Goal: Information Seeking & Learning: Learn about a topic

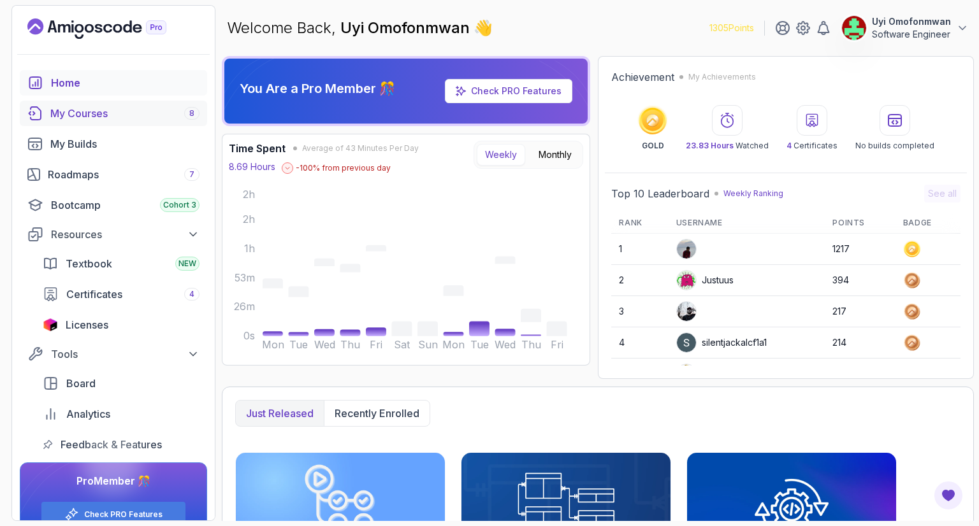
click at [107, 120] on div "My Courses 8" at bounding box center [124, 113] width 149 height 15
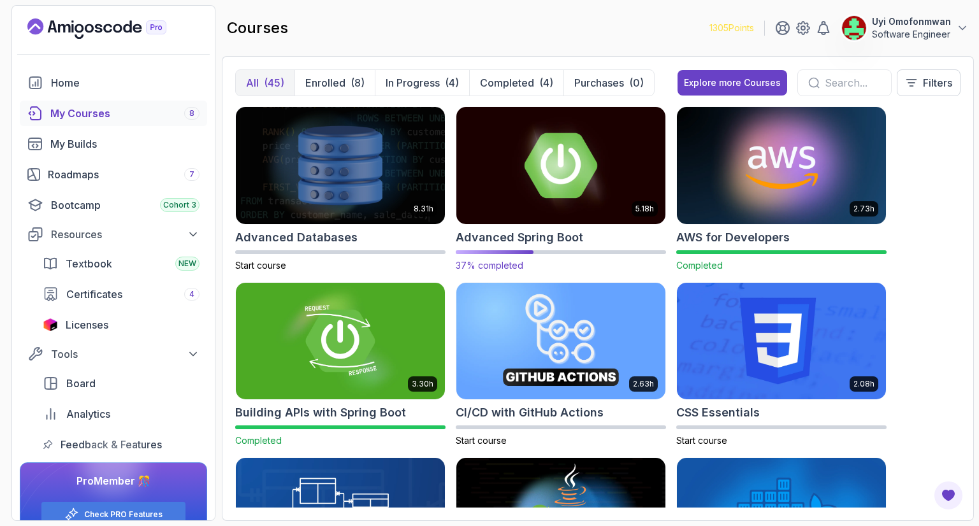
click at [482, 194] on img at bounding box center [560, 165] width 219 height 123
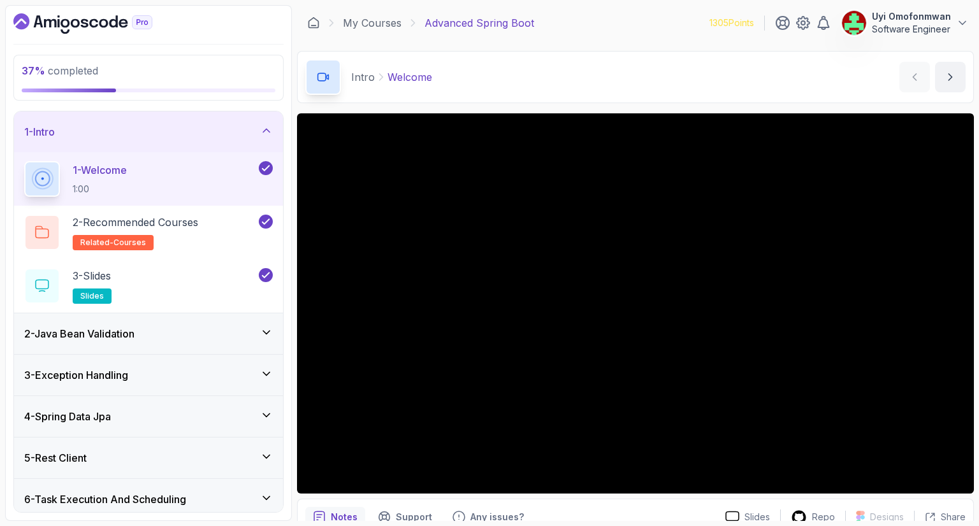
click at [129, 410] on div "4 - Spring Data Jpa" at bounding box center [148, 416] width 249 height 15
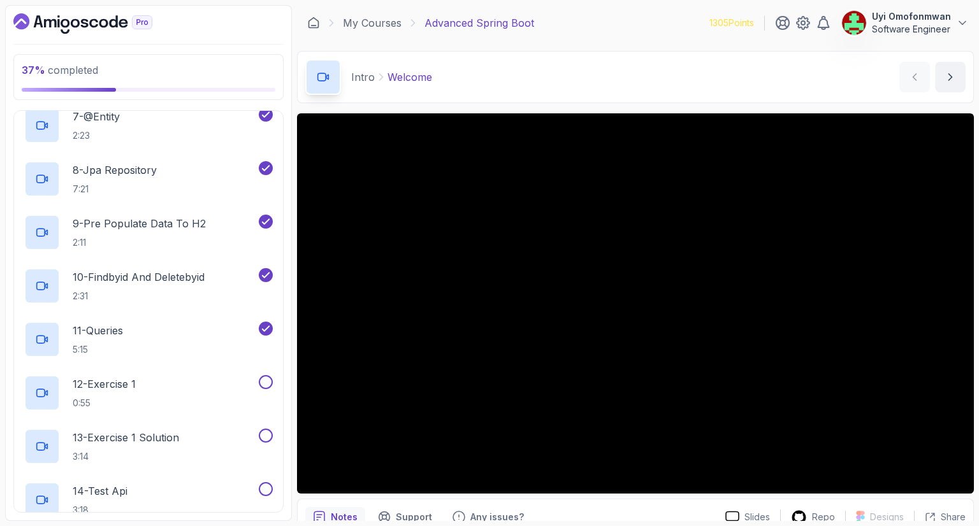
scroll to position [510, 0]
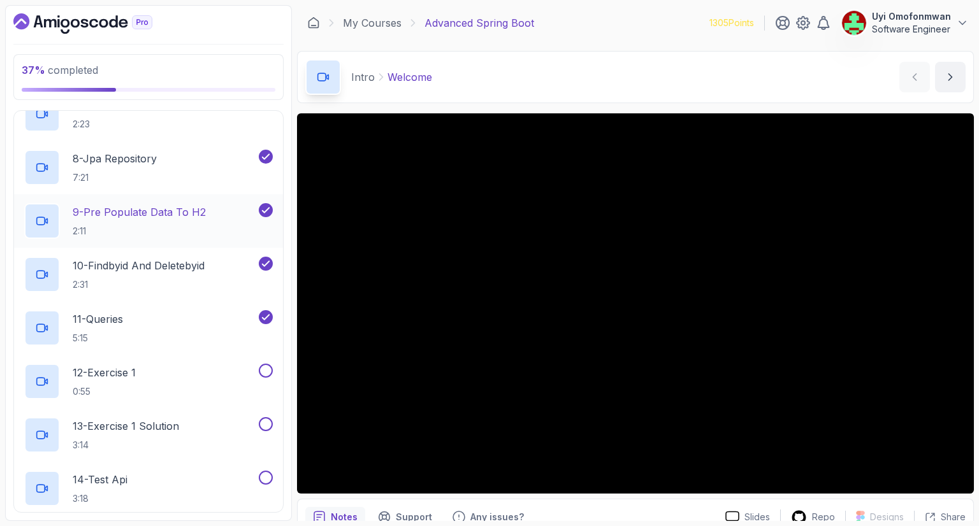
click at [105, 228] on p "2:11" at bounding box center [139, 231] width 133 height 13
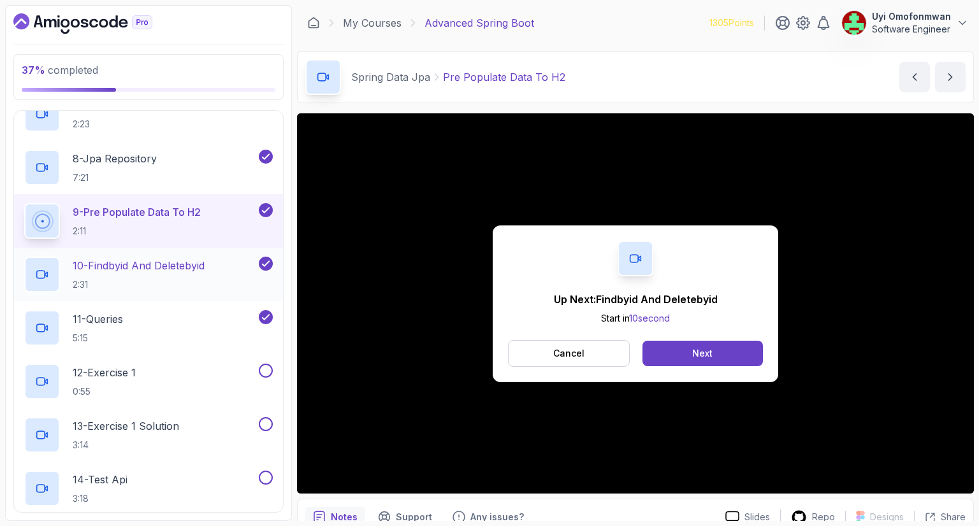
click at [168, 269] on p "10 - Findbyid And Deletebyid" at bounding box center [139, 265] width 132 height 15
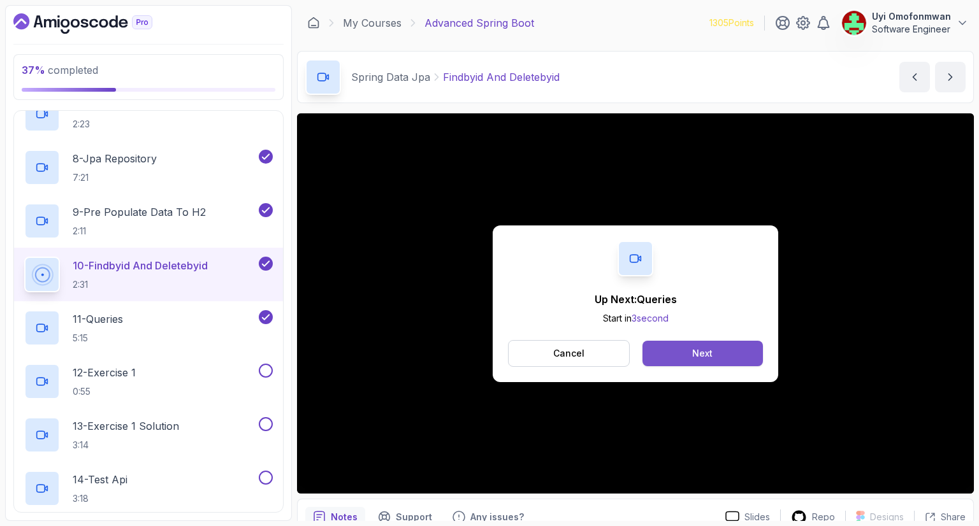
click at [725, 352] on button "Next" at bounding box center [702, 353] width 120 height 25
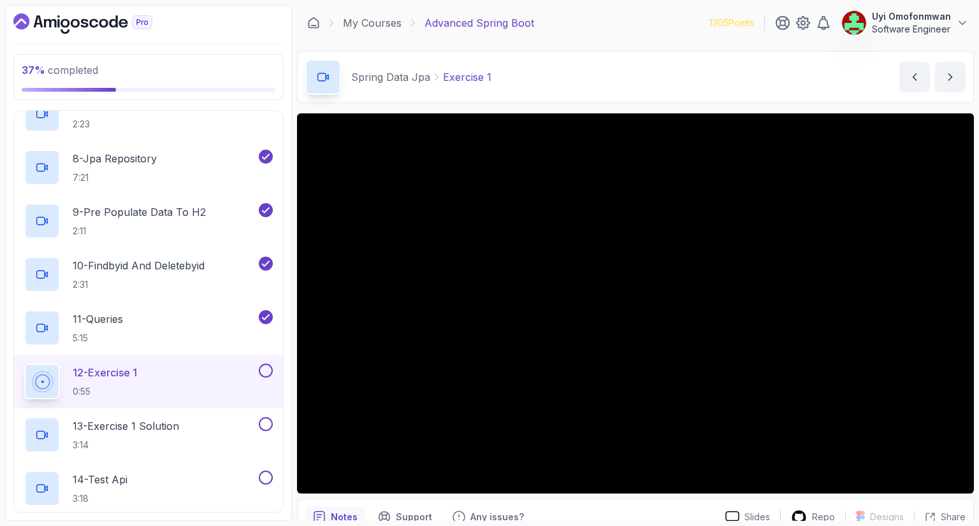
click at [65, 373] on div "12 - Exercise 1 0:55" at bounding box center [140, 382] width 232 height 36
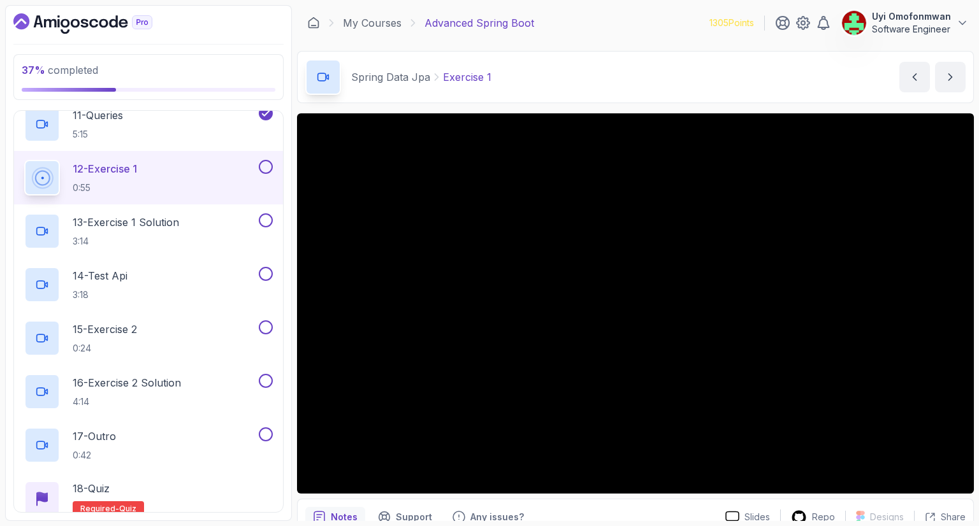
scroll to position [688, 0]
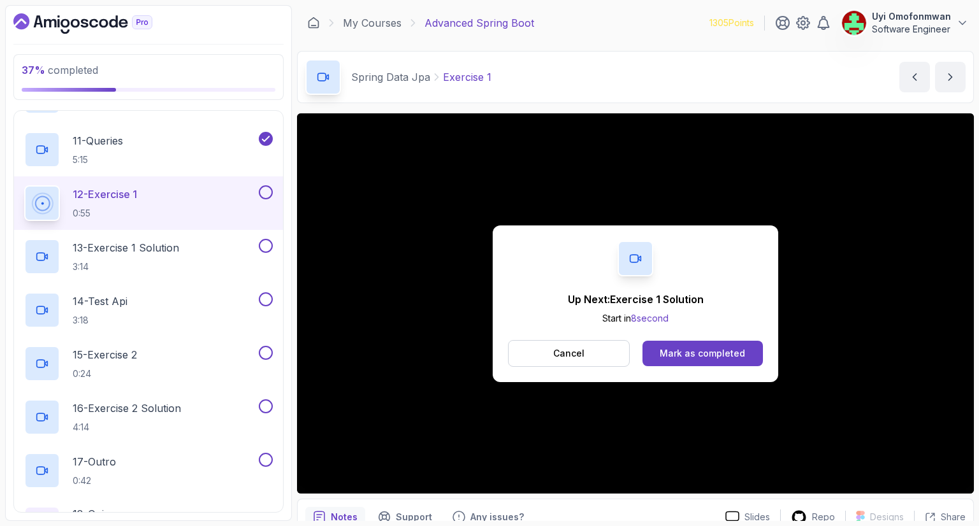
click at [486, 475] on div "Up Next: Exercise 1 Solution Start in 8 second Cancel [PERSON_NAME] as completed" at bounding box center [635, 303] width 677 height 381
click at [82, 143] on p "11 - Queries" at bounding box center [98, 140] width 50 height 15
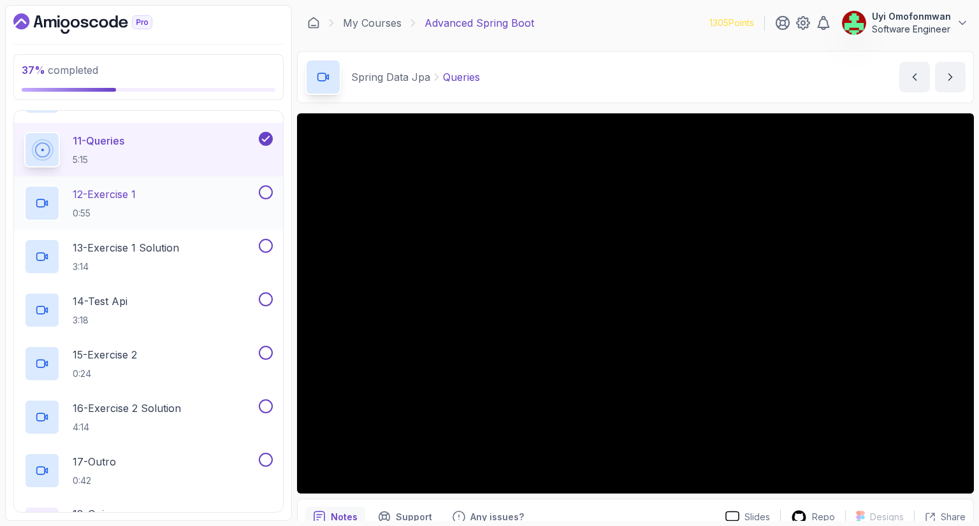
click at [156, 200] on div "12 - Exercise 1 0:55" at bounding box center [140, 203] width 232 height 36
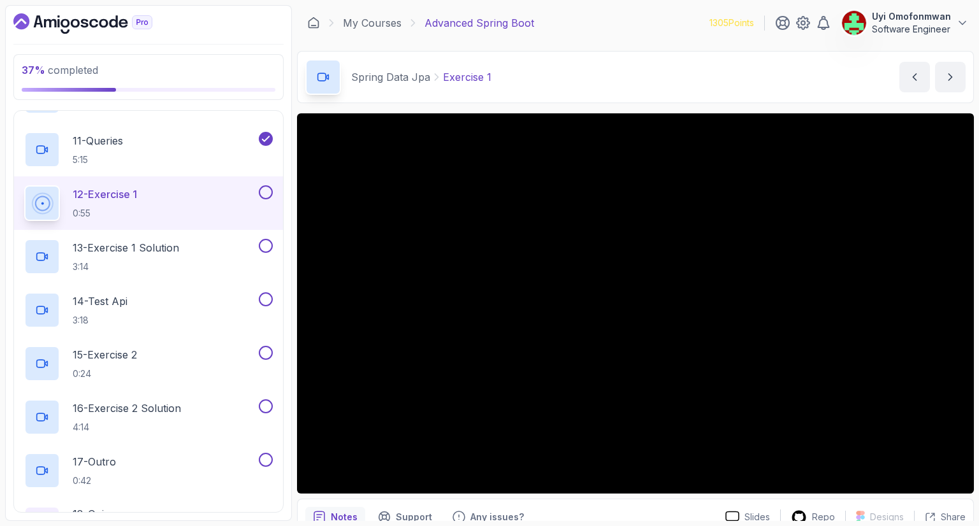
click at [265, 194] on button at bounding box center [266, 192] width 14 height 14
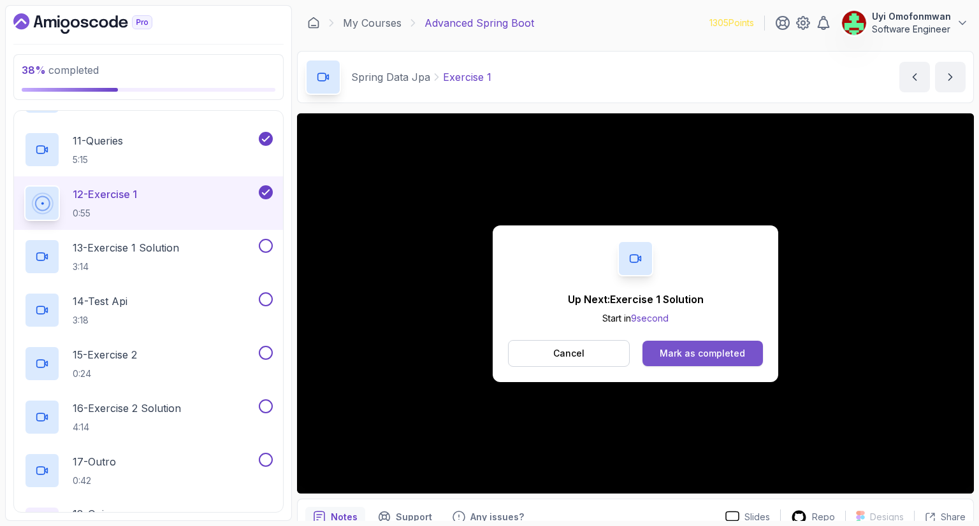
click at [697, 350] on div "Mark as completed" at bounding box center [702, 353] width 85 height 13
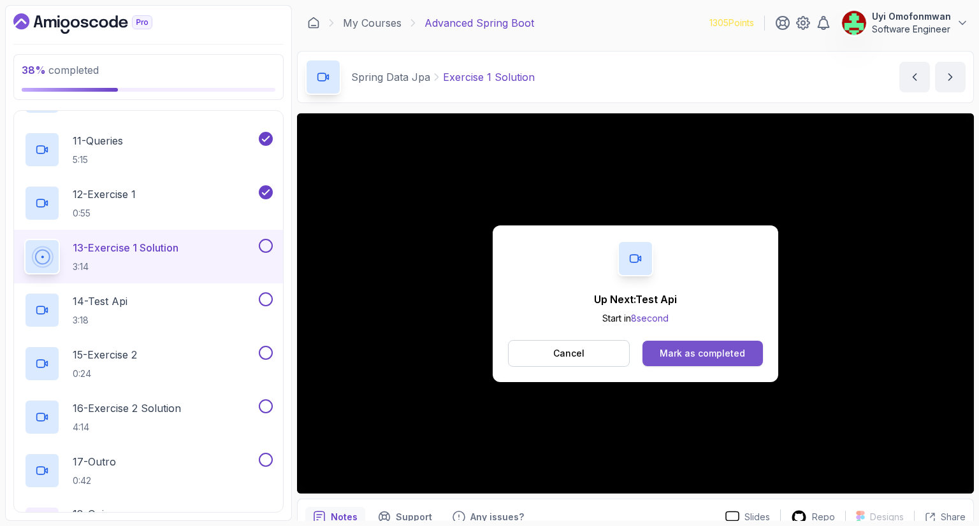
click at [707, 363] on button "Mark as completed" at bounding box center [702, 353] width 120 height 25
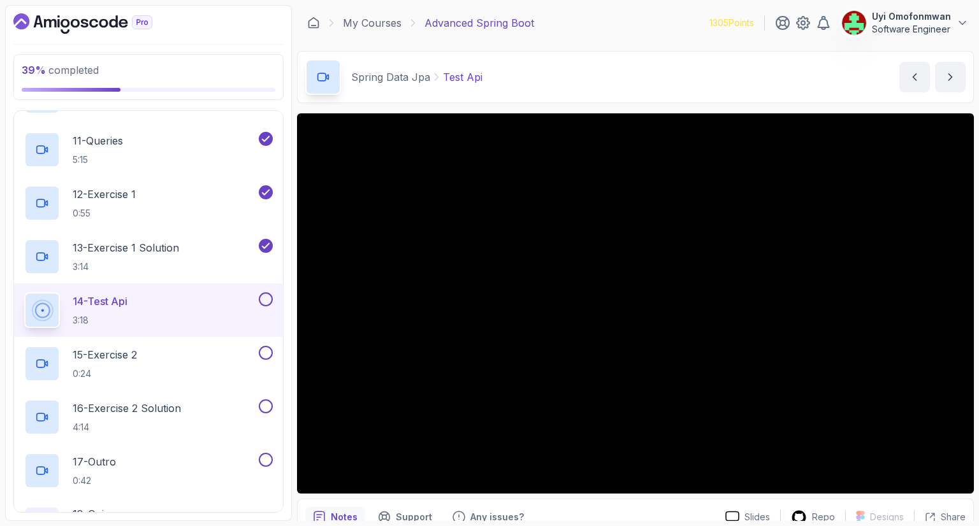
click at [25, 308] on div at bounding box center [42, 311] width 36 height 36
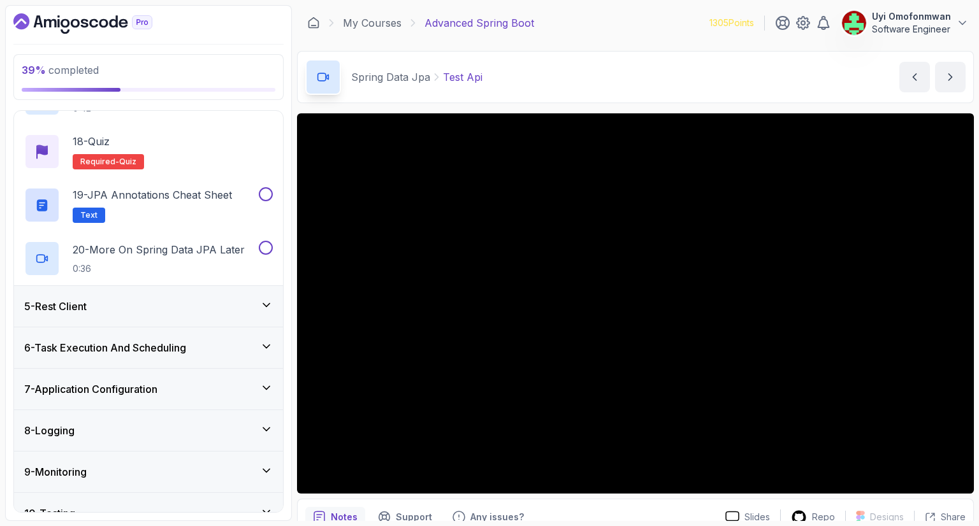
scroll to position [1071, 0]
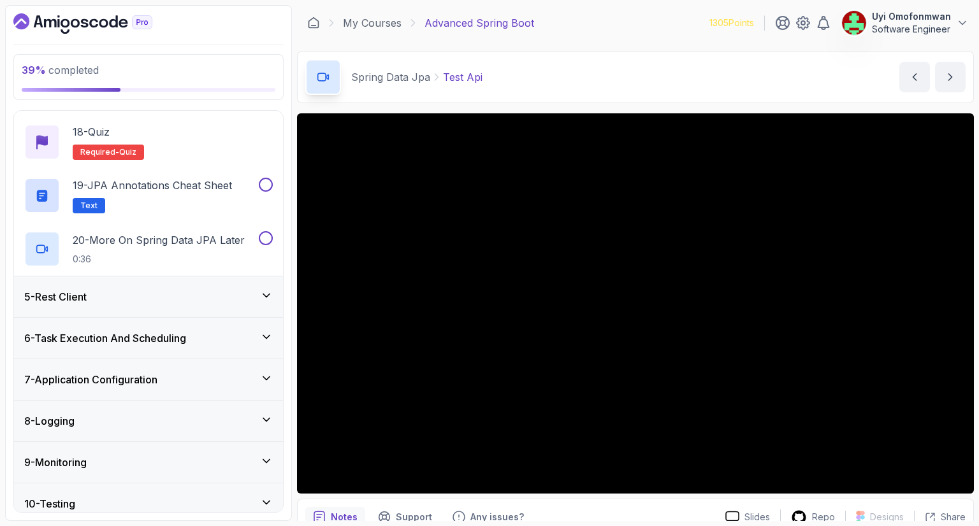
click at [86, 296] on h3 "5 - Rest Client" at bounding box center [55, 296] width 62 height 15
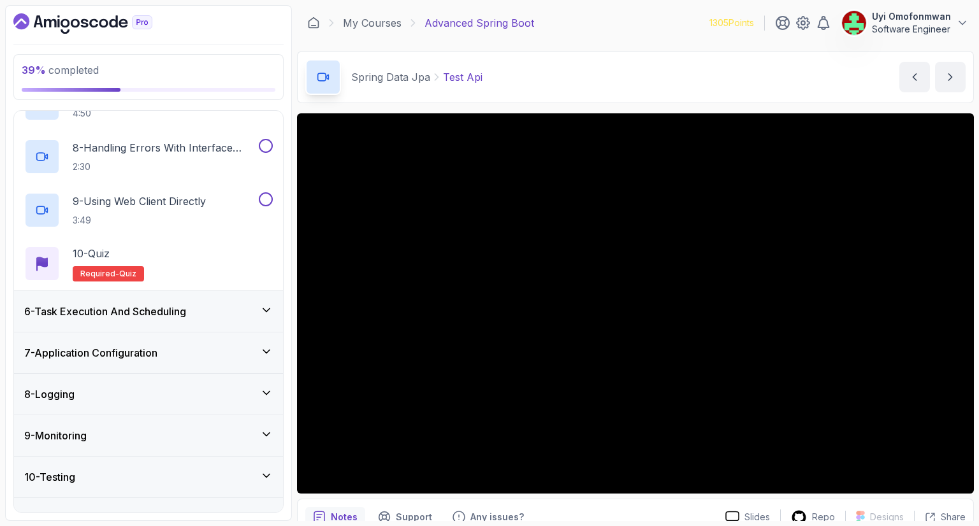
scroll to position [644, 0]
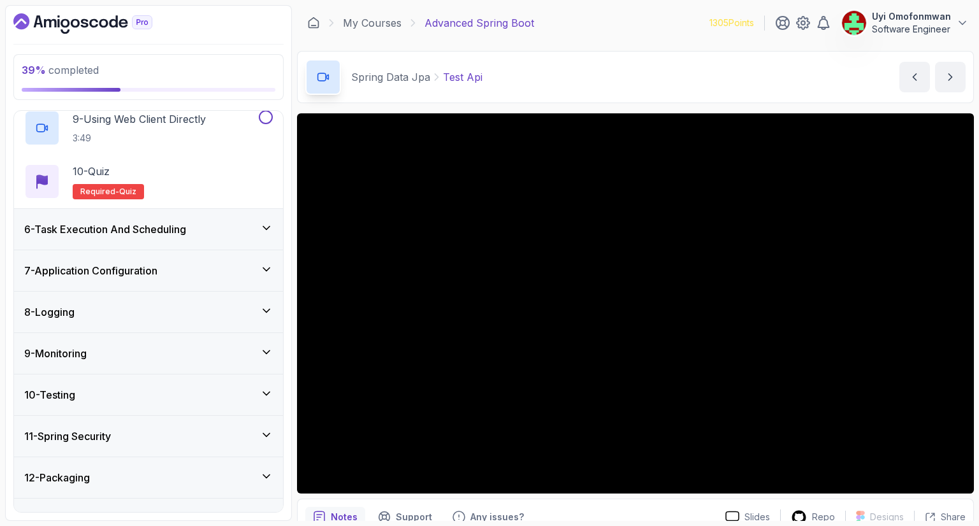
click at [67, 233] on h3 "6 - Task Execution And Scheduling" at bounding box center [105, 229] width 162 height 15
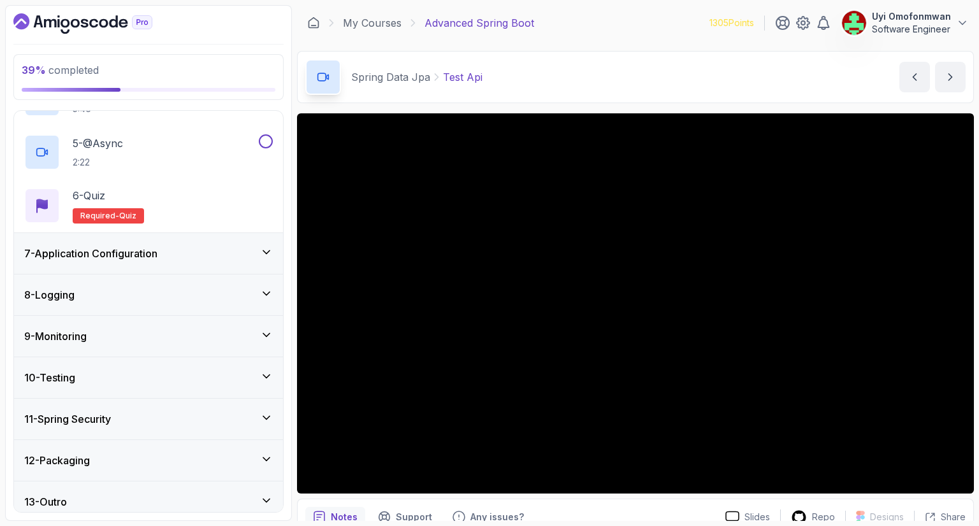
scroll to position [456, 0]
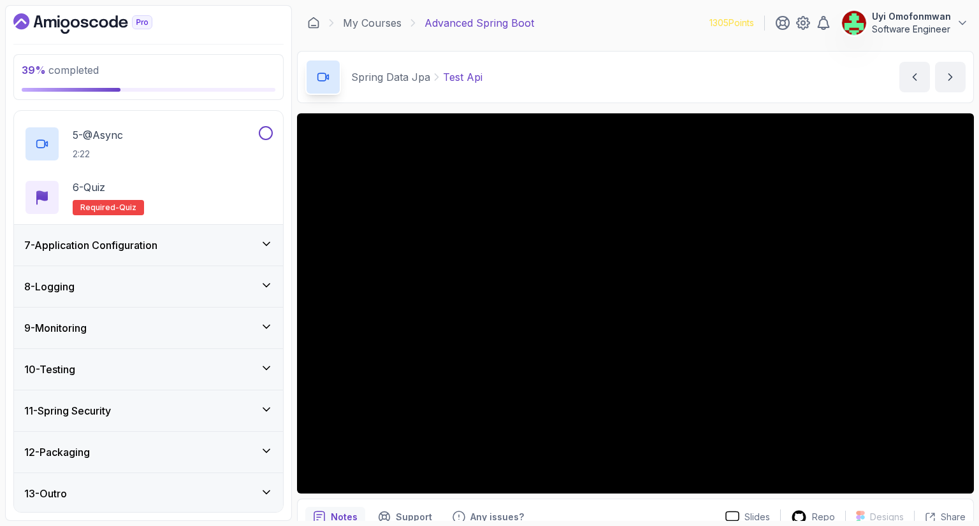
click at [48, 238] on h3 "7 - Application Configuration" at bounding box center [90, 245] width 133 height 15
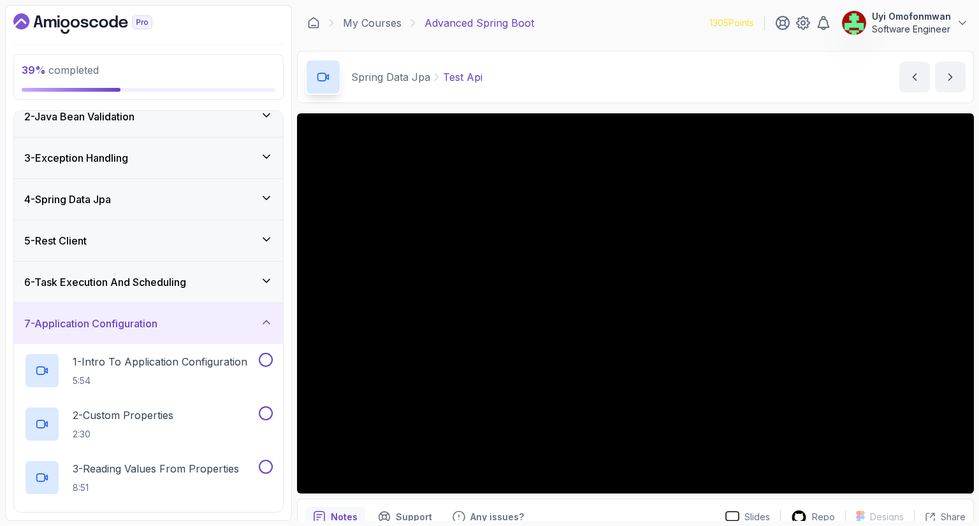
scroll to position [0, 0]
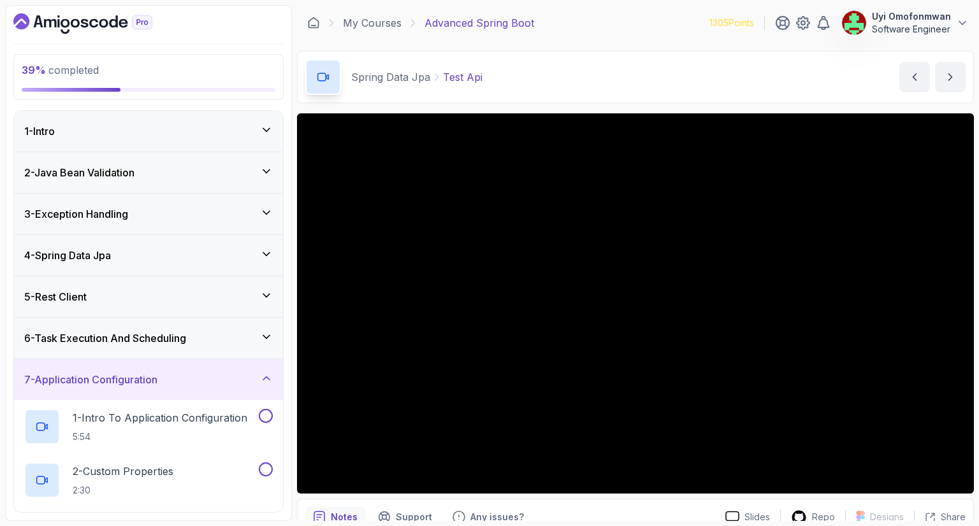
click at [98, 372] on h3 "7 - Application Configuration" at bounding box center [90, 379] width 133 height 15
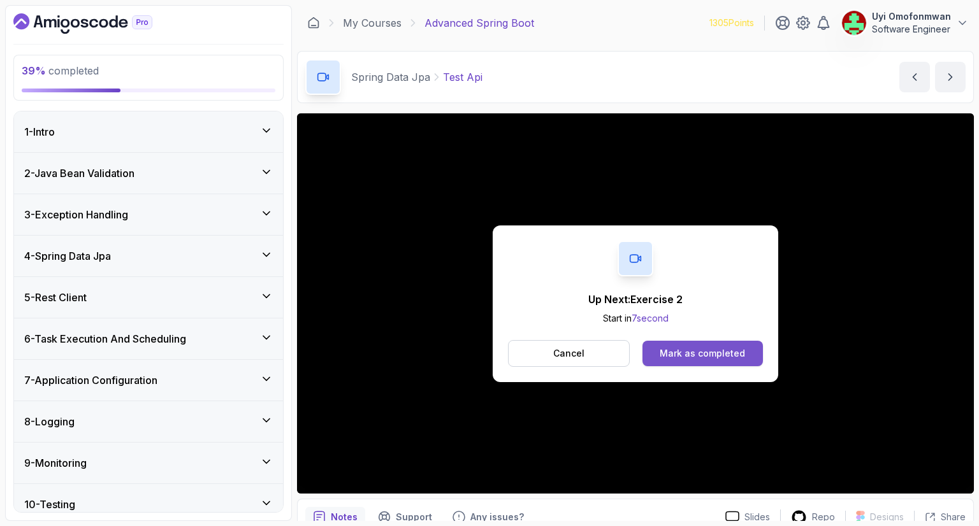
click at [685, 348] on div "Mark as completed" at bounding box center [702, 353] width 85 height 13
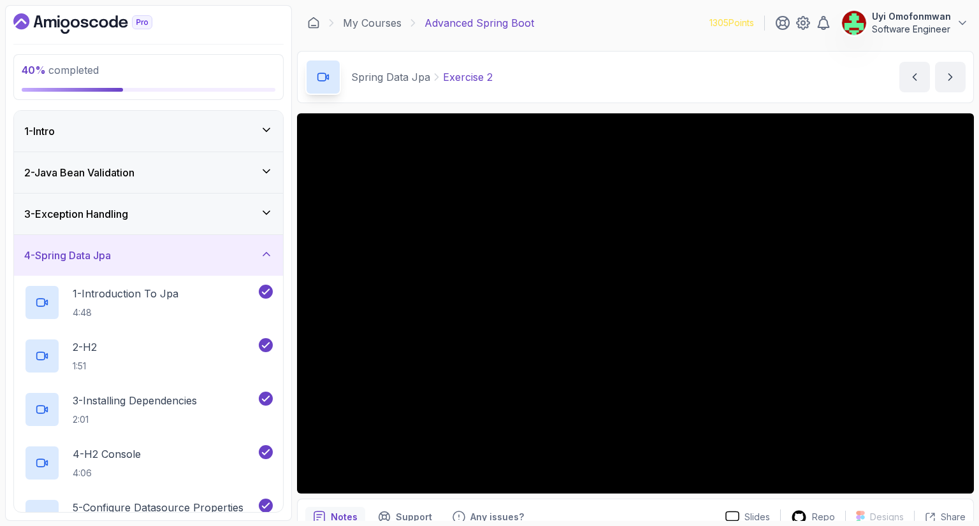
click at [87, 252] on h3 "4 - Spring Data Jpa" at bounding box center [67, 255] width 87 height 15
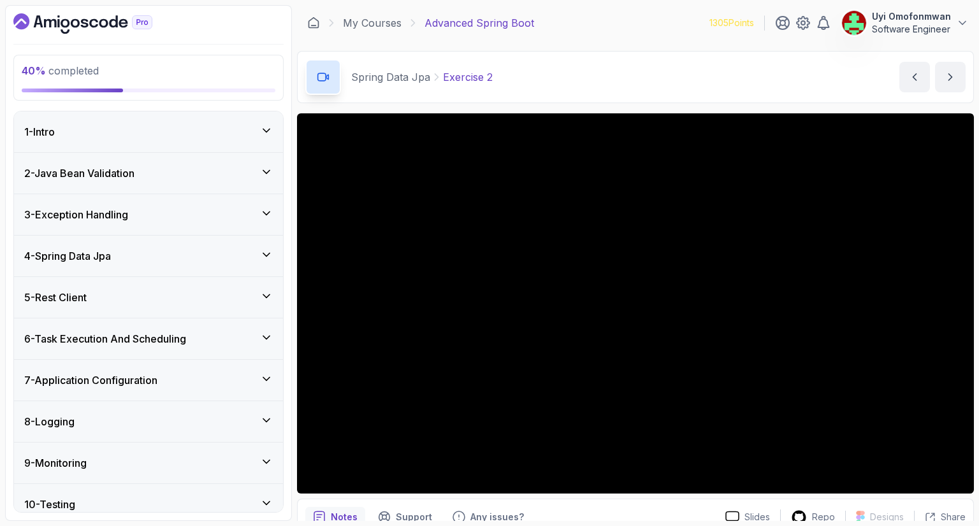
click at [87, 252] on h3 "4 - Spring Data Jpa" at bounding box center [67, 256] width 87 height 15
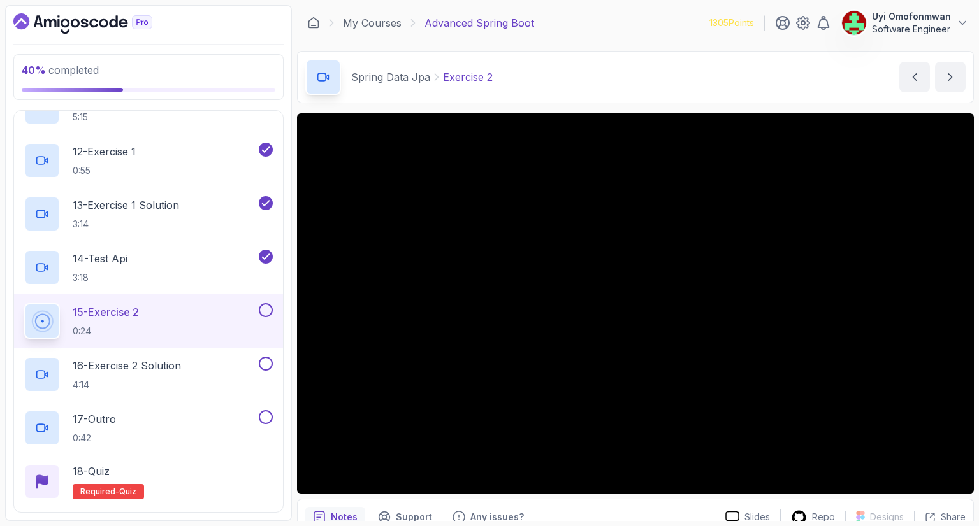
scroll to position [739, 0]
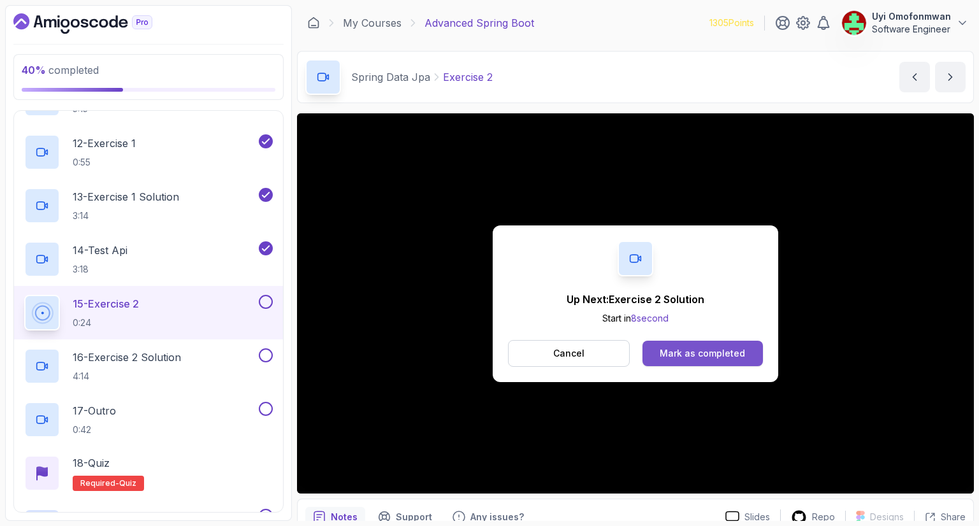
click at [723, 358] on div "Mark as completed" at bounding box center [702, 353] width 85 height 13
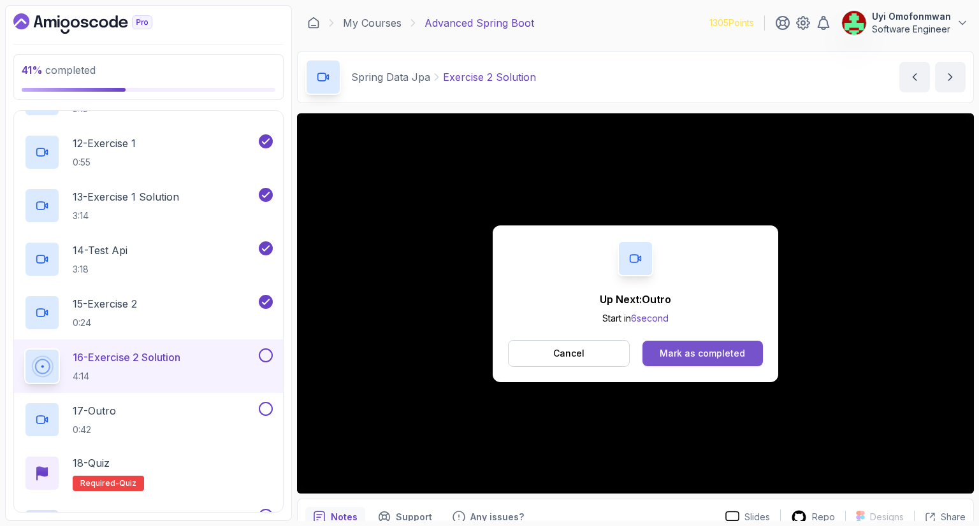
click at [707, 351] on div "Mark as completed" at bounding box center [702, 353] width 85 height 13
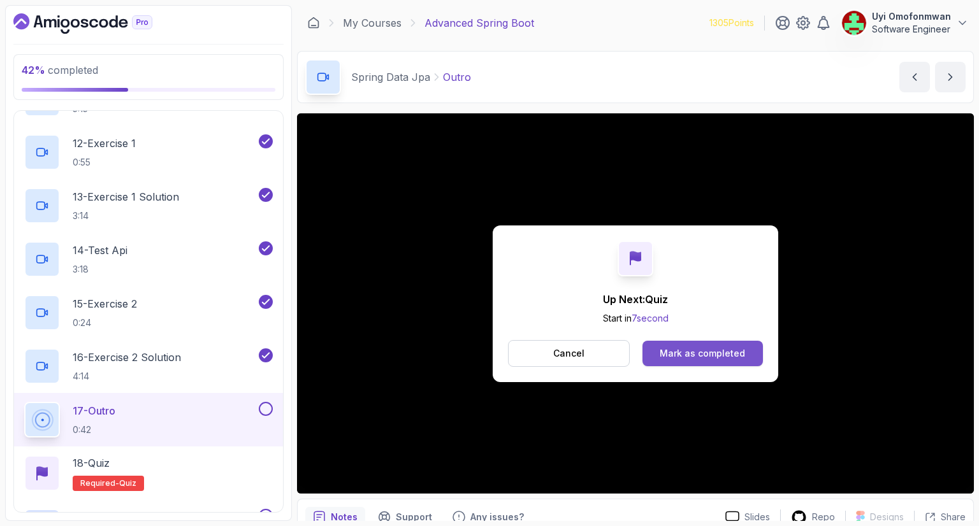
click at [678, 356] on div "Mark as completed" at bounding box center [702, 353] width 85 height 13
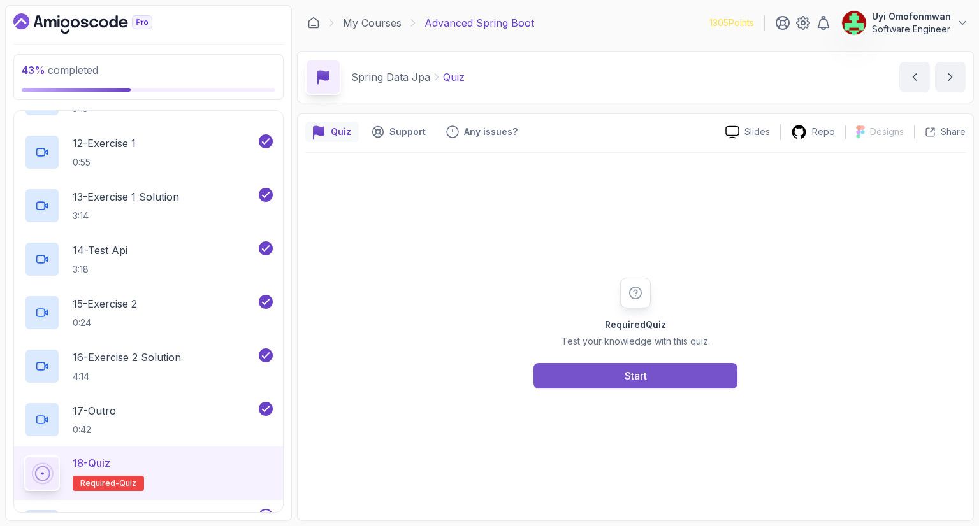
click at [658, 381] on button "Start" at bounding box center [635, 375] width 204 height 25
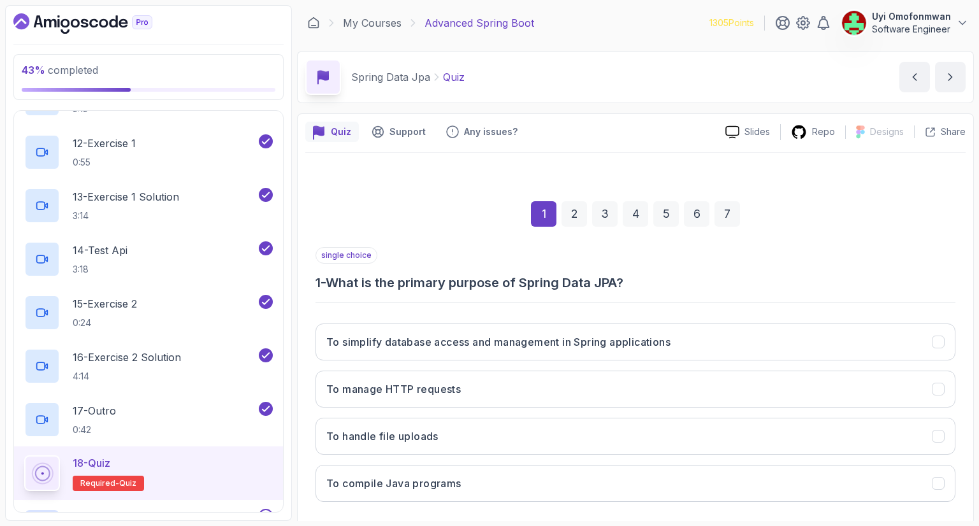
click at [469, 257] on div "single choice 1 - What is the primary purpose of Spring Data JPA?" at bounding box center [635, 269] width 640 height 45
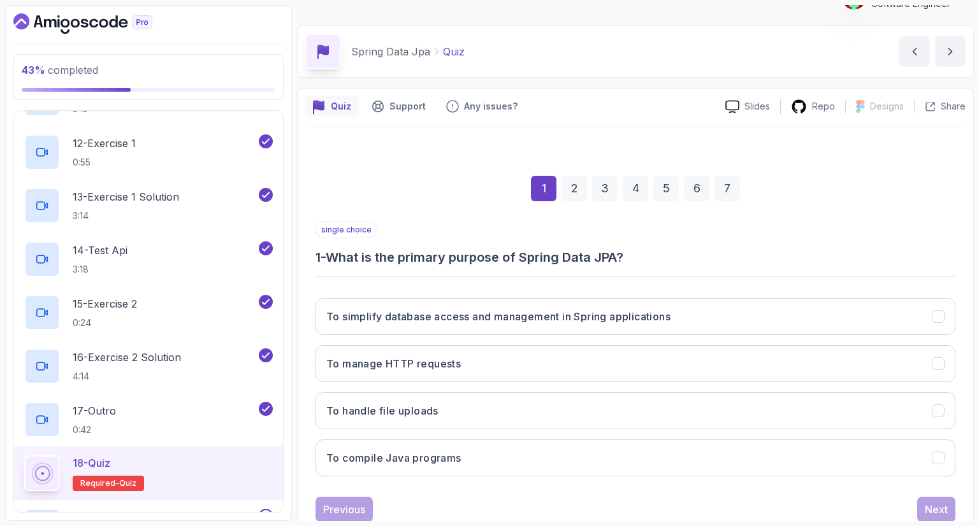
scroll to position [51, 0]
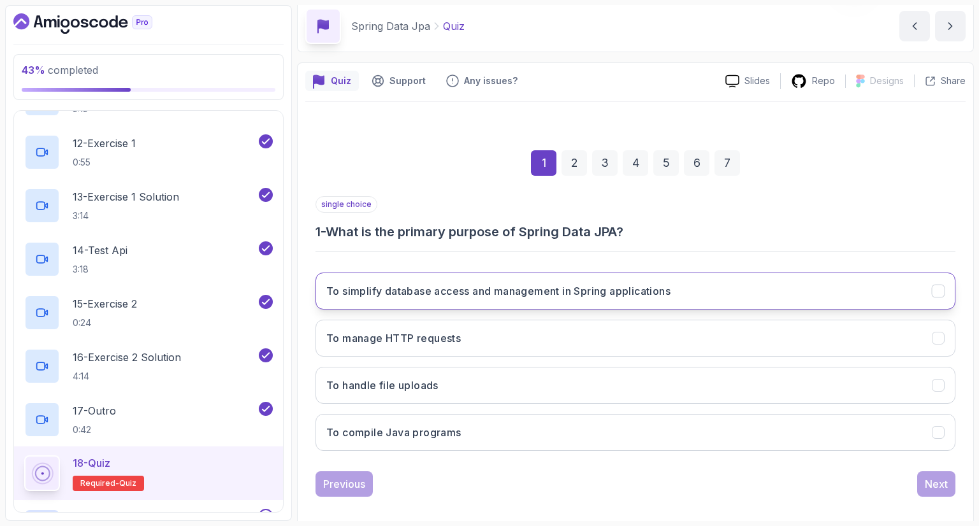
click at [542, 289] on h3 "To simplify database access and management in Spring applications" at bounding box center [498, 291] width 344 height 15
click at [933, 474] on button "Next" at bounding box center [936, 484] width 38 height 25
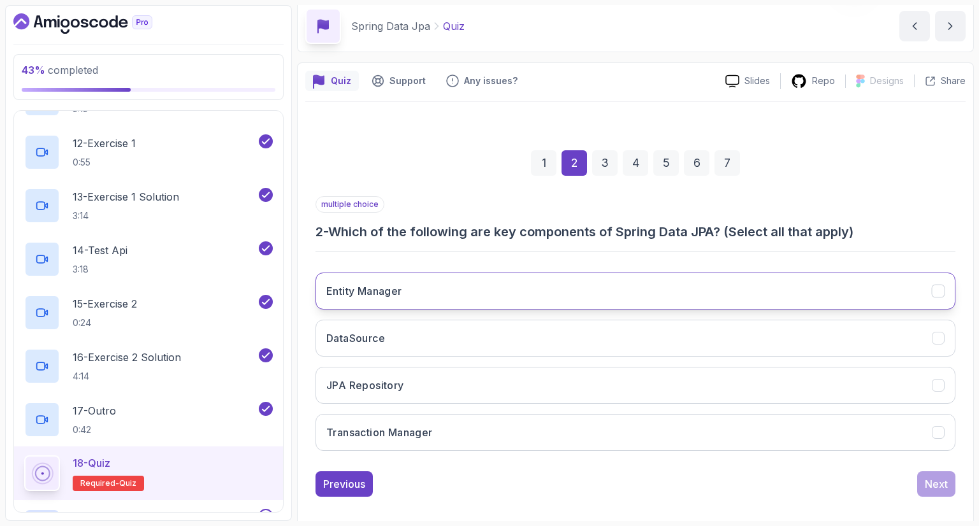
click at [828, 295] on button "Entity Manager" at bounding box center [635, 291] width 640 height 37
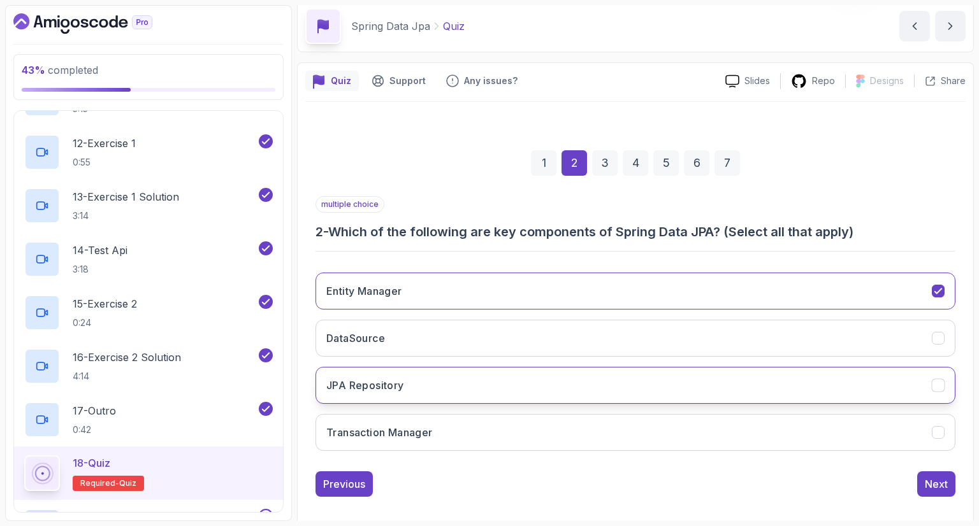
click at [790, 369] on button "JPA Repository" at bounding box center [635, 385] width 640 height 37
click at [774, 431] on button "Transaction Manager" at bounding box center [635, 432] width 640 height 37
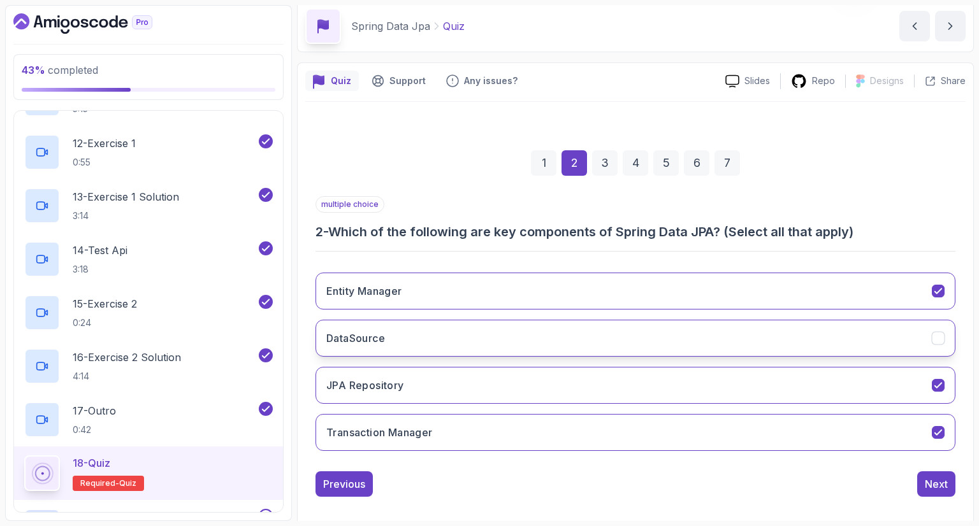
click at [764, 338] on button "DataSource" at bounding box center [635, 338] width 640 height 37
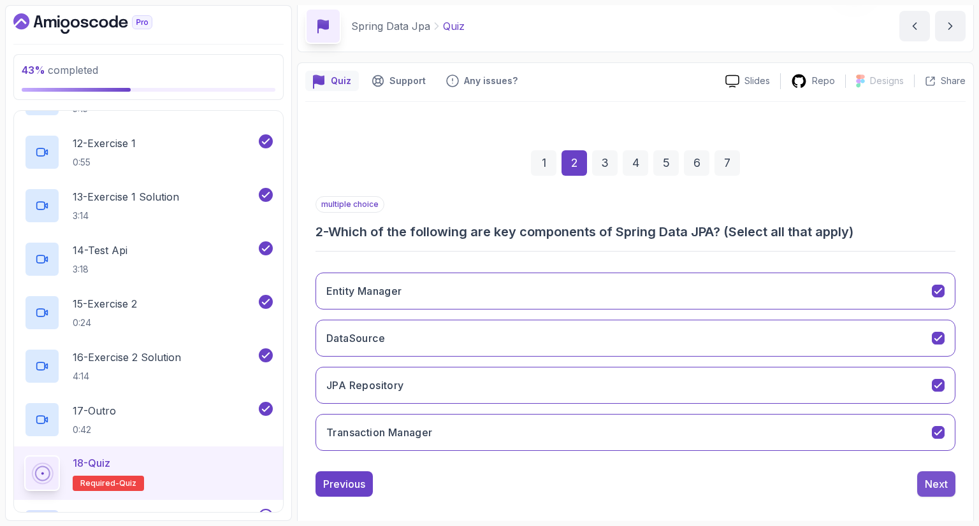
click at [936, 482] on div "Next" at bounding box center [936, 484] width 23 height 15
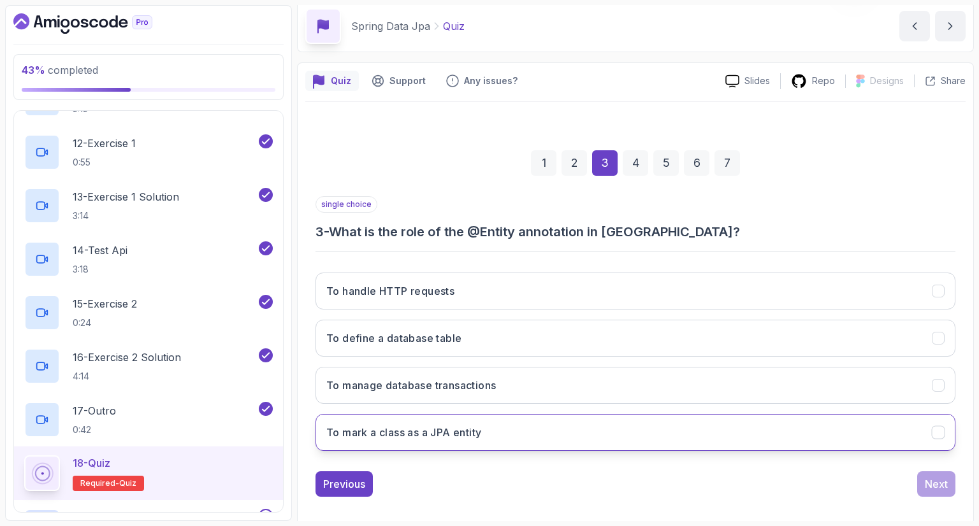
click at [801, 419] on button "To mark a class as a JPA entity" at bounding box center [635, 432] width 640 height 37
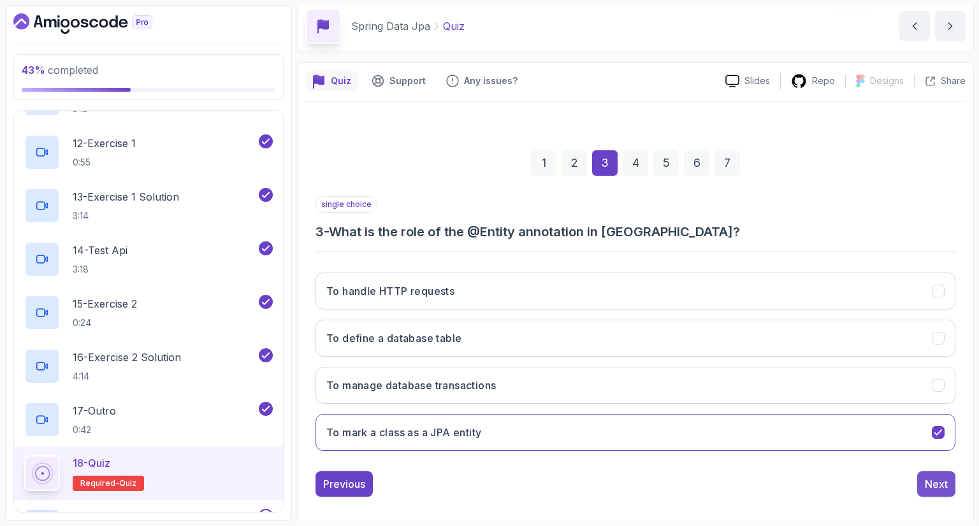
click at [931, 488] on div "Next" at bounding box center [936, 484] width 23 height 15
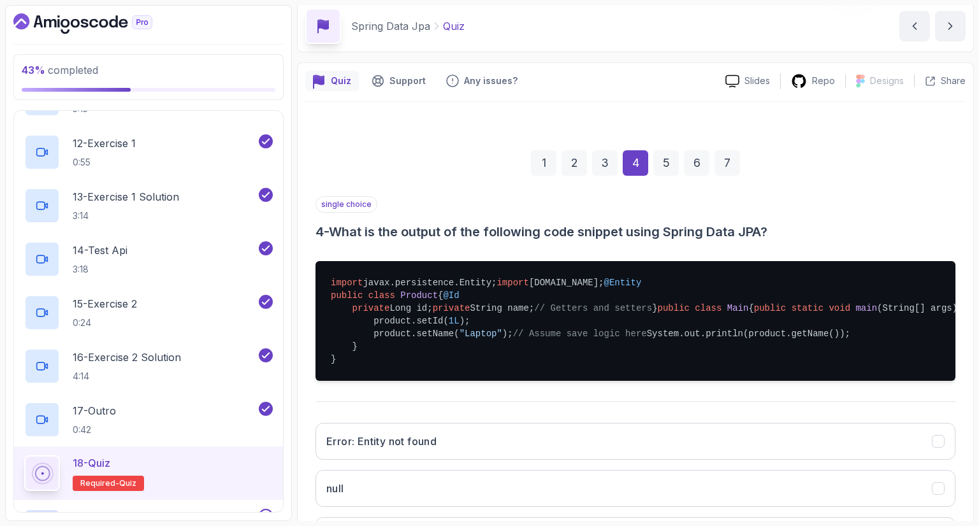
click at [813, 218] on div "single choice 4 - What is the output of the following code snippet using Spring…" at bounding box center [635, 218] width 640 height 45
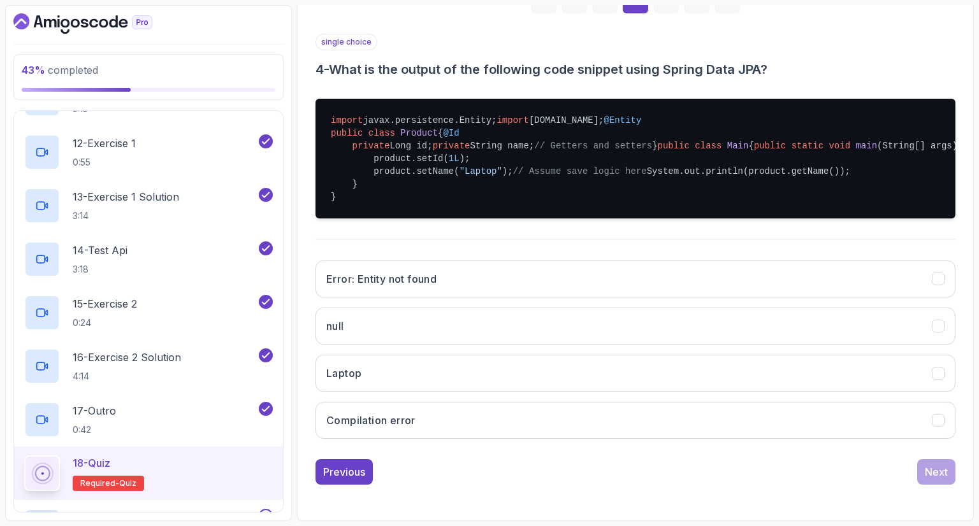
scroll to position [390, 0]
click at [634, 391] on button "Laptop" at bounding box center [635, 373] width 640 height 37
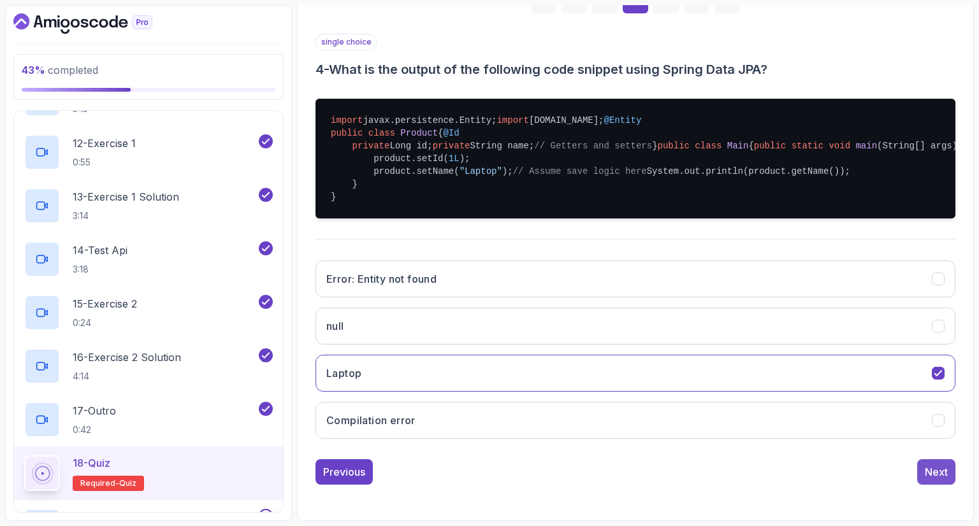
click at [939, 475] on div "Next" at bounding box center [936, 472] width 23 height 15
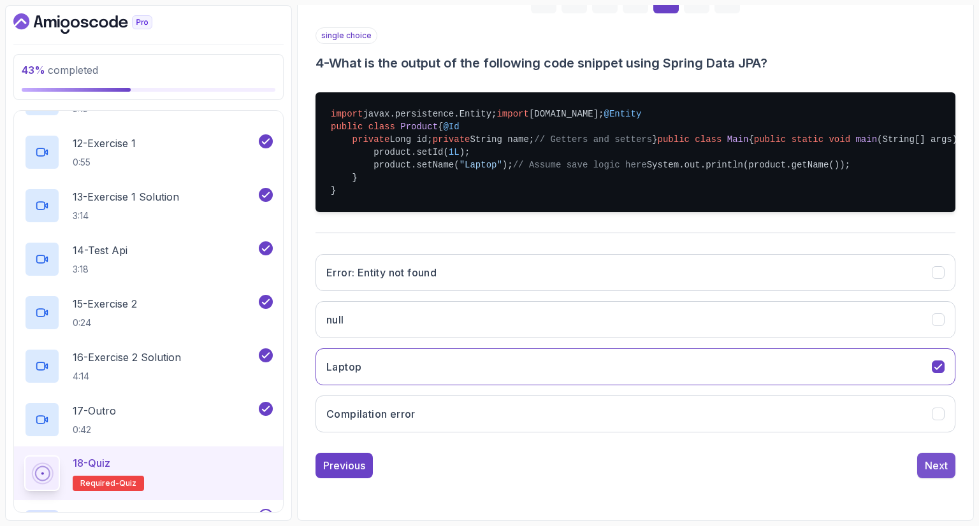
scroll to position [61, 0]
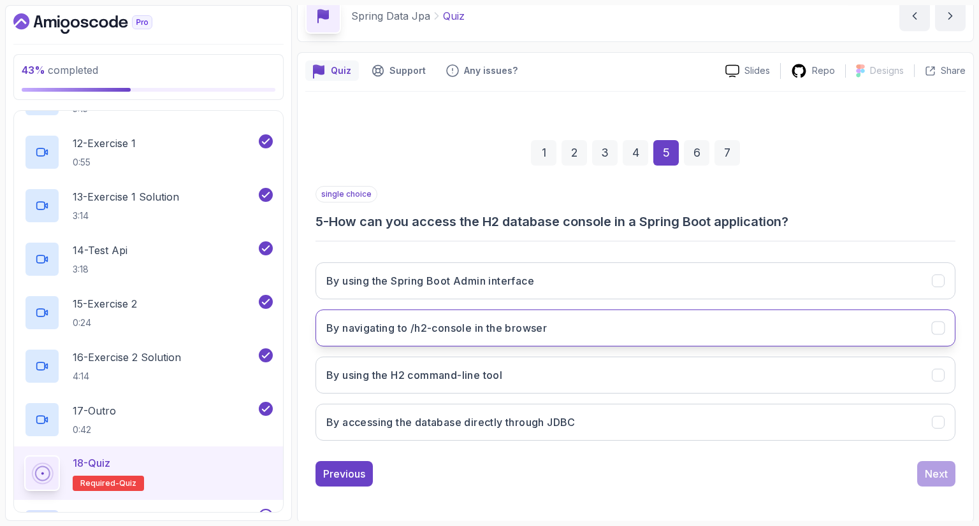
click at [674, 332] on button "By navigating to /h2-console in the browser" at bounding box center [635, 328] width 640 height 37
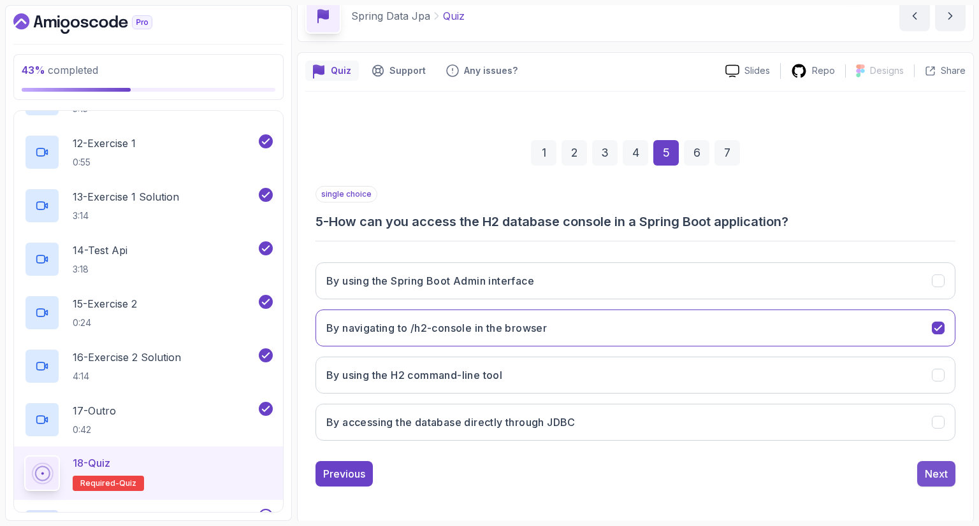
click at [935, 467] on div "Next" at bounding box center [936, 474] width 23 height 15
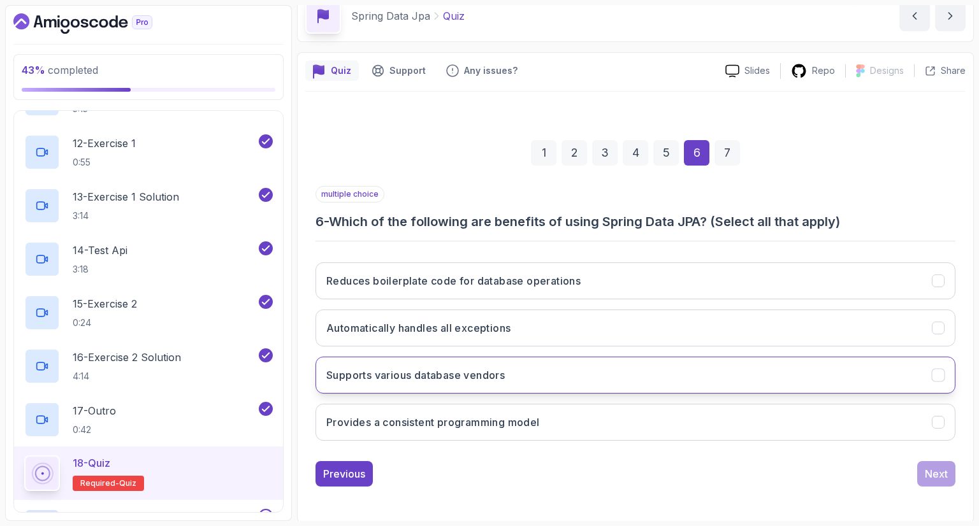
click at [663, 379] on button "Supports various database vendors" at bounding box center [635, 375] width 640 height 37
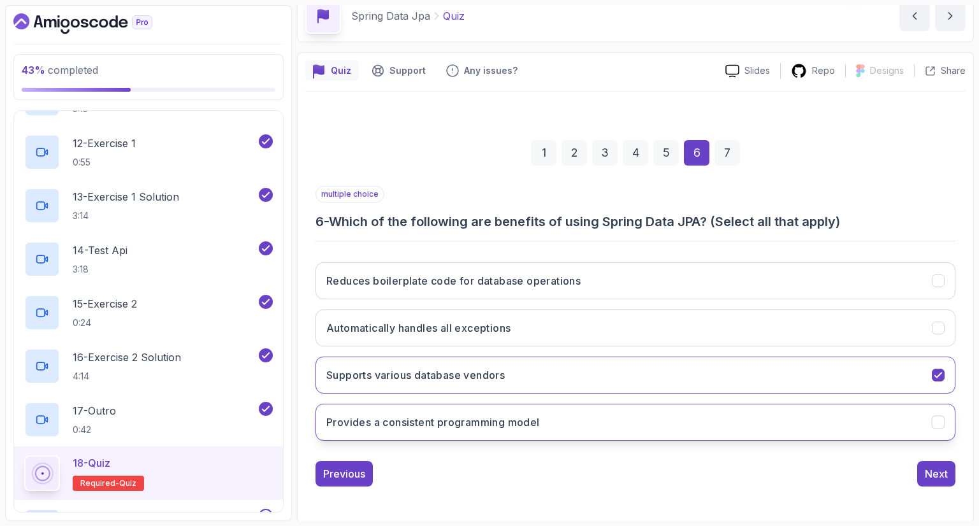
click at [662, 426] on button "Provides a consistent programming model" at bounding box center [635, 422] width 640 height 37
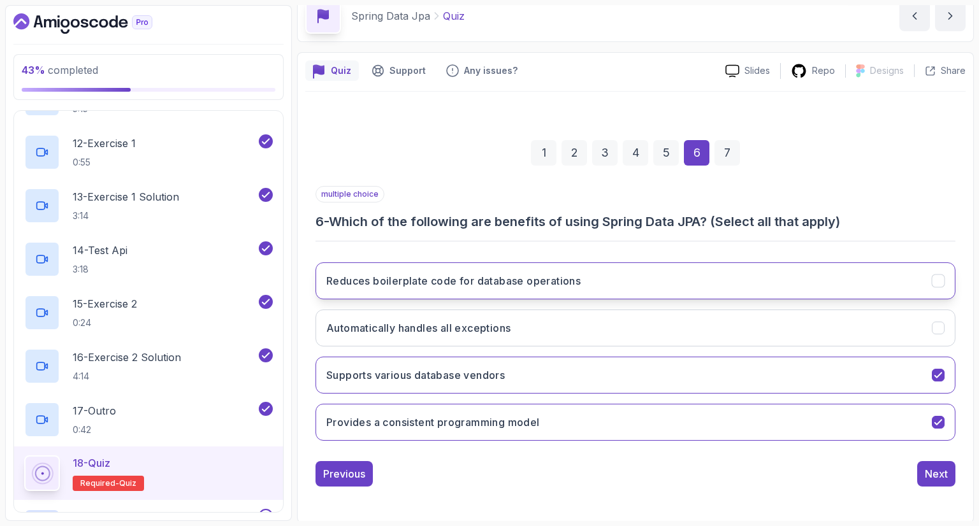
click at [646, 287] on button "Reduces boilerplate code for database operations" at bounding box center [635, 281] width 640 height 37
click at [945, 479] on div "Next" at bounding box center [936, 474] width 23 height 15
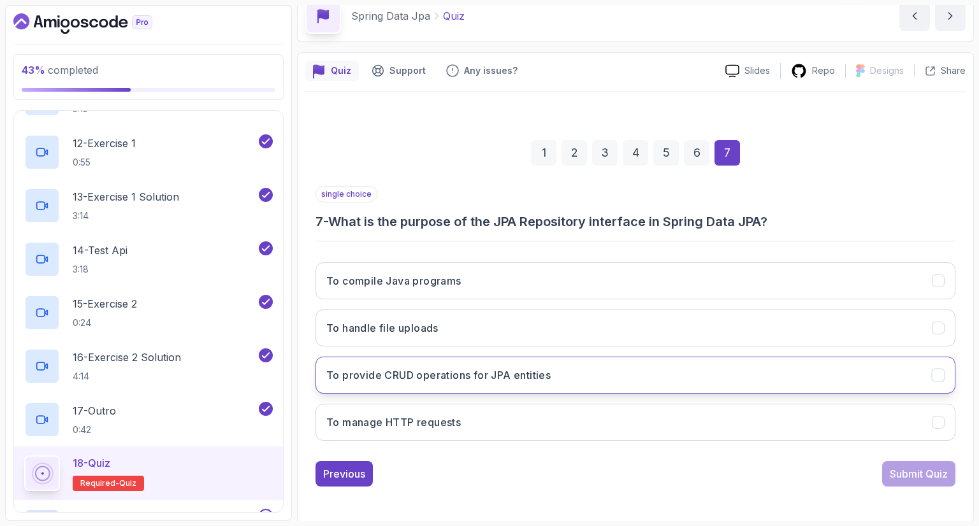
click at [732, 383] on button "To provide CRUD operations for JPA entities" at bounding box center [635, 375] width 640 height 37
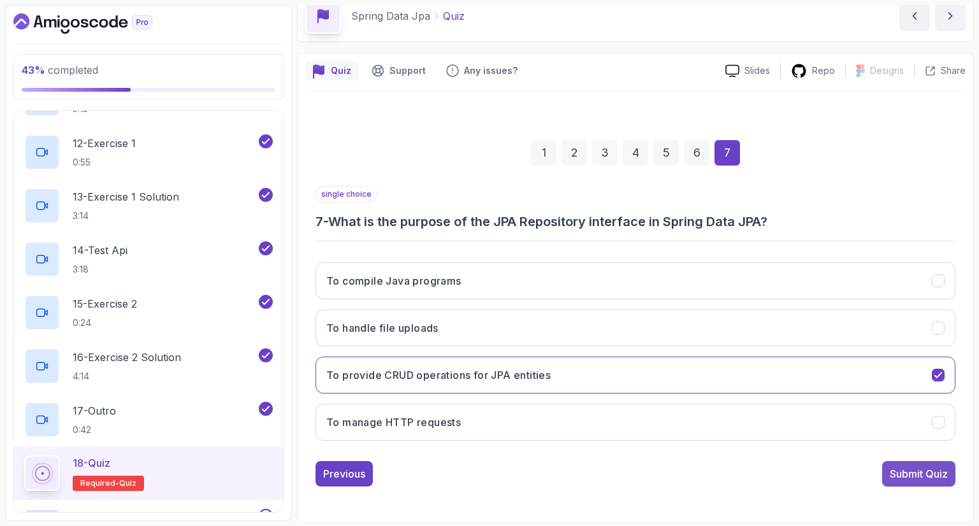
click at [902, 467] on div "Submit Quiz" at bounding box center [919, 474] width 58 height 15
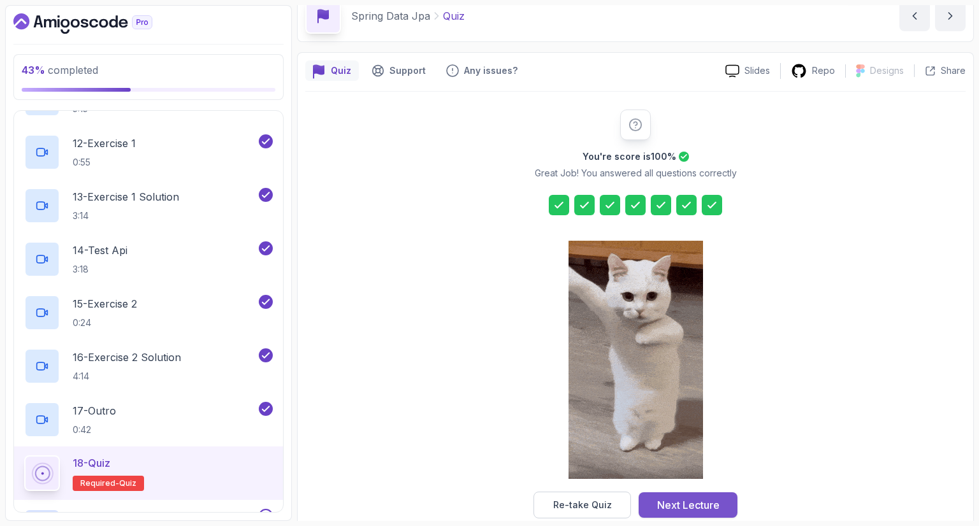
click at [683, 509] on div "Next Lecture" at bounding box center [688, 505] width 62 height 15
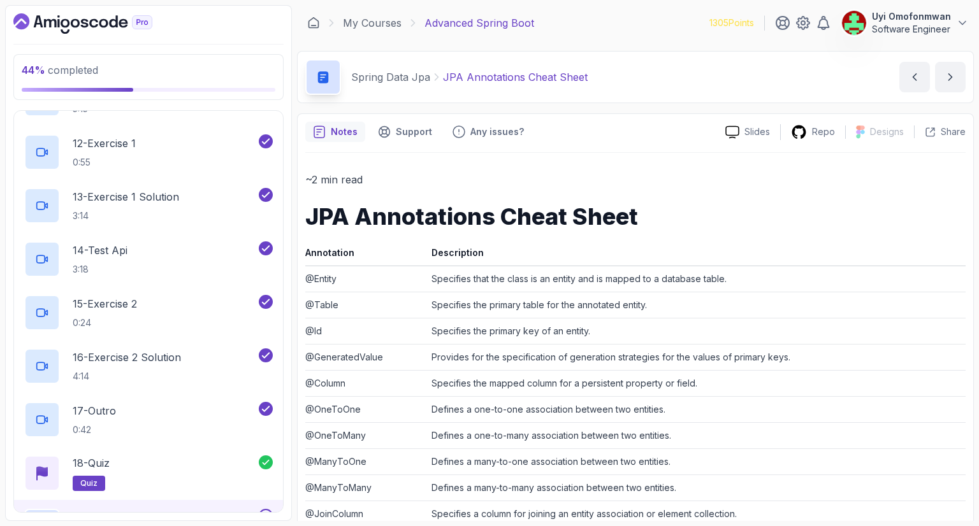
click at [261, 509] on div at bounding box center [264, 516] width 17 height 14
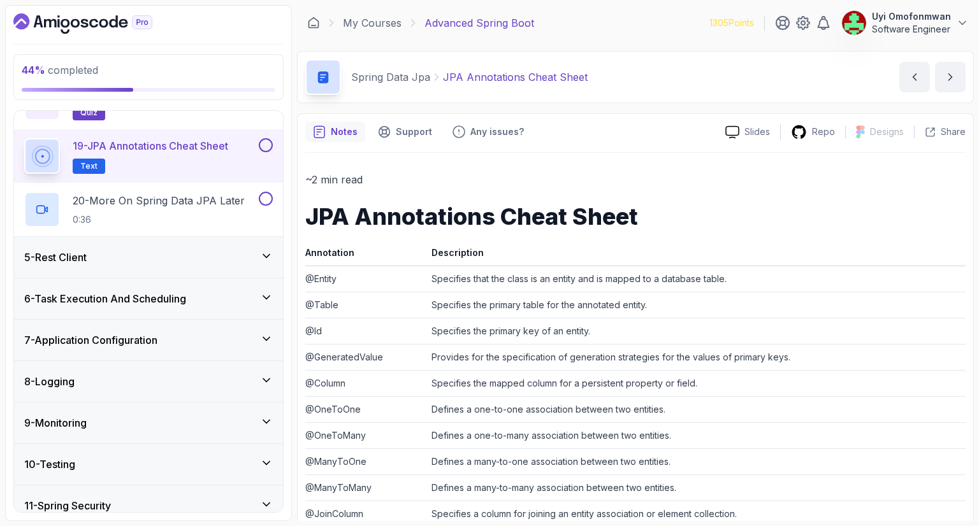
scroll to position [1122, 0]
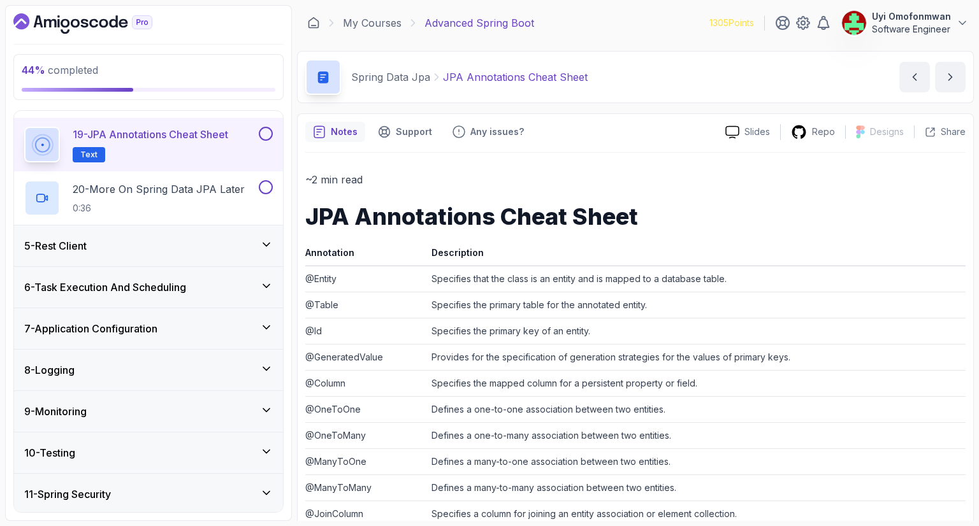
click at [263, 133] on button at bounding box center [266, 134] width 14 height 14
click at [126, 191] on p "20 - More On Spring Data JPA Later" at bounding box center [159, 189] width 172 height 15
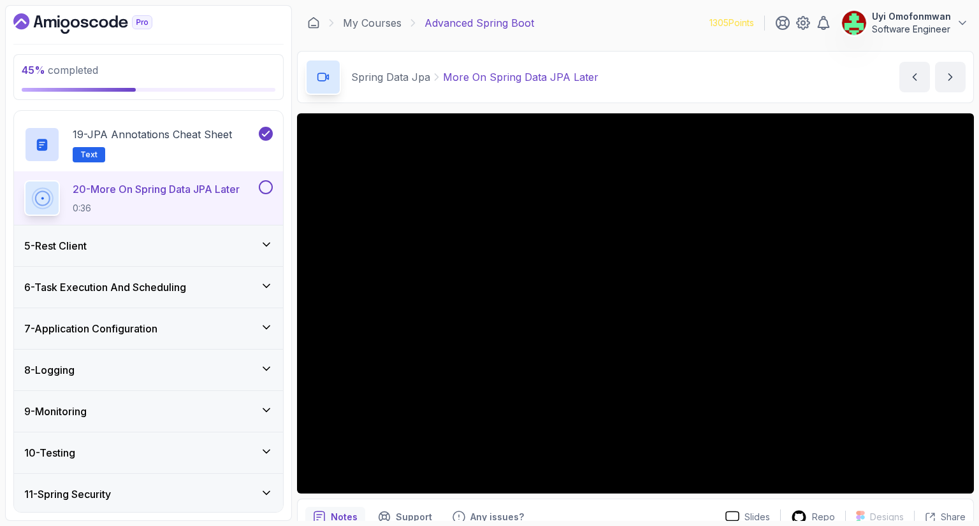
click at [266, 189] on button at bounding box center [266, 187] width 14 height 14
click at [191, 250] on div "5 - Rest Client" at bounding box center [148, 245] width 249 height 15
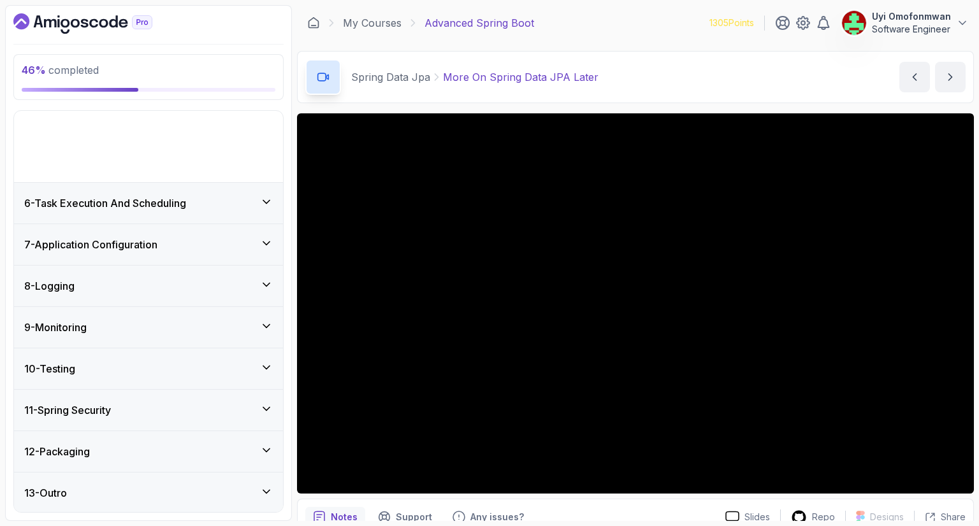
scroll to position [134, 0]
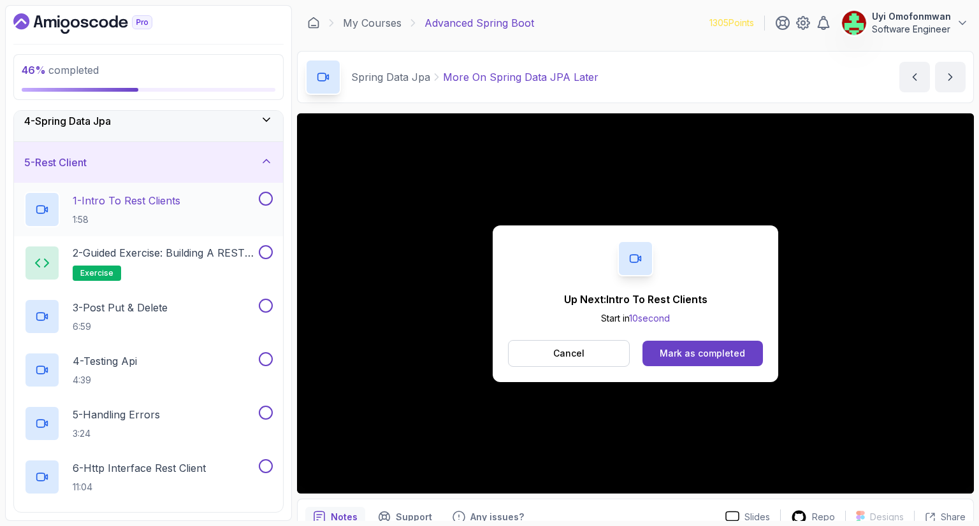
click at [160, 214] on p "1:58" at bounding box center [127, 220] width 108 height 13
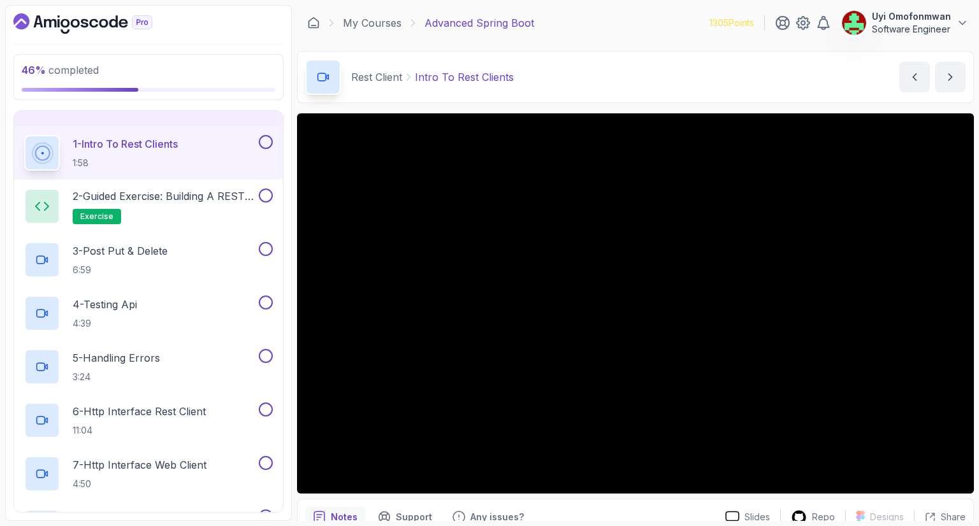
scroll to position [185, 0]
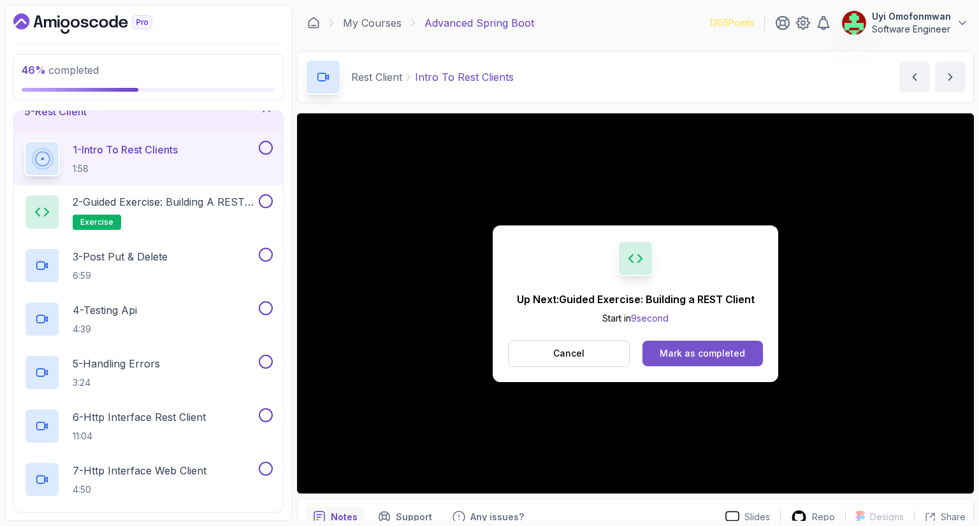
click at [688, 347] on div "Mark as completed" at bounding box center [702, 353] width 85 height 13
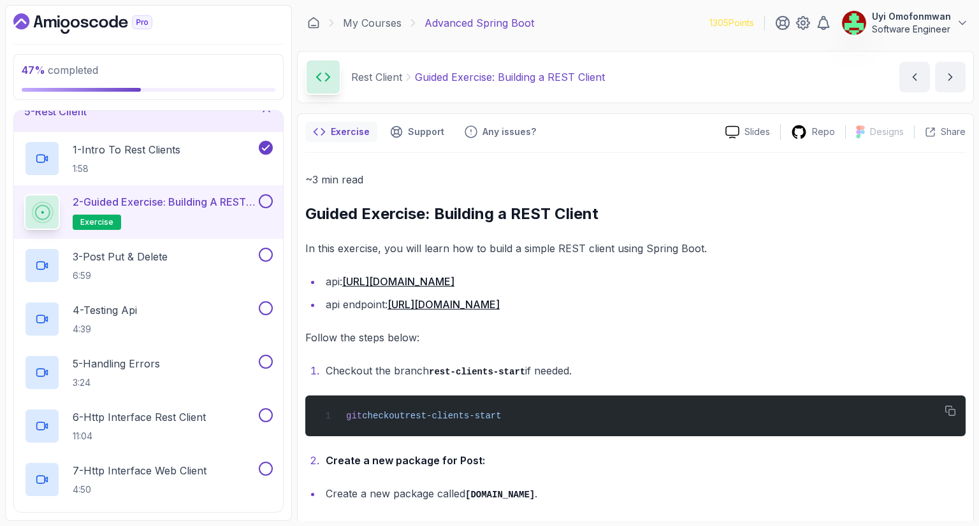
click at [852, 291] on ul "api: [URL][DOMAIN_NAME] api endpoint: [URL][DOMAIN_NAME]" at bounding box center [635, 293] width 660 height 41
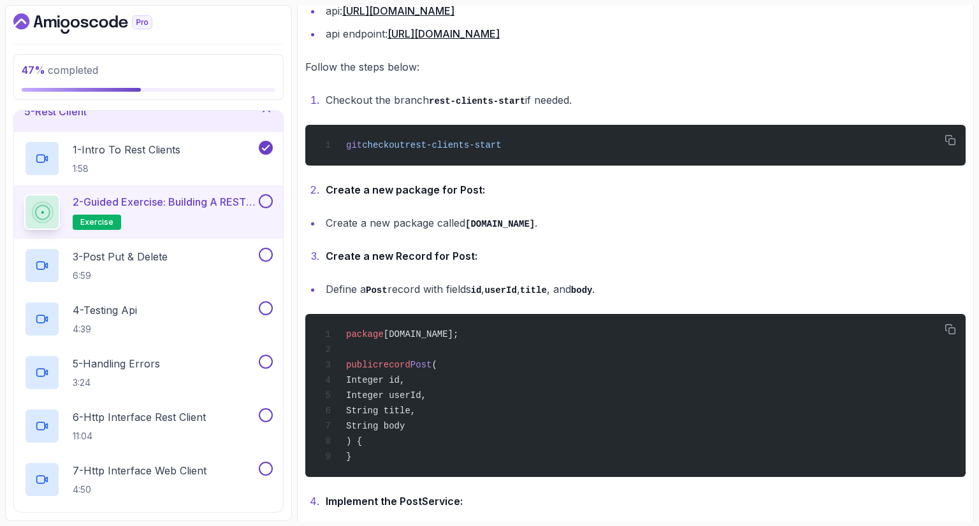
scroll to position [280, 0]
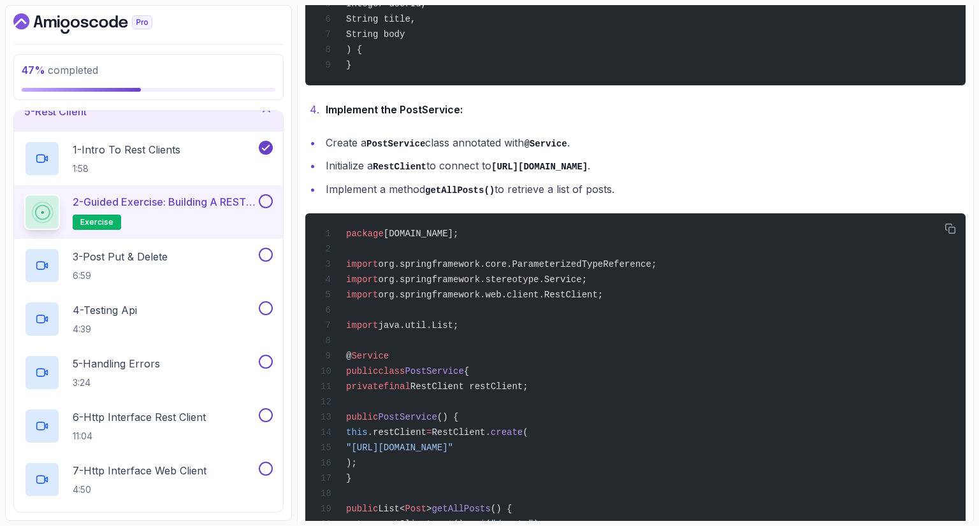
scroll to position [688, 0]
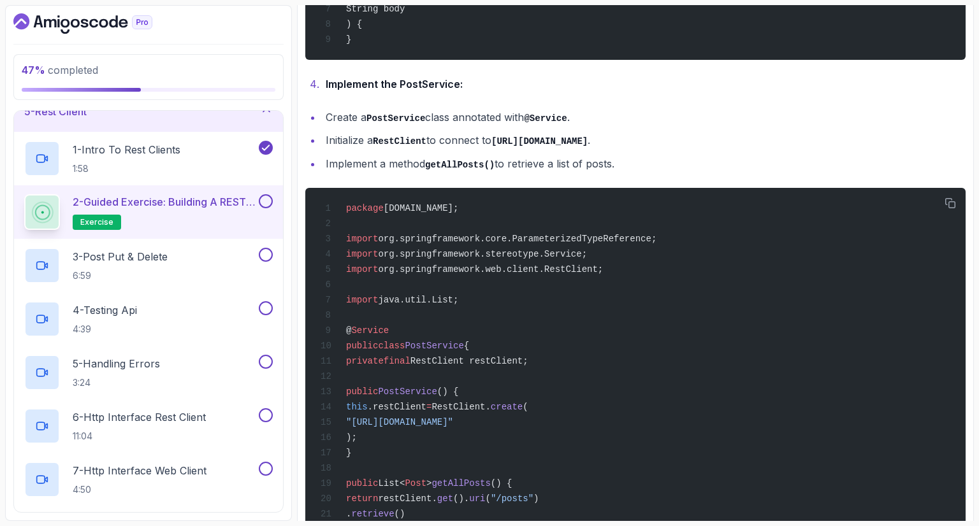
click at [892, 149] on ul "Create a PostService class annotated with @Service . Initialize a RestClient to…" at bounding box center [635, 140] width 660 height 65
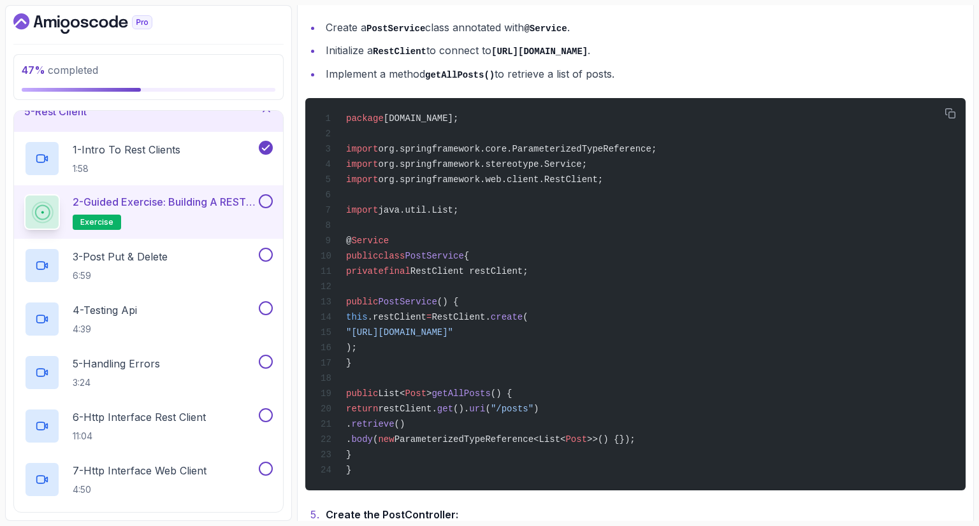
scroll to position [790, 0]
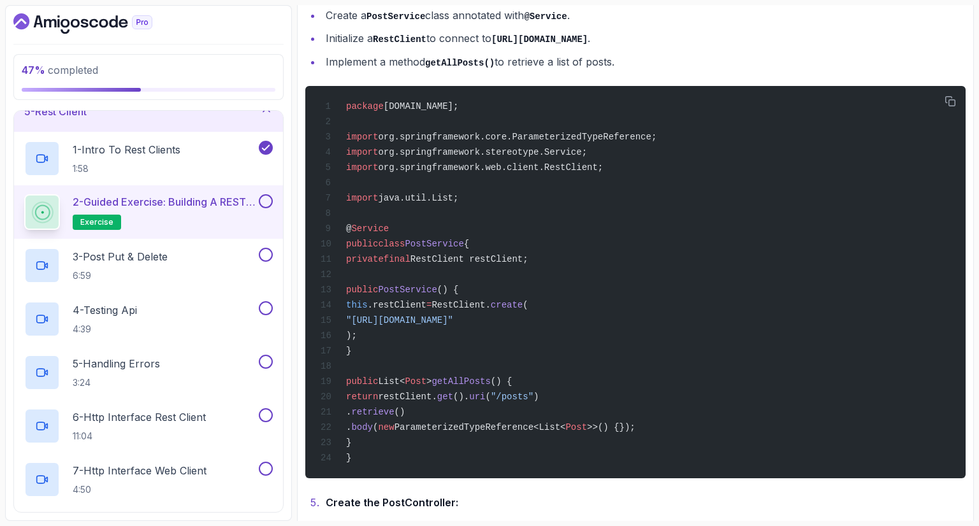
click at [658, 500] on li "Create the PostController:" at bounding box center [644, 503] width 644 height 18
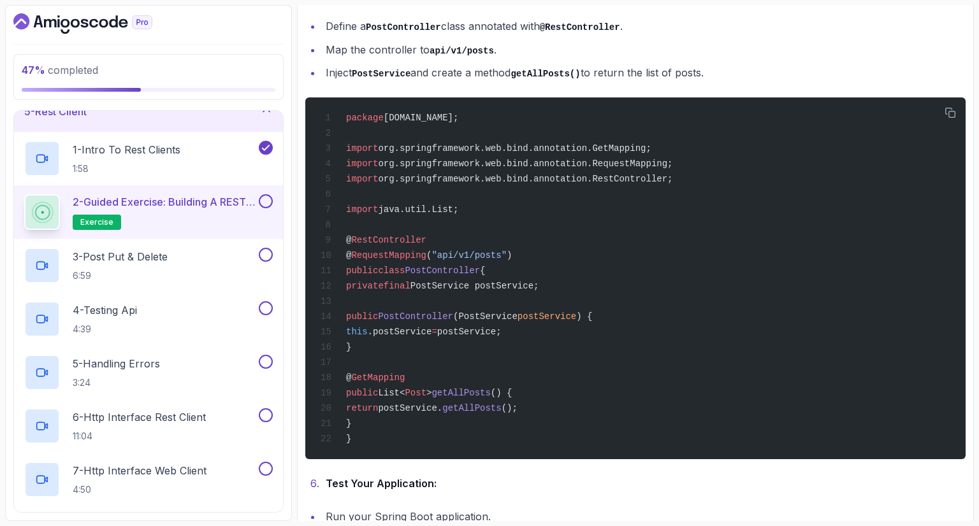
scroll to position [1275, 0]
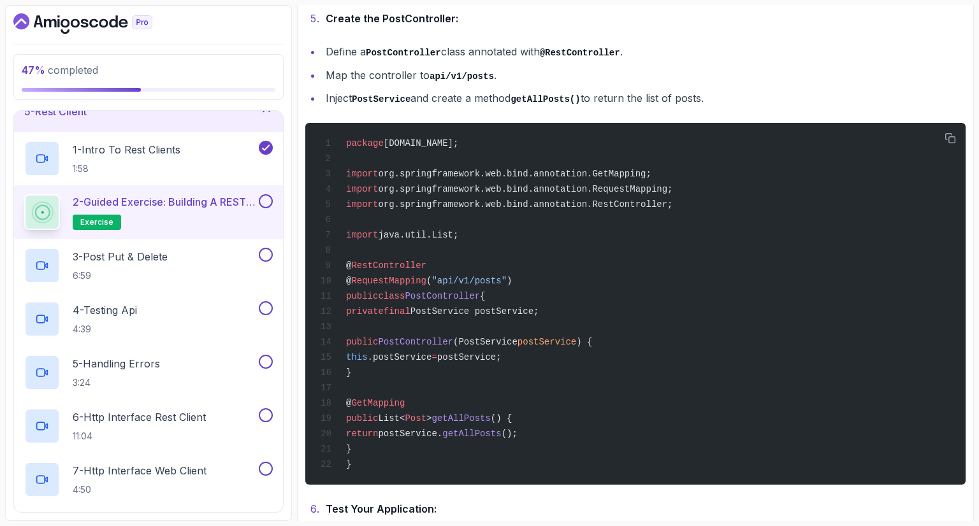
click at [778, 50] on li "Define a PostController class annotated with @RestController ." at bounding box center [644, 52] width 644 height 18
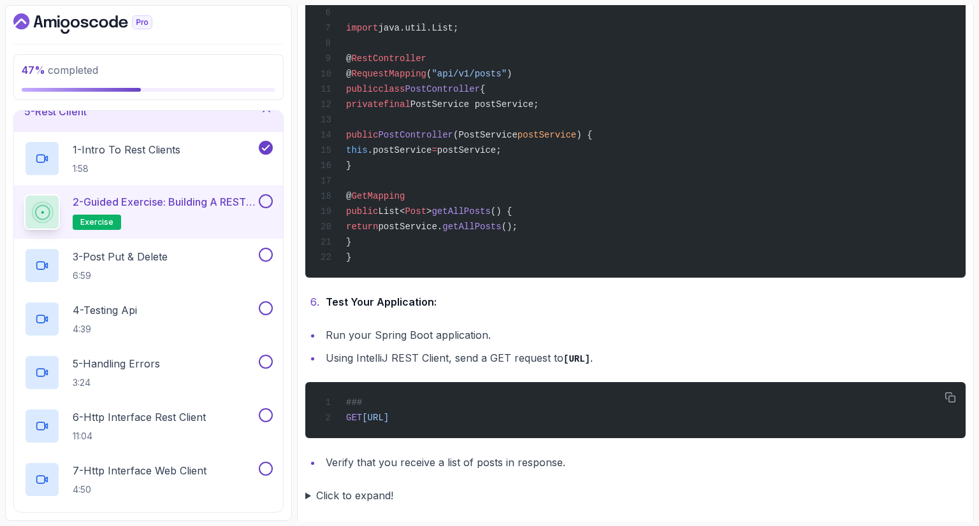
scroll to position [1488, 0]
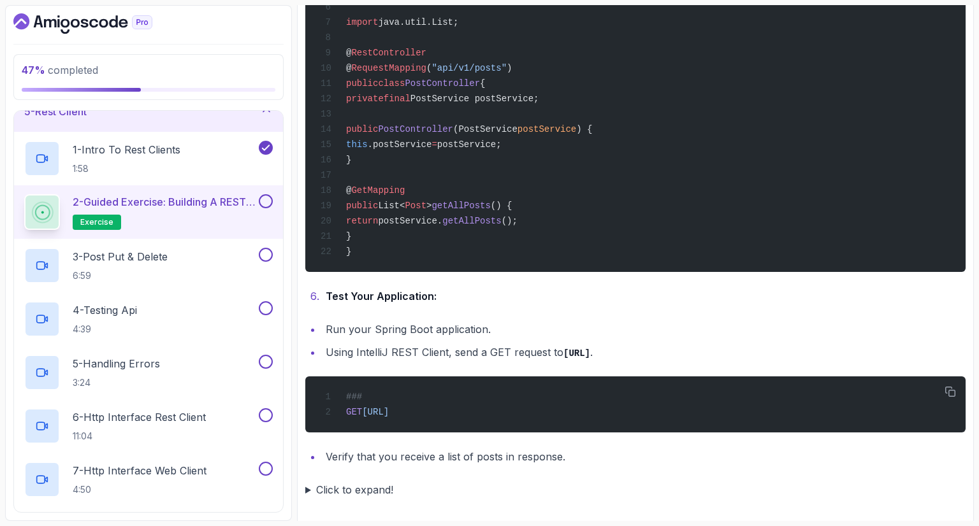
click at [268, 199] on button at bounding box center [266, 201] width 14 height 14
click at [144, 261] on p "3 - Post Put & Delete" at bounding box center [120, 256] width 95 height 15
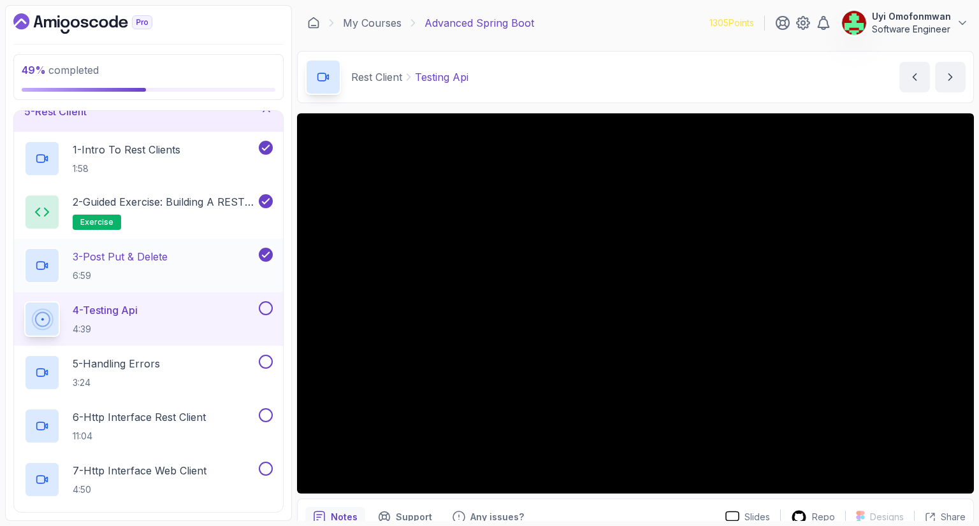
click at [113, 265] on h2 "3 - Post Put & Delete 6:59" at bounding box center [120, 265] width 95 height 33
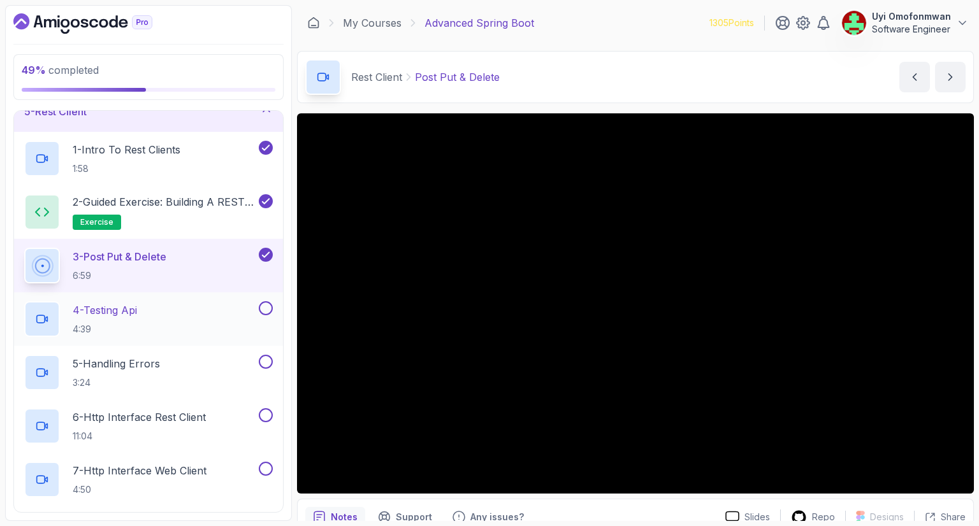
click at [145, 317] on div "4 - Testing Api 4:39" at bounding box center [140, 319] width 232 height 36
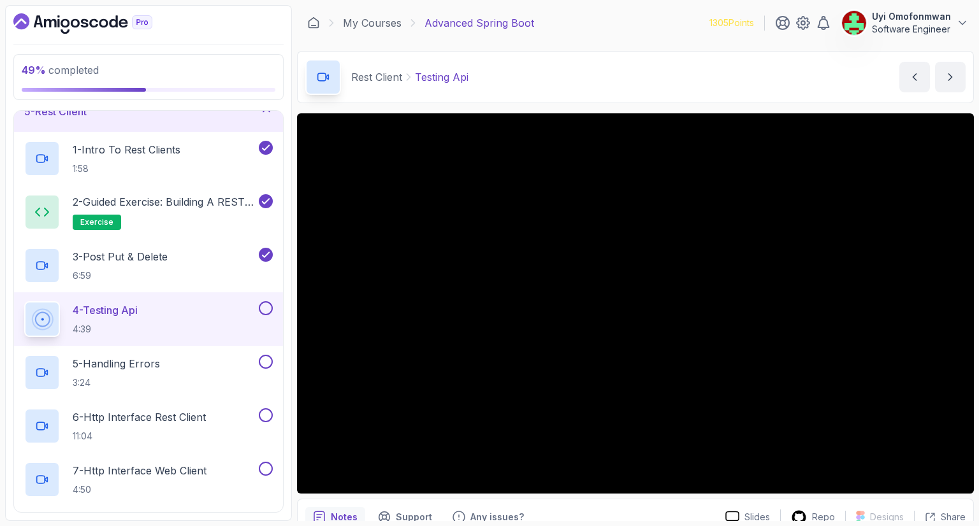
click at [47, 314] on icon at bounding box center [41, 319] width 15 height 15
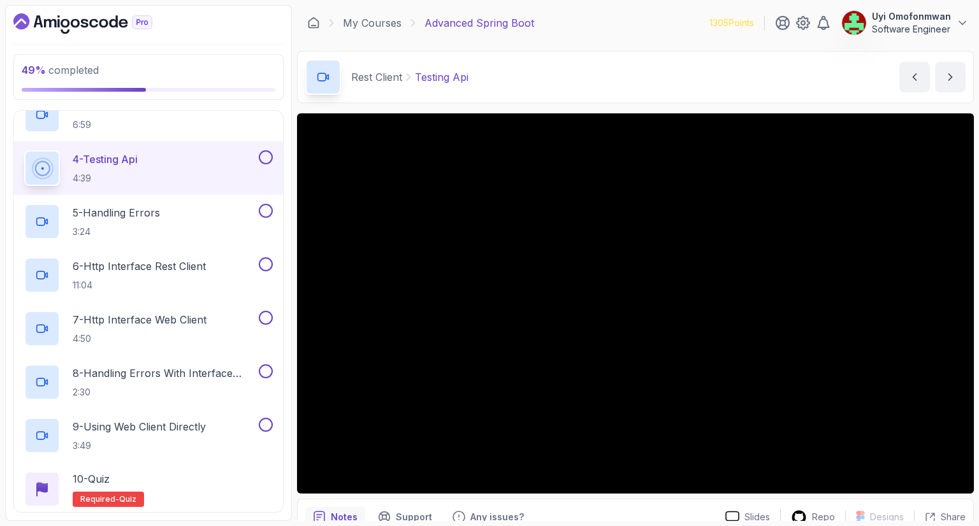
scroll to position [338, 0]
click at [124, 124] on p "6:59" at bounding box center [120, 123] width 95 height 13
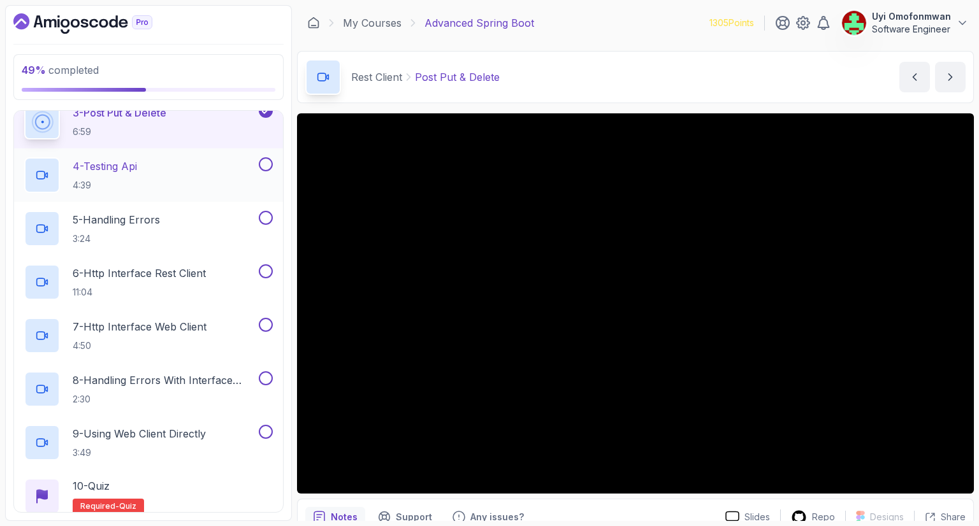
click at [117, 168] on p "4 - Testing Api" at bounding box center [105, 166] width 64 height 15
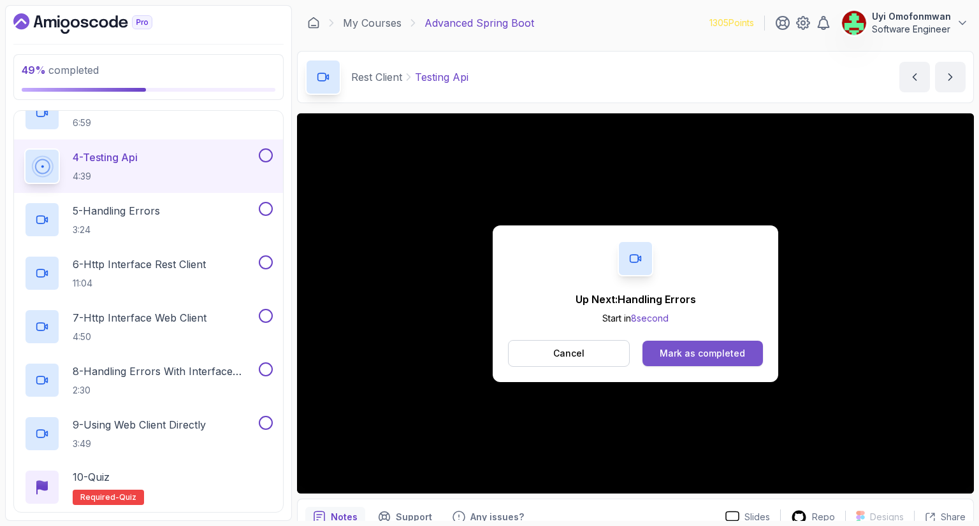
click at [688, 352] on div "Mark as completed" at bounding box center [702, 353] width 85 height 13
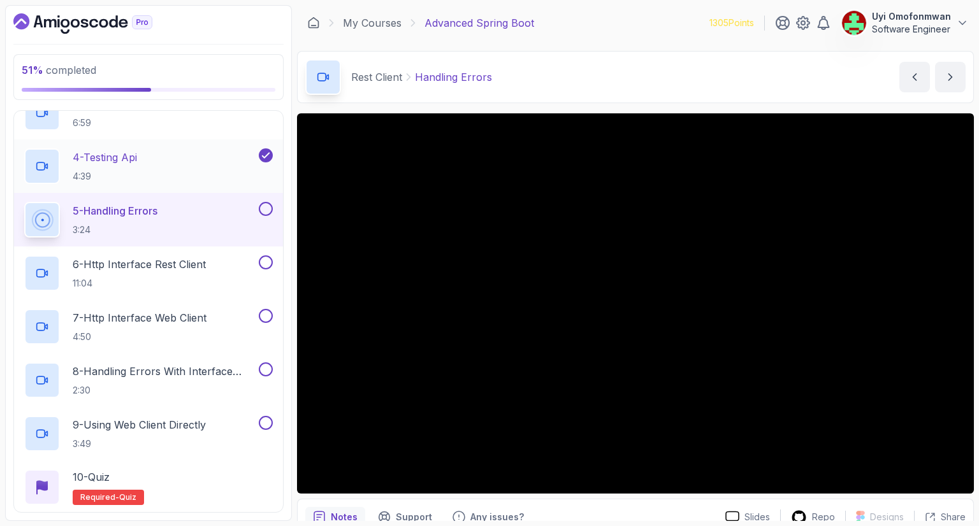
click at [197, 161] on div "4 - Testing Api 4:39" at bounding box center [140, 167] width 232 height 36
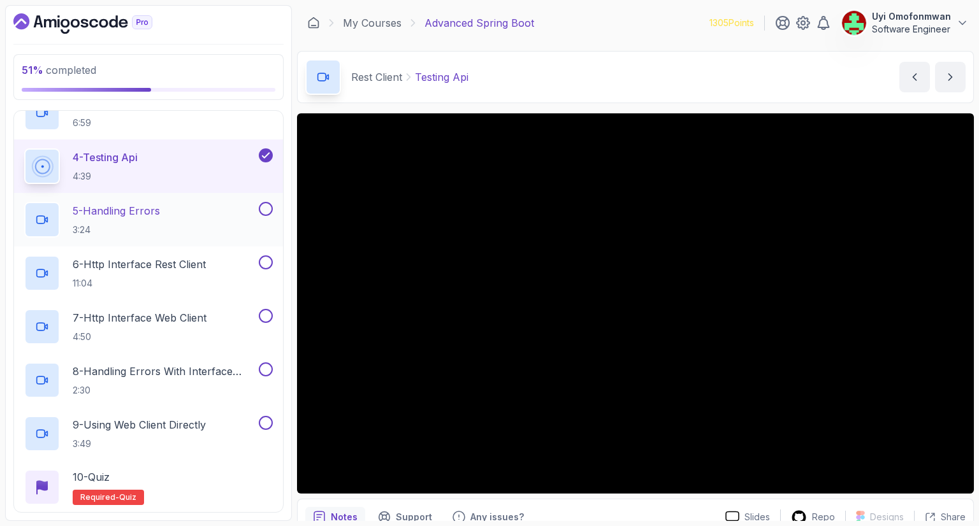
click at [152, 226] on p "3:24" at bounding box center [116, 230] width 87 height 13
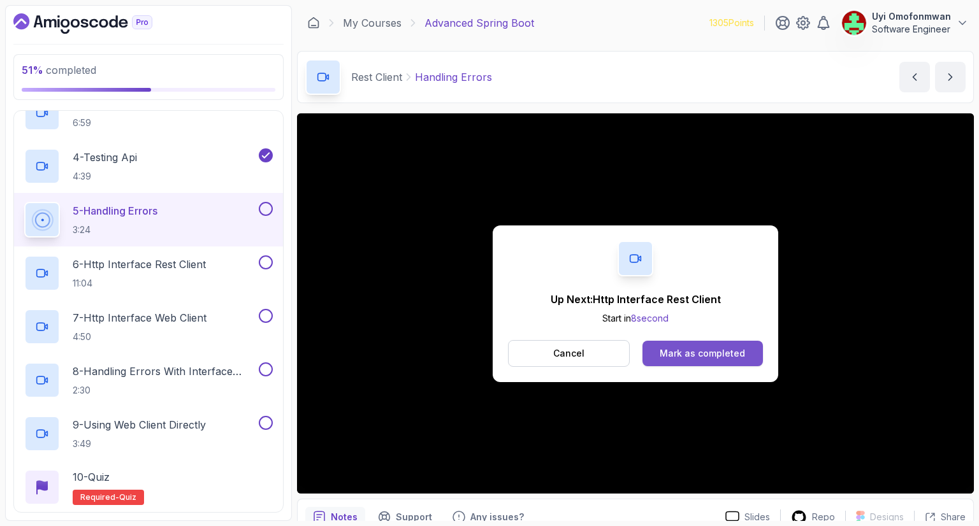
click at [685, 351] on div "Mark as completed" at bounding box center [702, 353] width 85 height 13
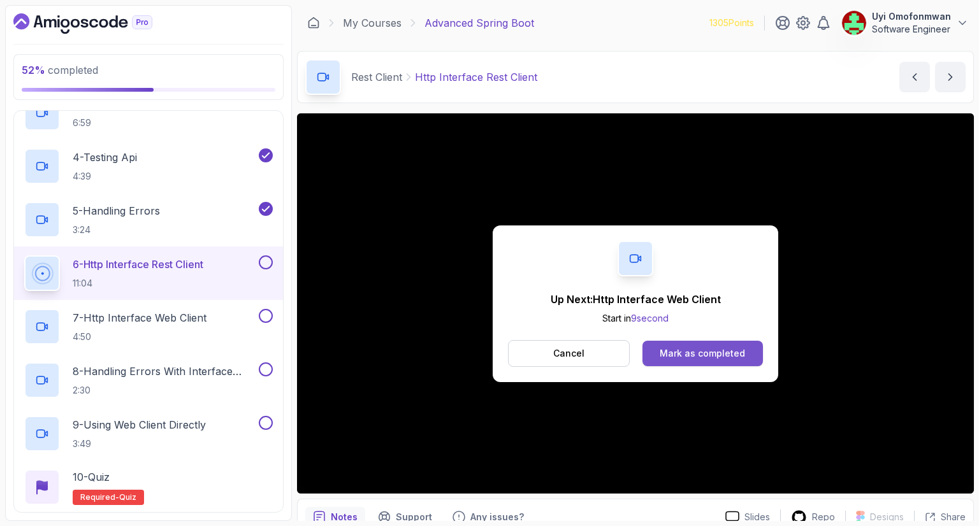
click at [702, 346] on button "Mark as completed" at bounding box center [702, 353] width 120 height 25
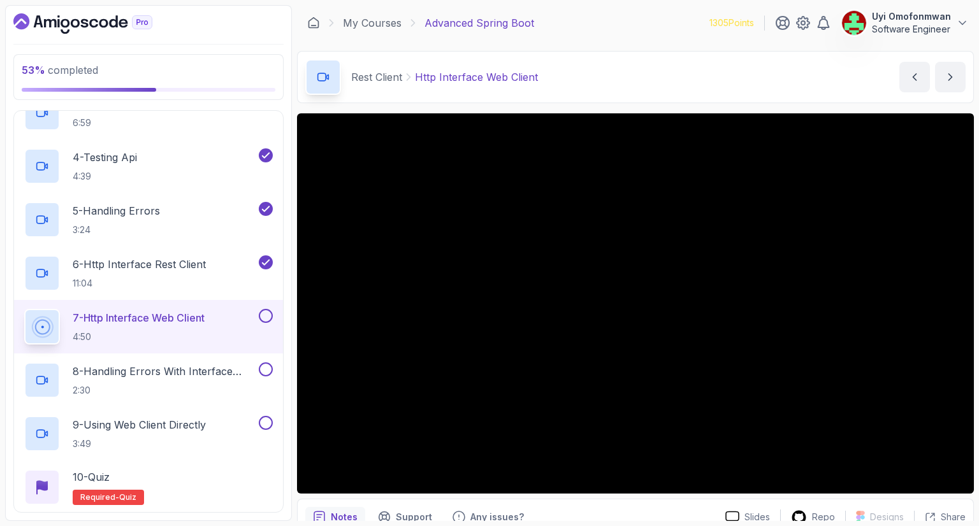
click at [47, 328] on icon at bounding box center [41, 326] width 15 height 15
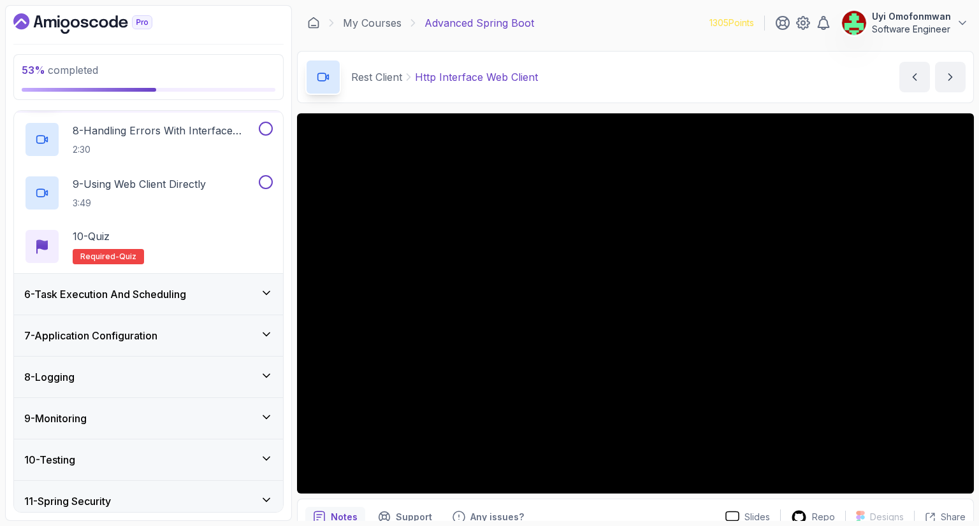
scroll to position [670, 0]
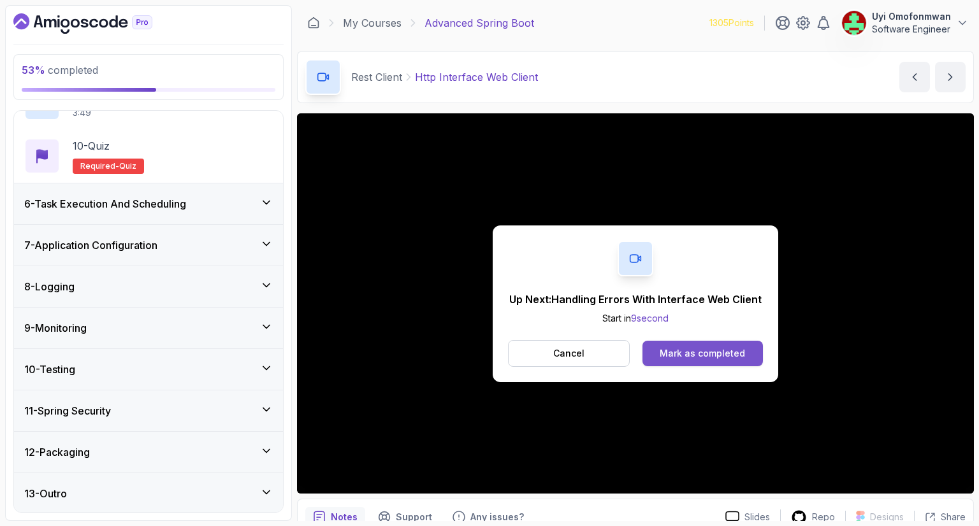
click at [741, 356] on div "Mark as completed" at bounding box center [702, 353] width 85 height 13
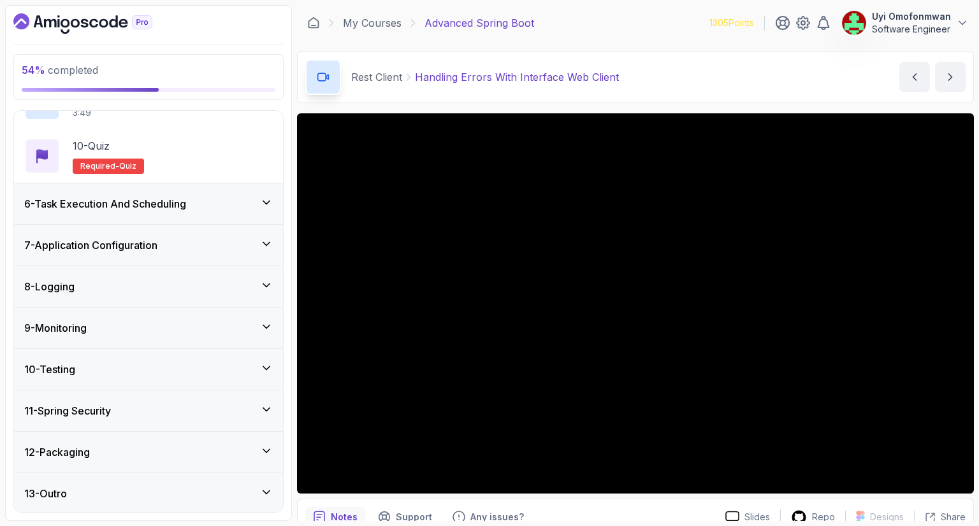
click at [182, 207] on h3 "6 - Task Execution And Scheduling" at bounding box center [105, 203] width 162 height 15
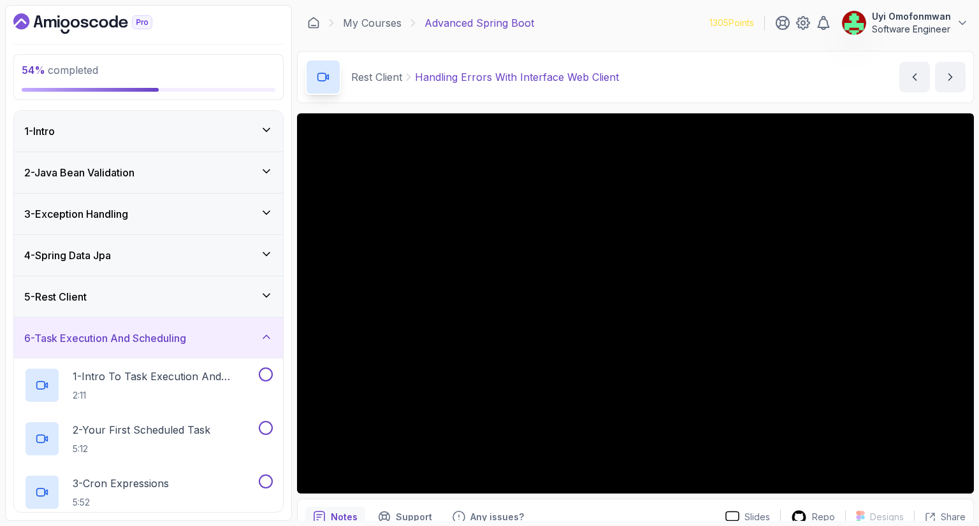
click at [168, 328] on div "6 - Task Execution And Scheduling" at bounding box center [148, 338] width 269 height 41
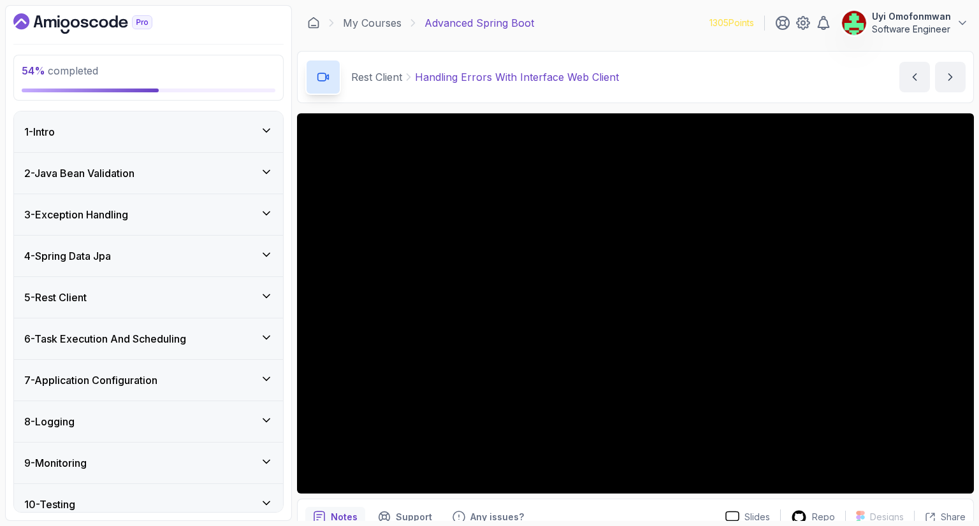
click at [135, 301] on div "5 - Rest Client" at bounding box center [148, 297] width 249 height 15
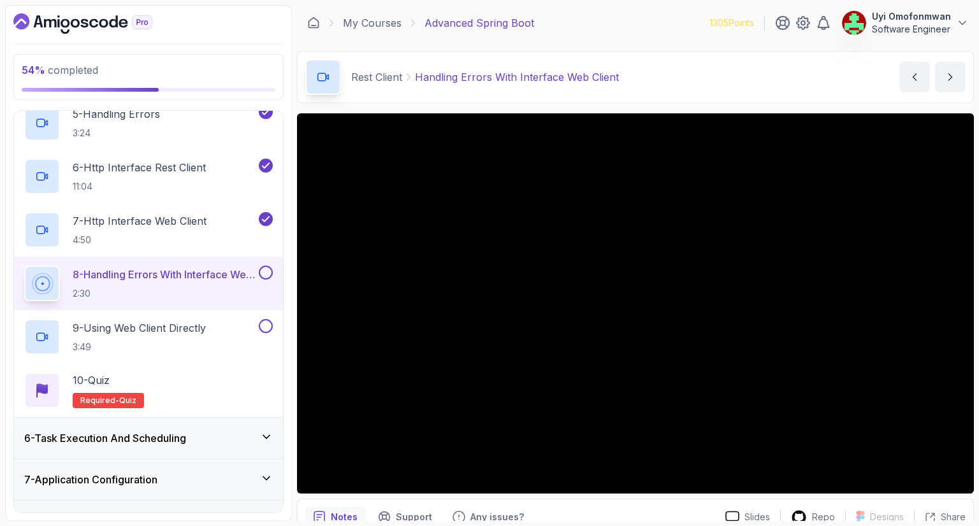
scroll to position [433, 0]
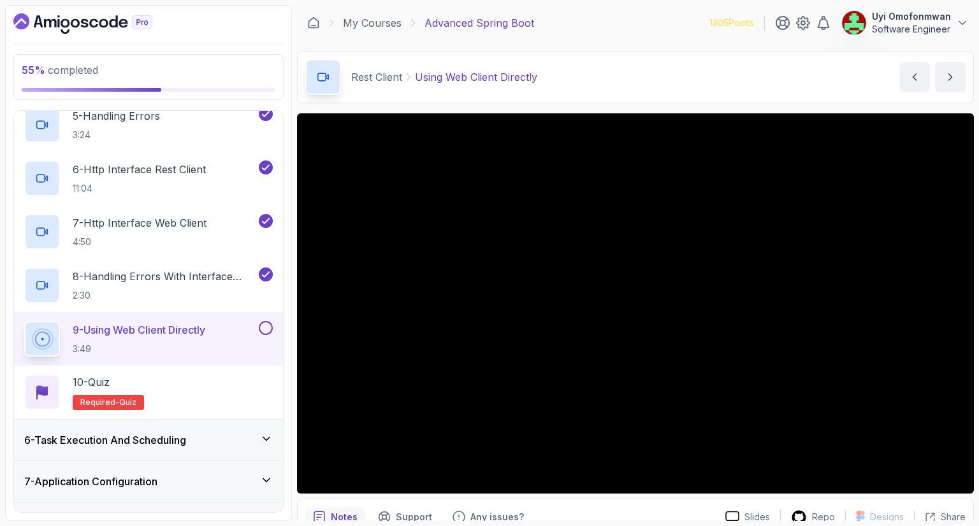
click at [119, 440] on h3 "6 - Task Execution And Scheduling" at bounding box center [105, 440] width 162 height 15
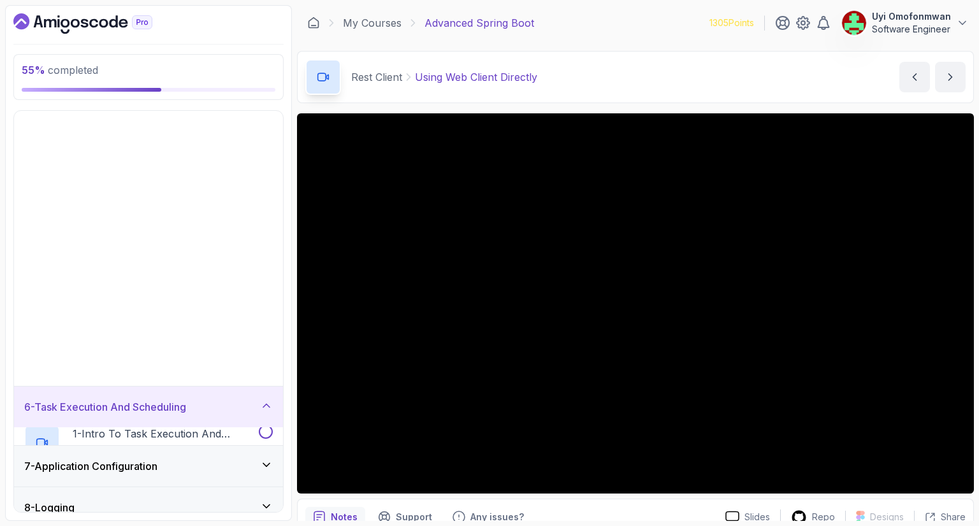
scroll to position [134, 0]
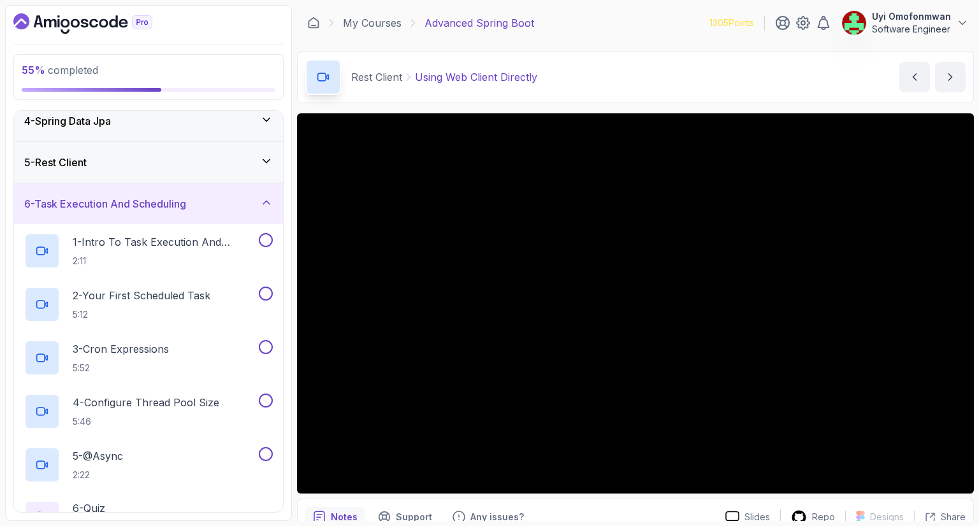
click at [79, 222] on div "6 - Task Execution And Scheduling" at bounding box center [148, 204] width 269 height 41
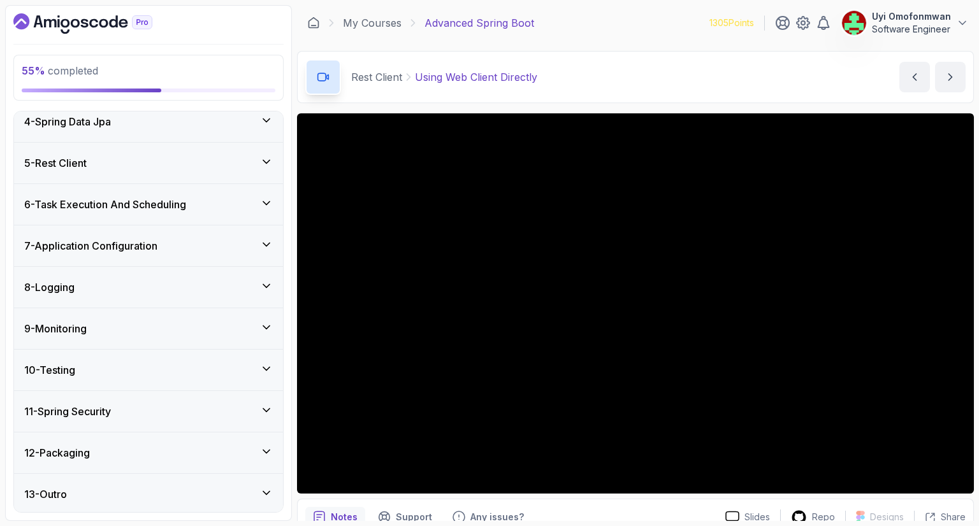
click at [65, 292] on h3 "8 - Logging" at bounding box center [49, 287] width 50 height 15
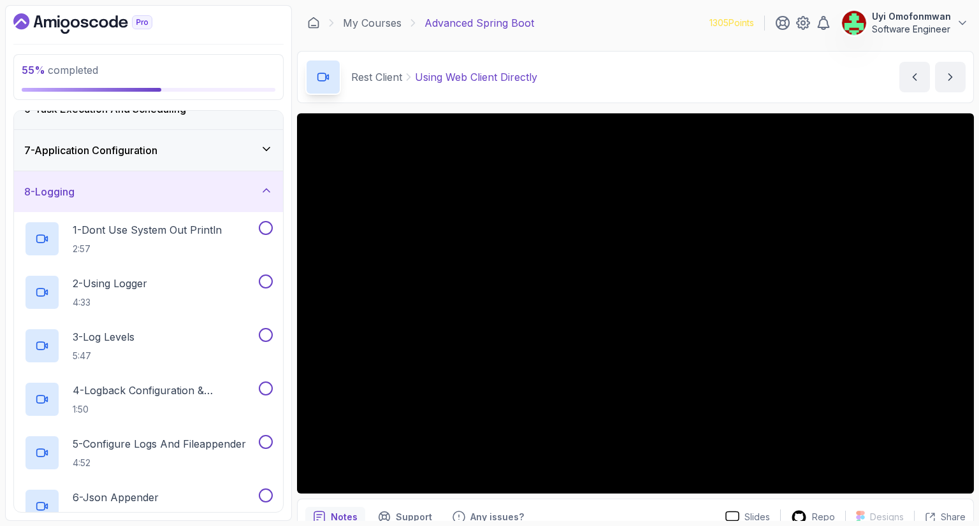
scroll to position [236, 0]
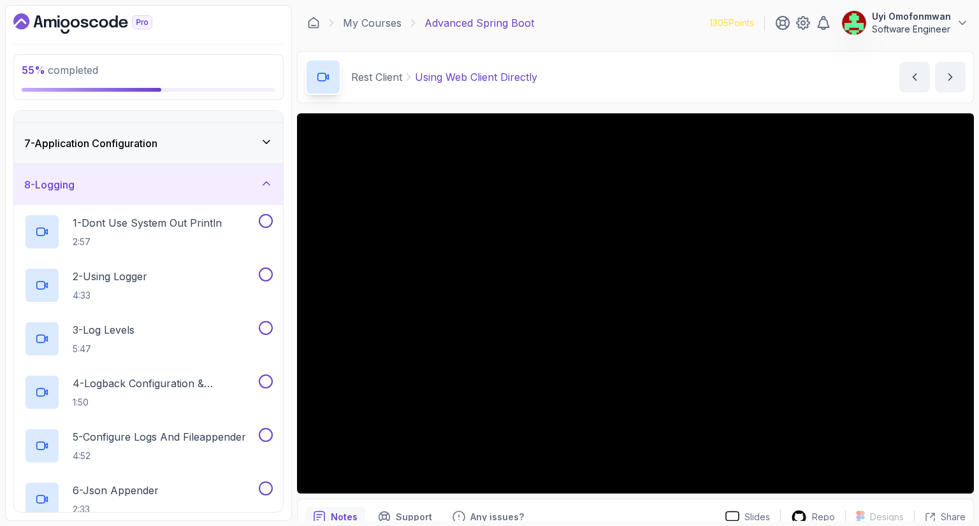
click at [72, 187] on h3 "8 - Logging" at bounding box center [49, 184] width 50 height 15
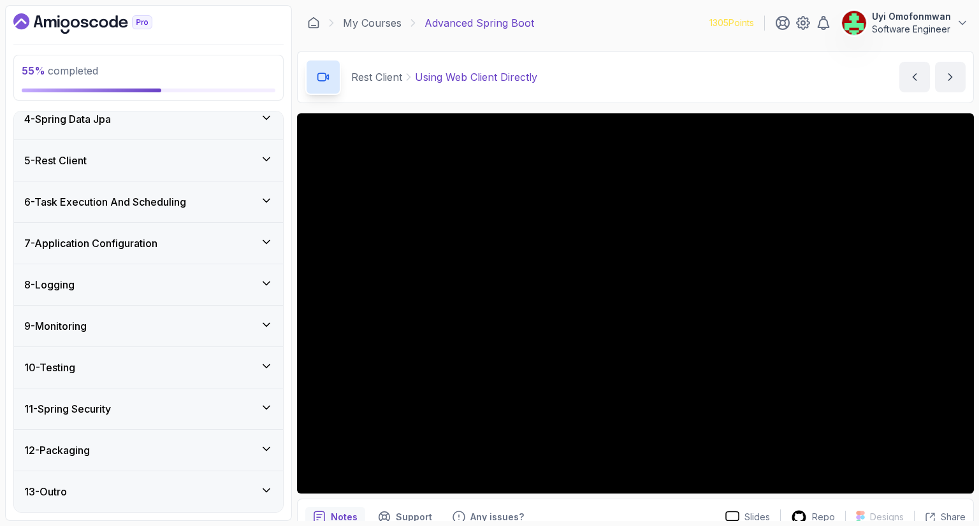
scroll to position [134, 0]
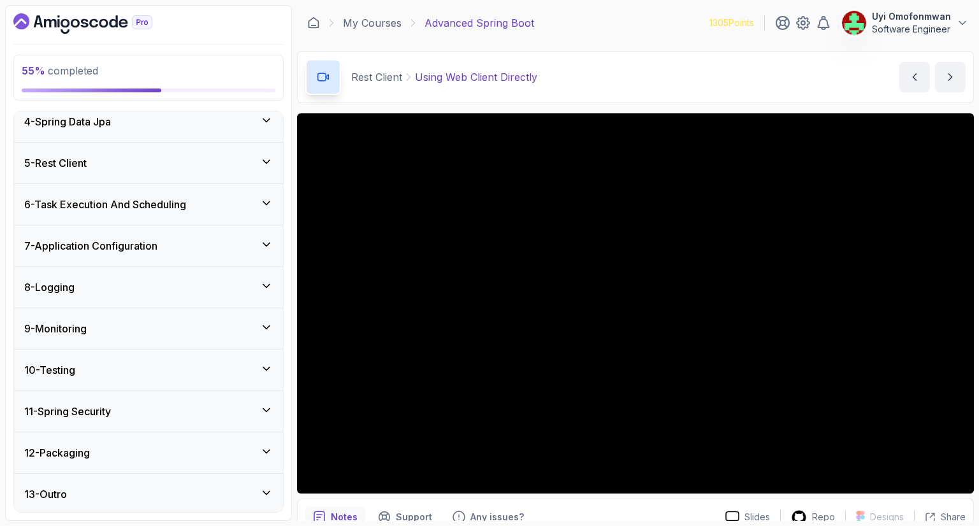
click at [73, 326] on h3 "9 - Monitoring" at bounding box center [55, 328] width 62 height 15
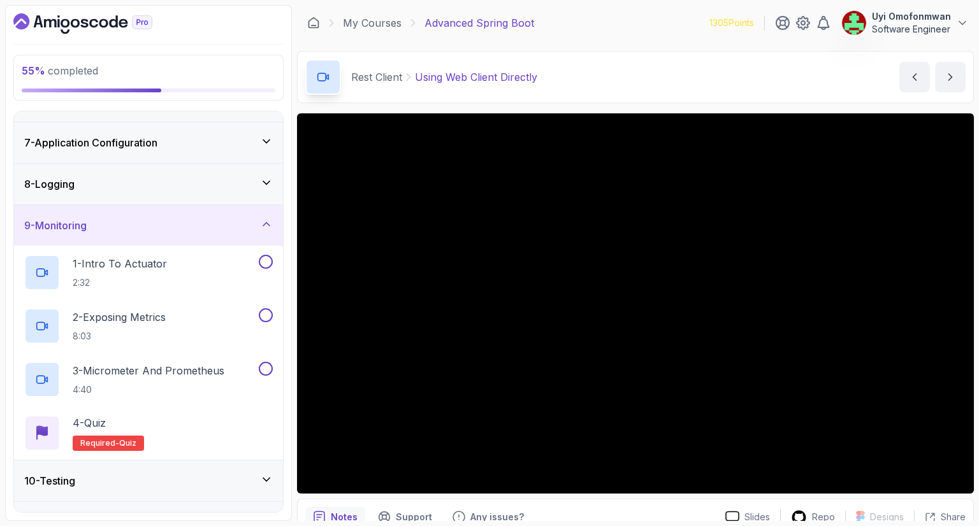
scroll to position [211, 0]
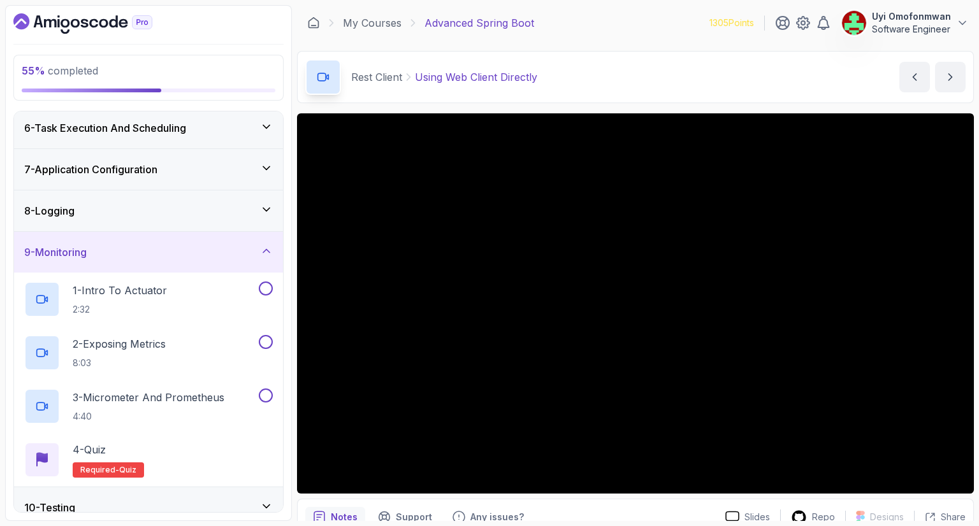
click at [89, 261] on div "9 - Monitoring" at bounding box center [148, 252] width 269 height 41
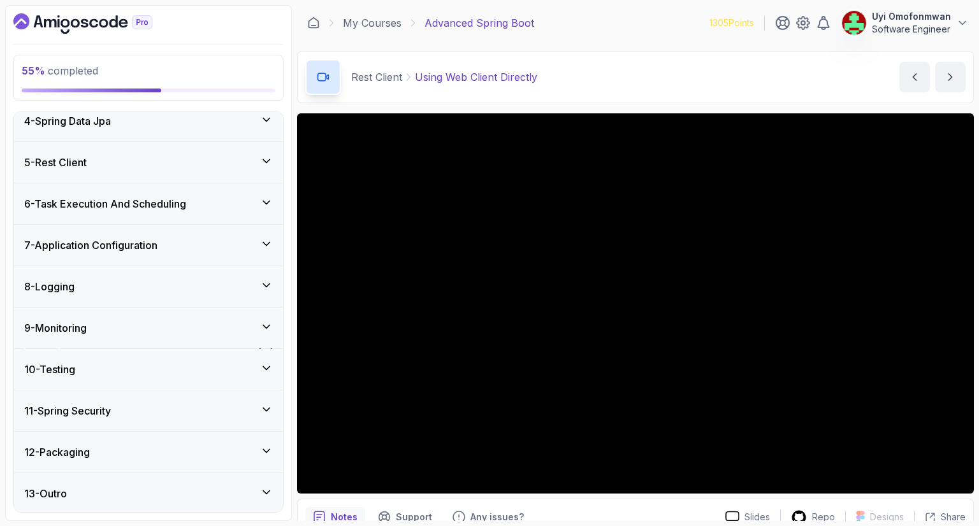
scroll to position [134, 0]
click at [87, 363] on div "10 - Testing" at bounding box center [148, 370] width 249 height 15
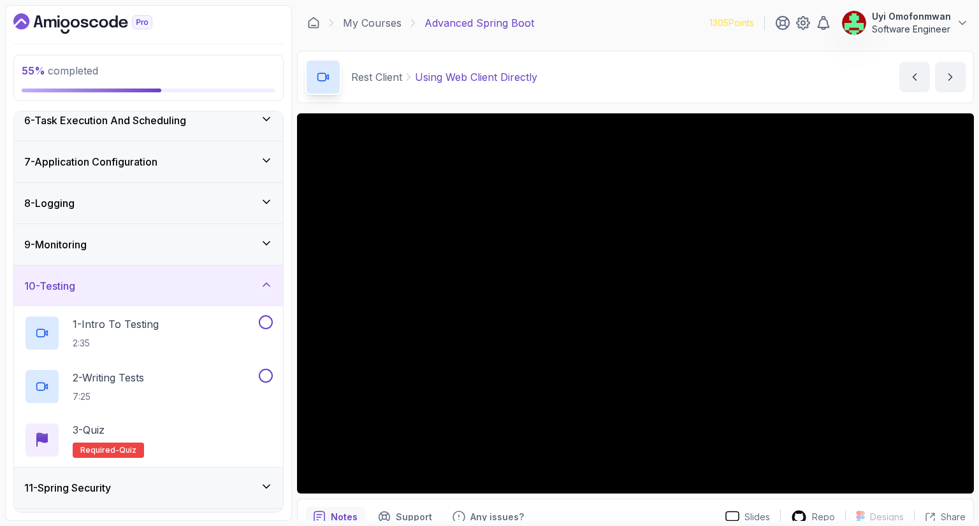
scroll to position [211, 0]
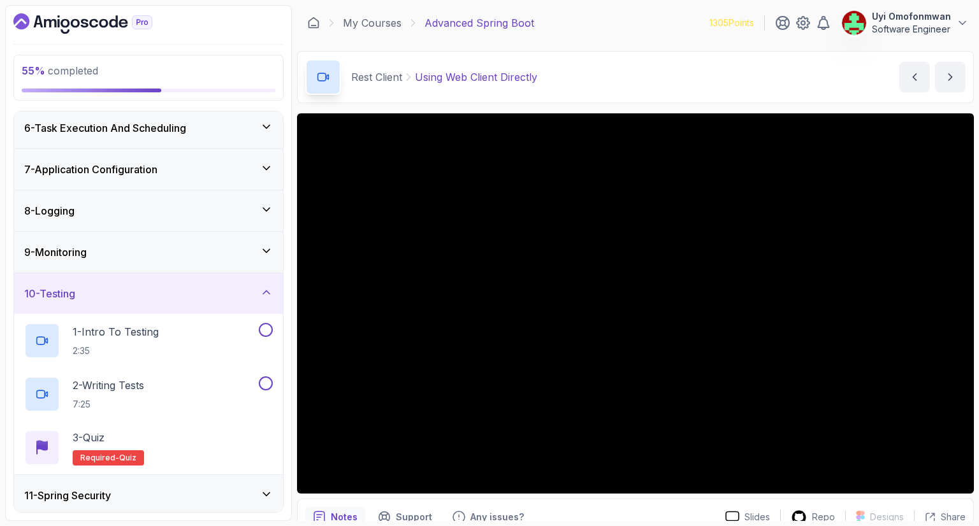
click at [63, 275] on div "10 - Testing" at bounding box center [148, 293] width 269 height 41
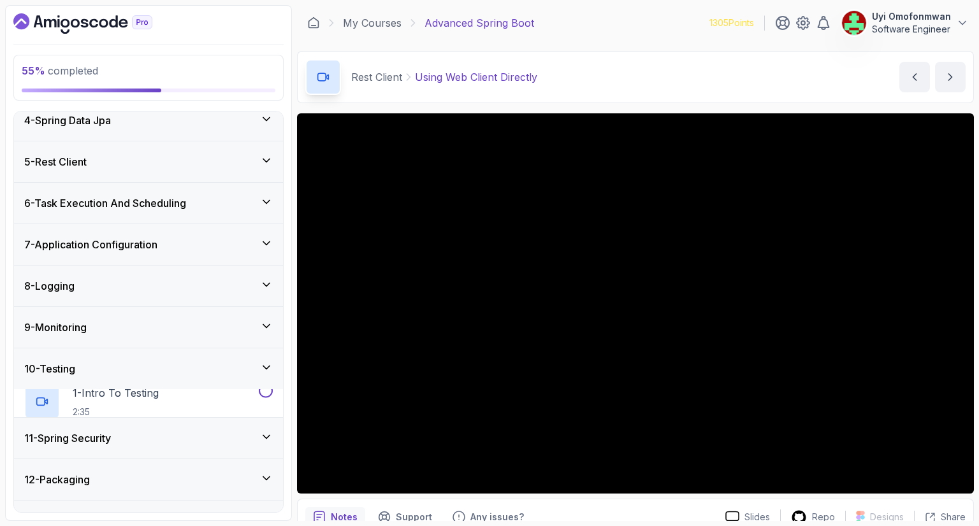
scroll to position [134, 0]
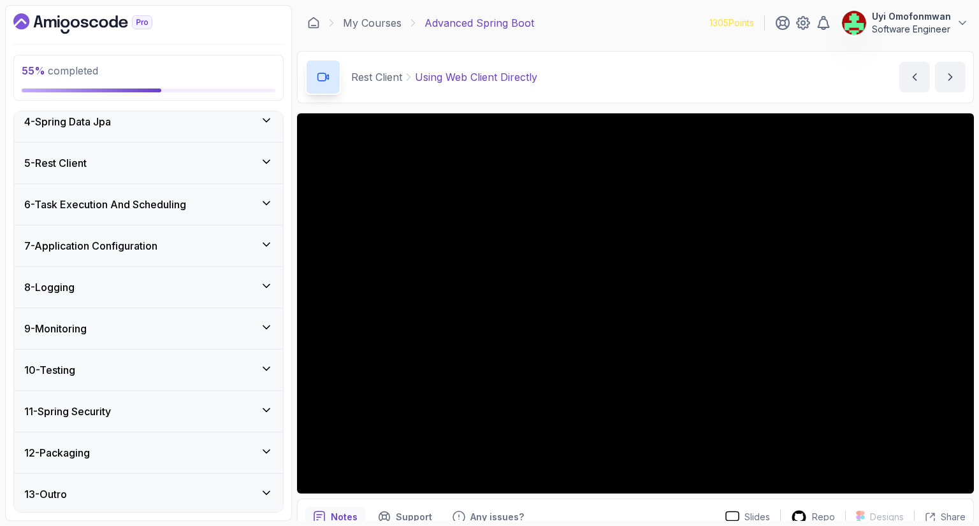
click at [70, 423] on div "11 - Spring Security" at bounding box center [148, 411] width 269 height 41
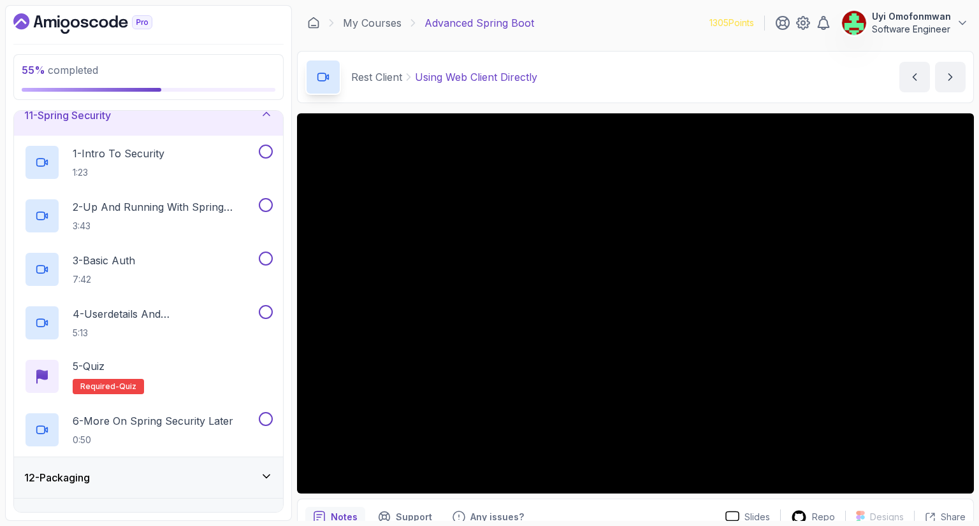
scroll to position [405, 0]
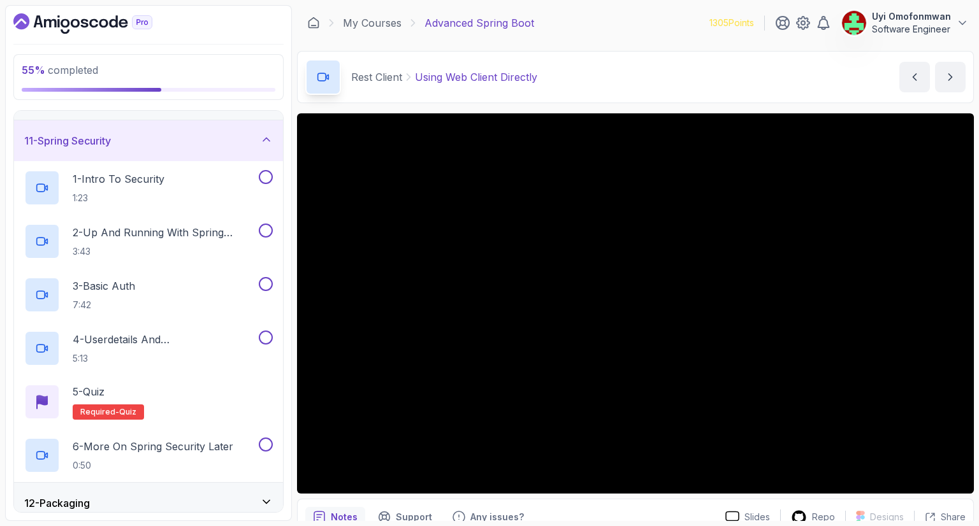
click at [62, 133] on h3 "11 - Spring Security" at bounding box center [67, 140] width 87 height 15
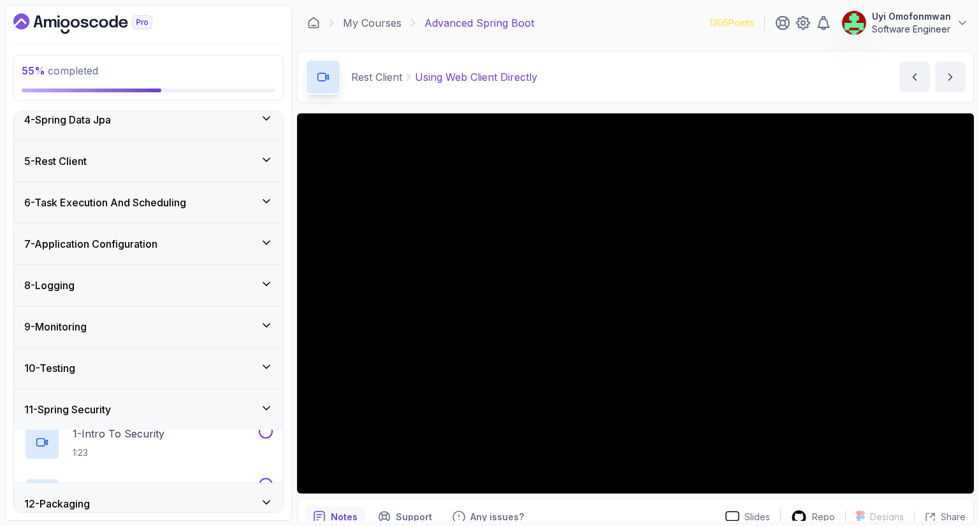
scroll to position [134, 0]
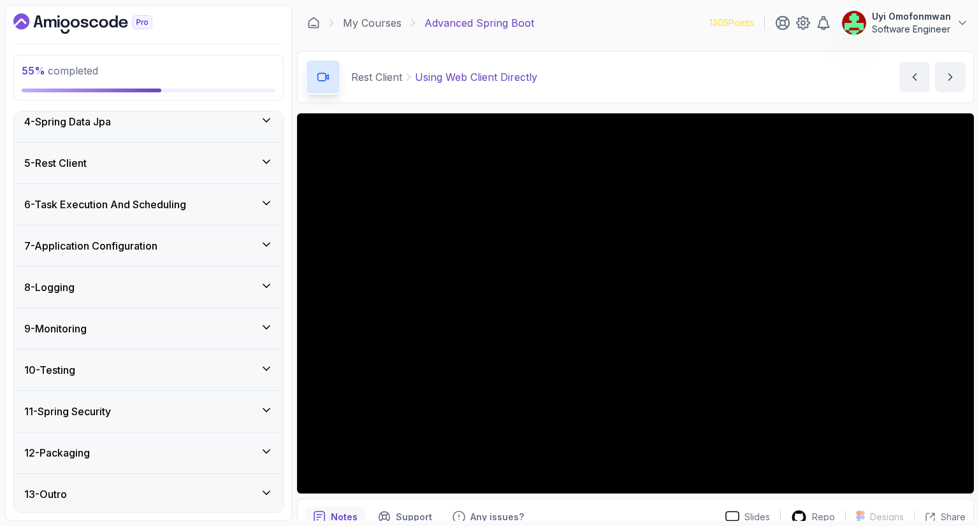
click at [64, 446] on h3 "12 - Packaging" at bounding box center [57, 453] width 66 height 15
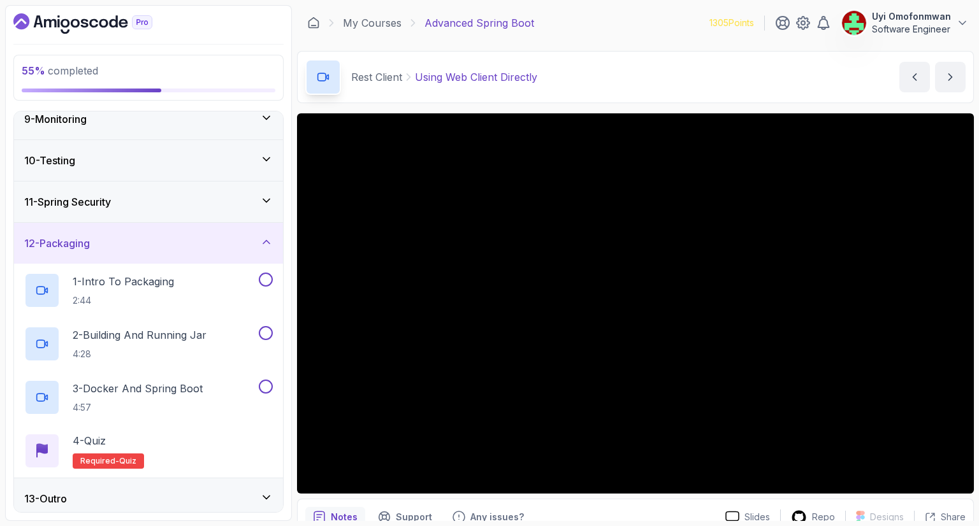
scroll to position [349, 0]
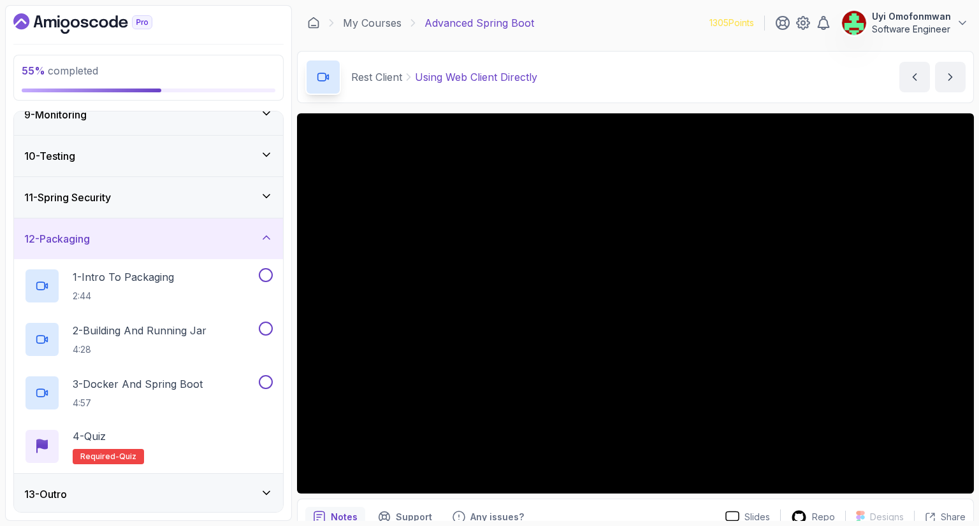
click at [89, 241] on h3 "12 - Packaging" at bounding box center [57, 238] width 66 height 15
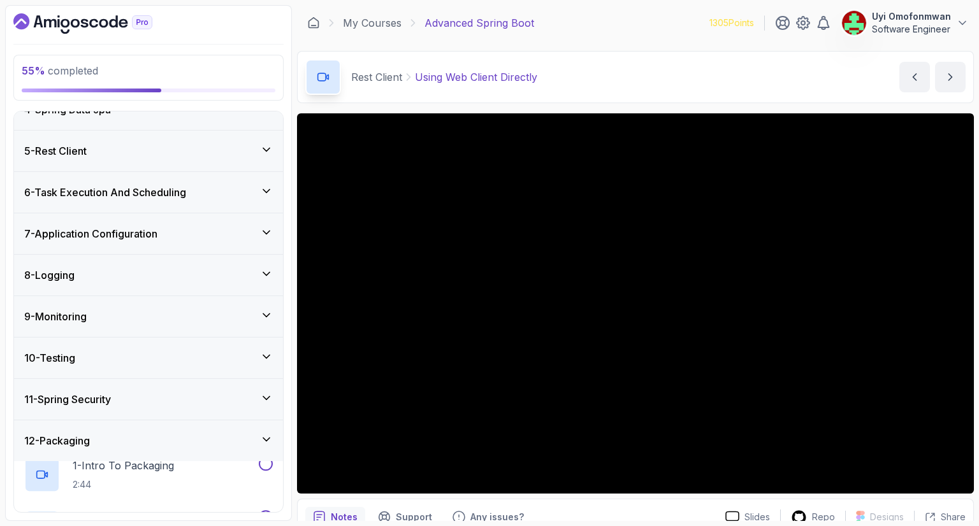
scroll to position [134, 0]
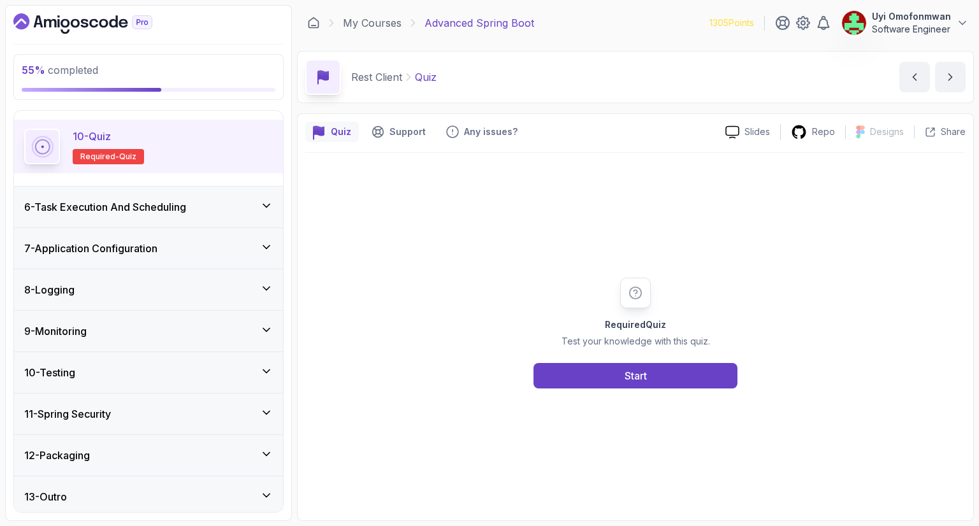
scroll to position [670, 0]
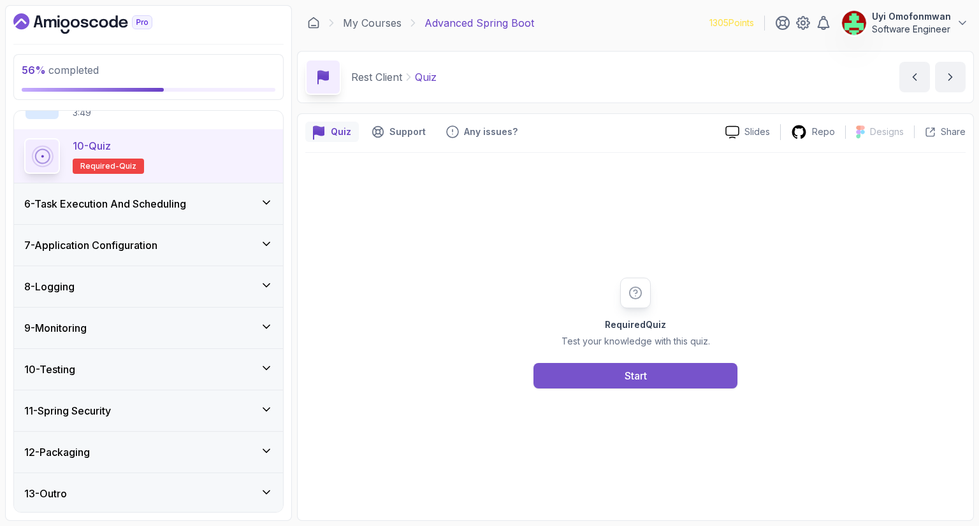
click at [571, 368] on button "Start" at bounding box center [635, 375] width 204 height 25
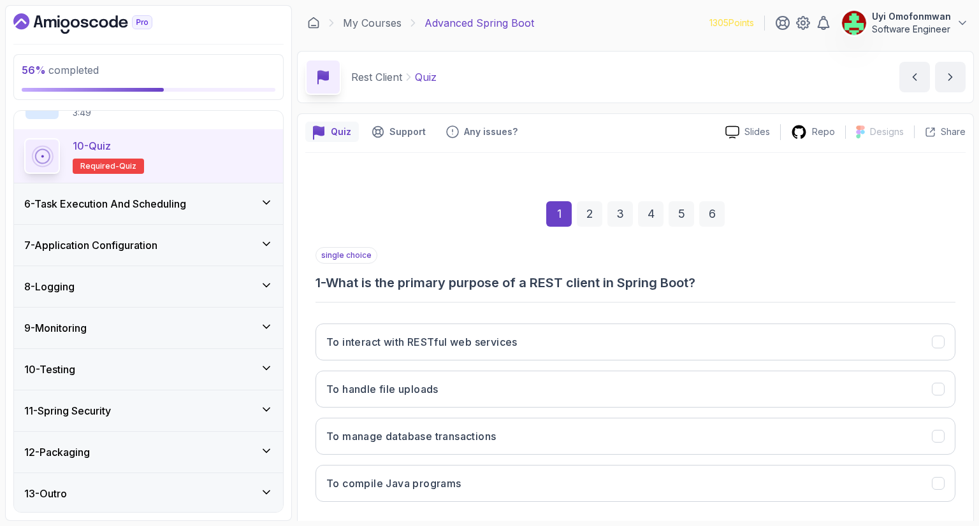
click at [460, 286] on h3 "1 - What is the primary purpose of a REST client in Spring Boot?" at bounding box center [635, 283] width 640 height 18
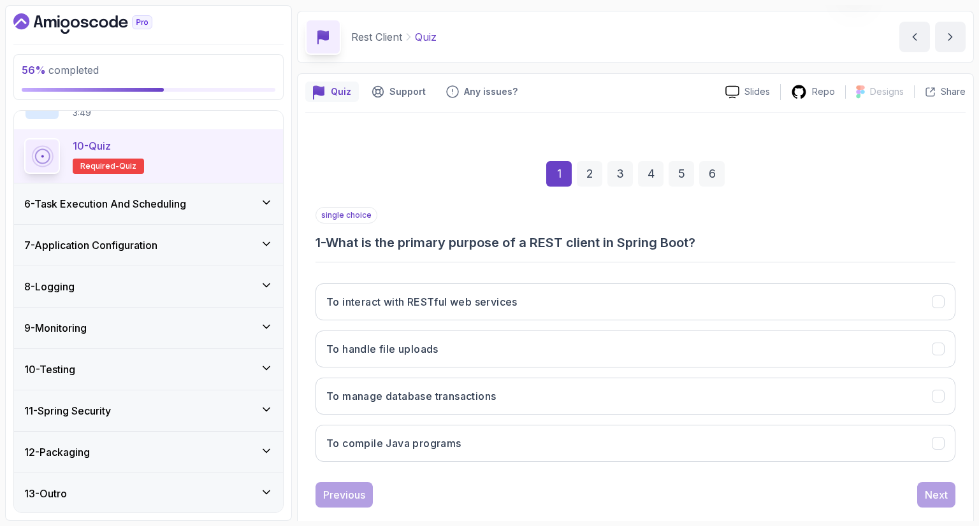
scroll to position [51, 0]
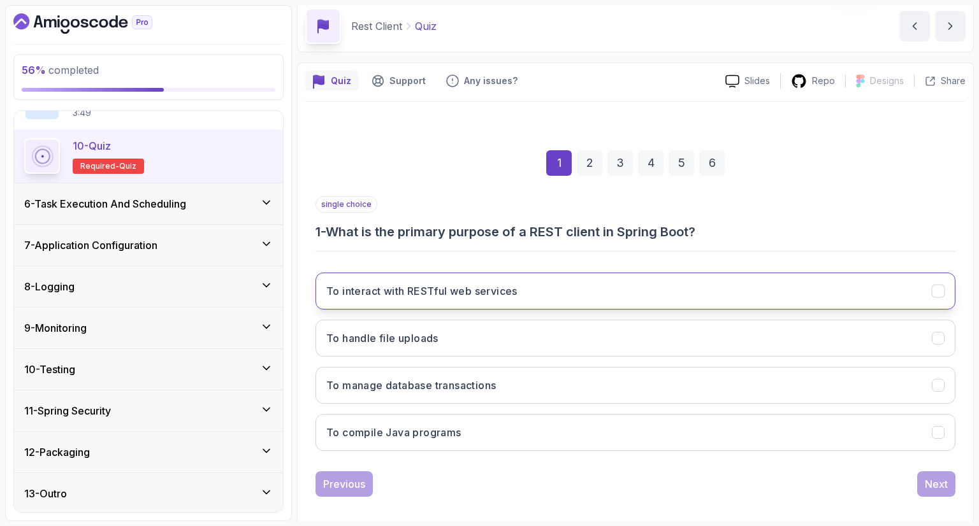
click at [500, 280] on button "To interact with RESTful web services" at bounding box center [635, 291] width 640 height 37
click at [929, 477] on div "Next" at bounding box center [936, 484] width 23 height 15
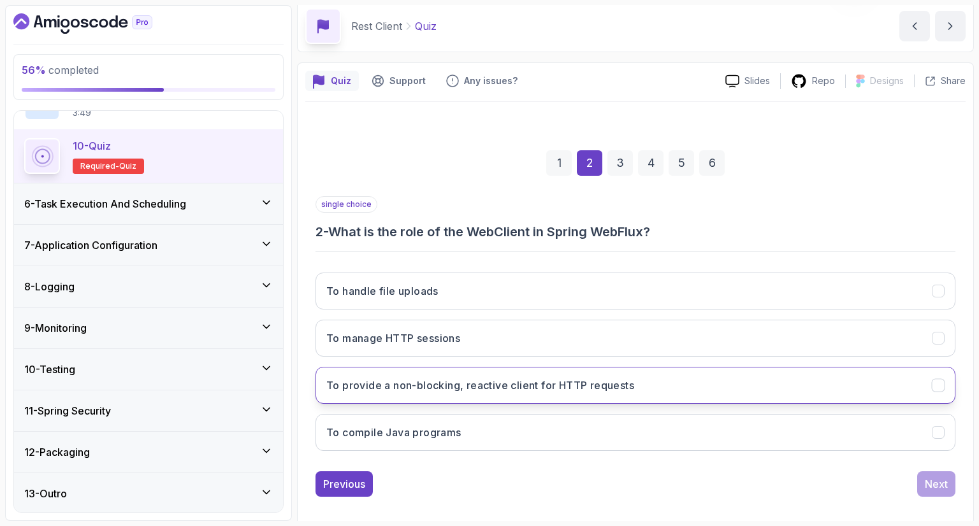
click at [596, 389] on h3 "To provide a non-blocking, reactive client for HTTP requests" at bounding box center [480, 385] width 308 height 15
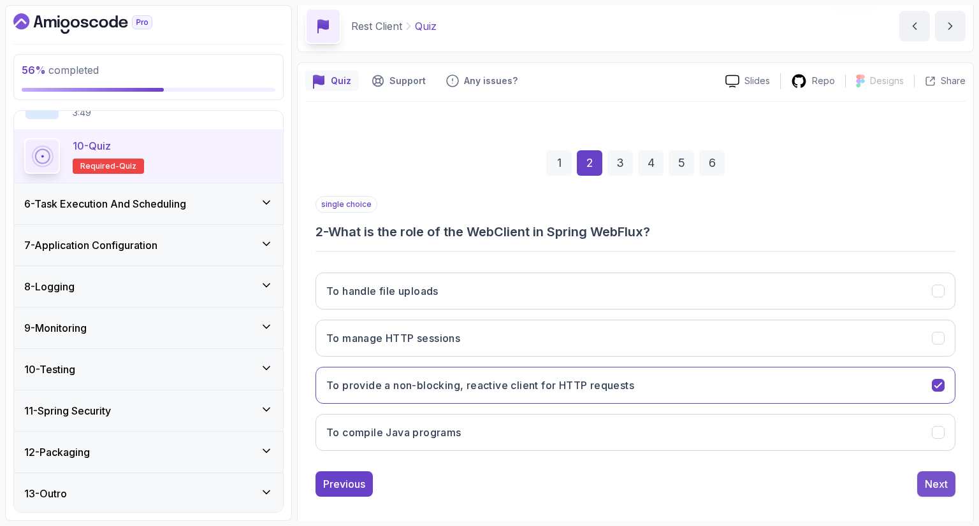
click at [931, 483] on div "Next" at bounding box center [936, 484] width 23 height 15
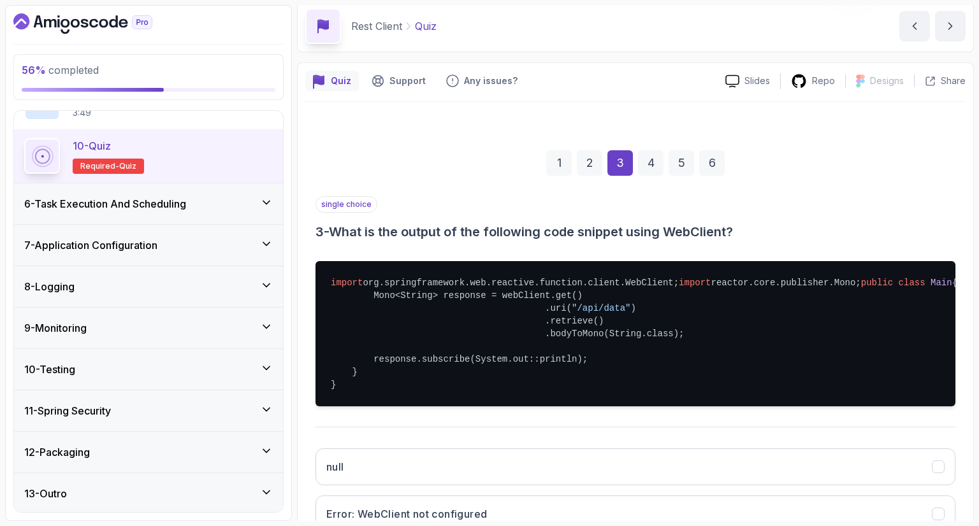
click at [776, 200] on div "single choice 3 - What is the output of the following code snippet using WebCli…" at bounding box center [635, 218] width 640 height 45
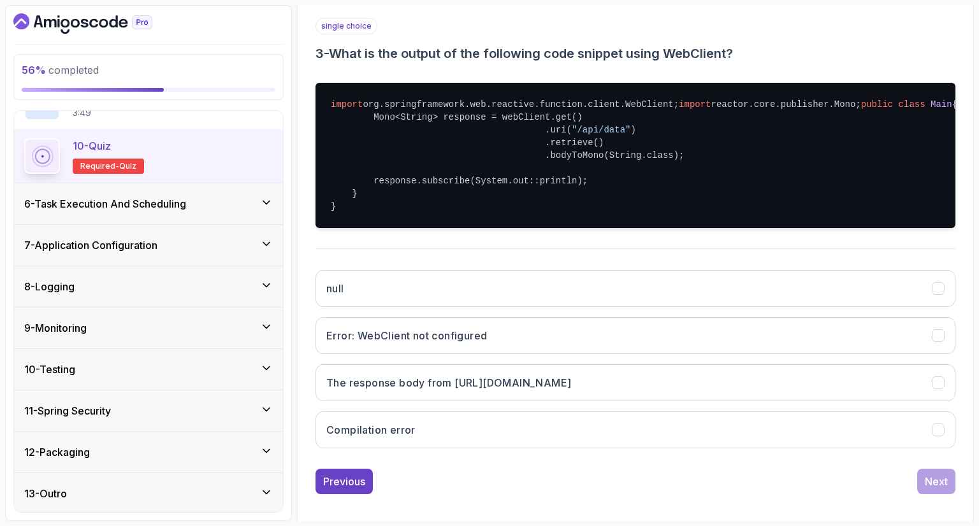
scroll to position [255, 0]
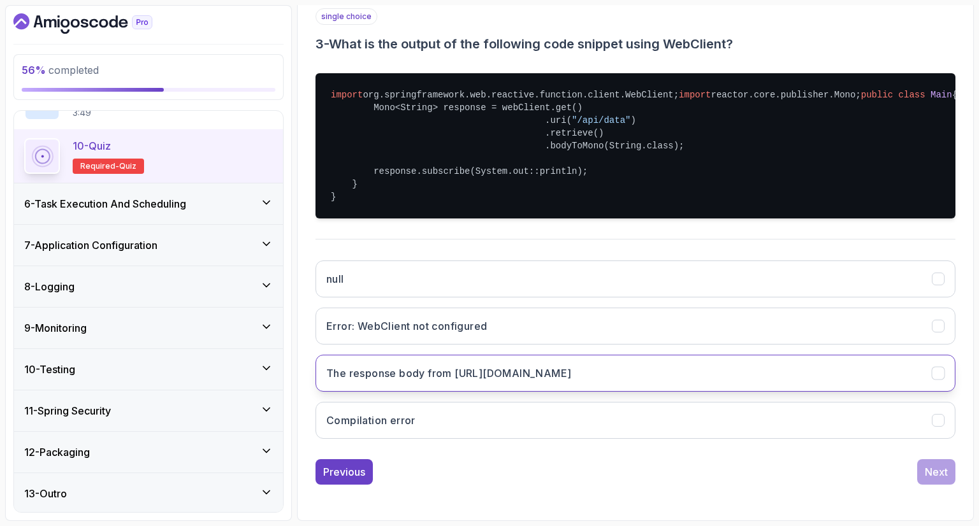
click at [571, 381] on h3 "The response body from [URL][DOMAIN_NAME]" at bounding box center [448, 373] width 245 height 15
click at [941, 480] on div "Next" at bounding box center [936, 472] width 23 height 15
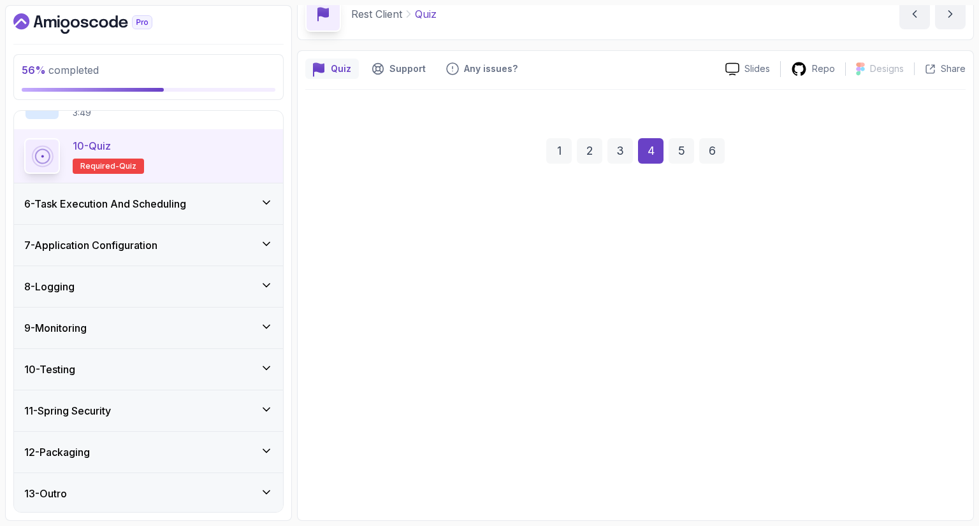
scroll to position [61, 0]
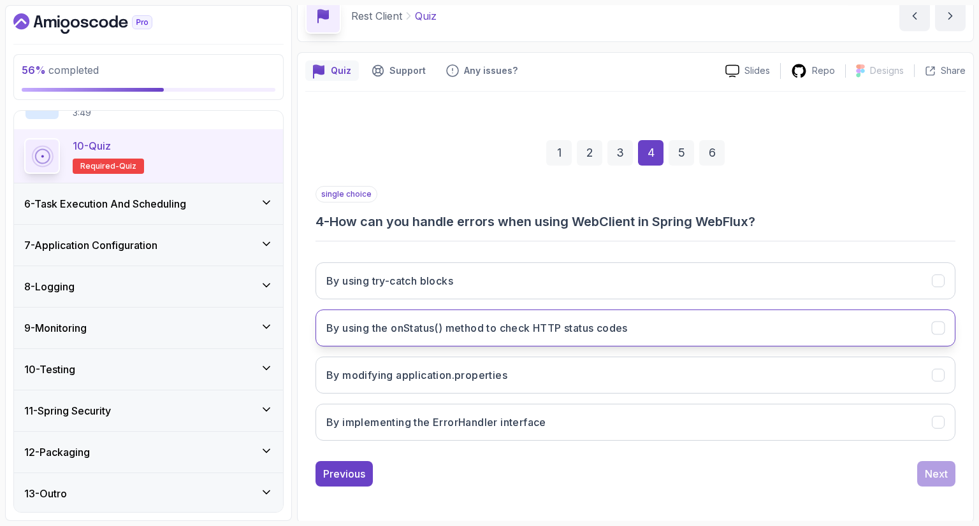
click at [819, 326] on button "By using the onStatus() method to check HTTP status codes" at bounding box center [635, 328] width 640 height 37
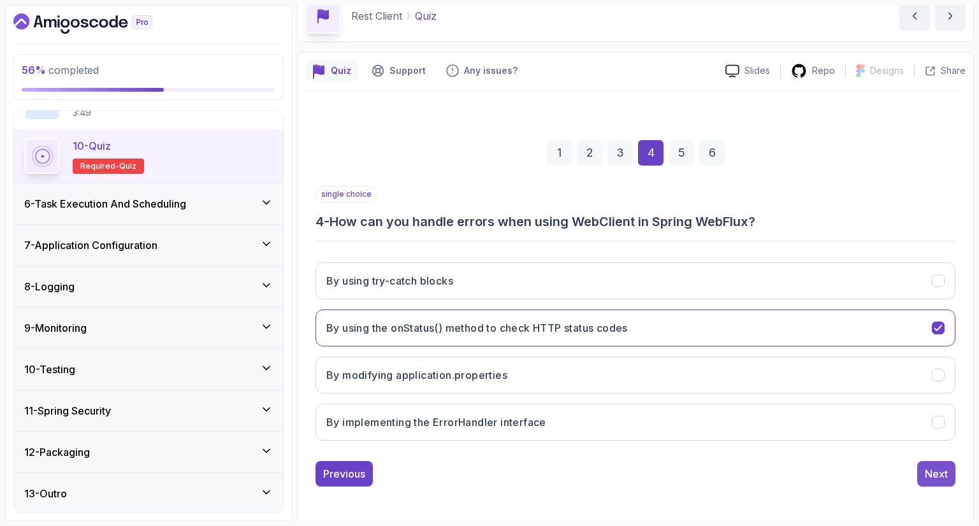
click at [924, 470] on button "Next" at bounding box center [936, 473] width 38 height 25
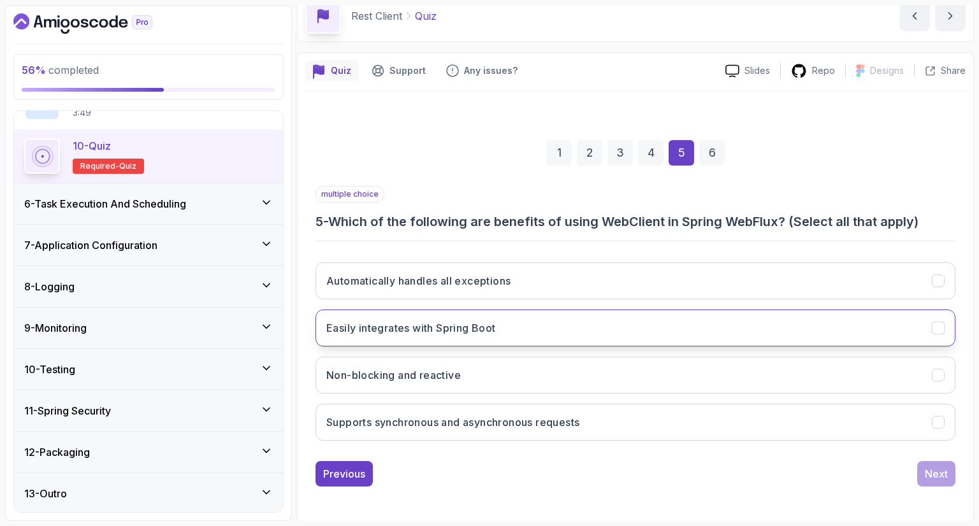
click at [890, 338] on button "Easily integrates with Spring Boot" at bounding box center [635, 328] width 640 height 37
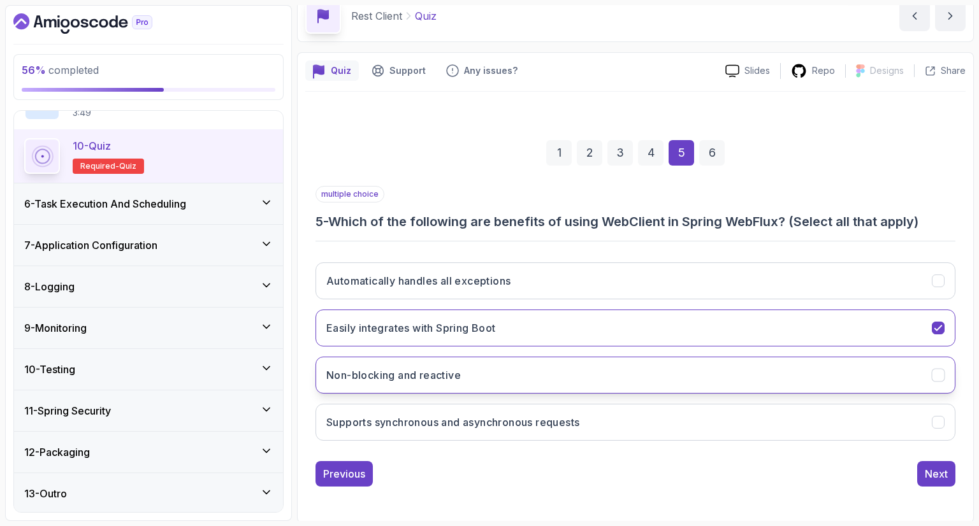
click at [900, 384] on button "Non-blocking and reactive" at bounding box center [635, 375] width 640 height 37
click at [913, 428] on button "Supports synchronous and asynchronous requests" at bounding box center [635, 422] width 640 height 37
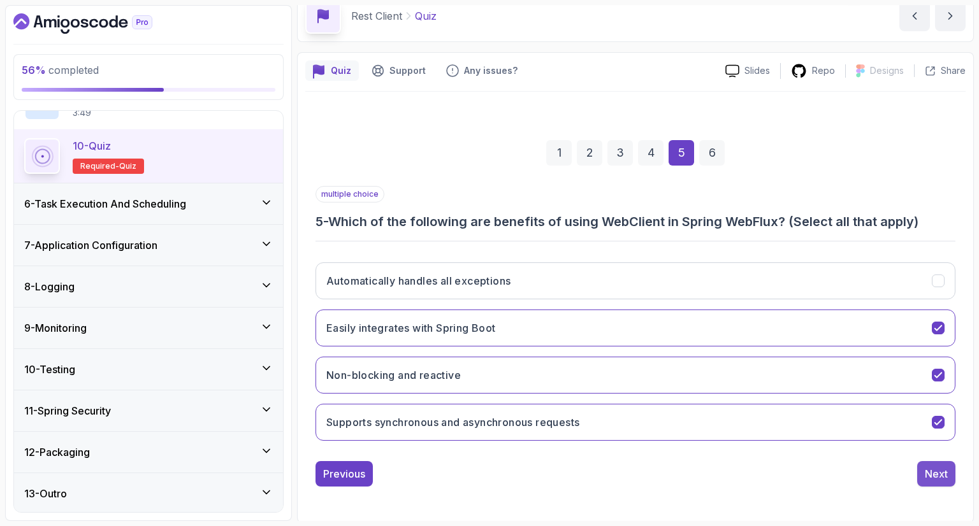
click at [942, 475] on div "Next" at bounding box center [936, 474] width 23 height 15
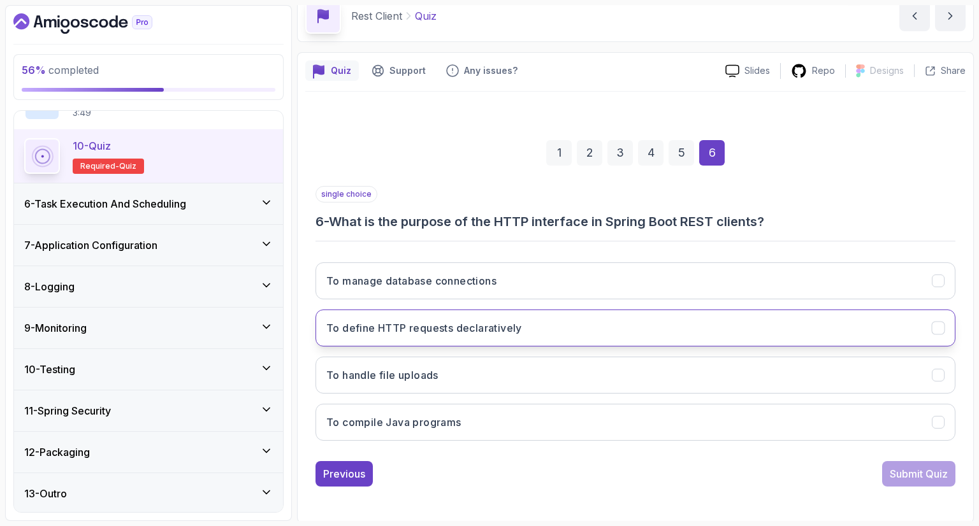
click at [711, 330] on button "To define HTTP requests declaratively" at bounding box center [635, 328] width 640 height 37
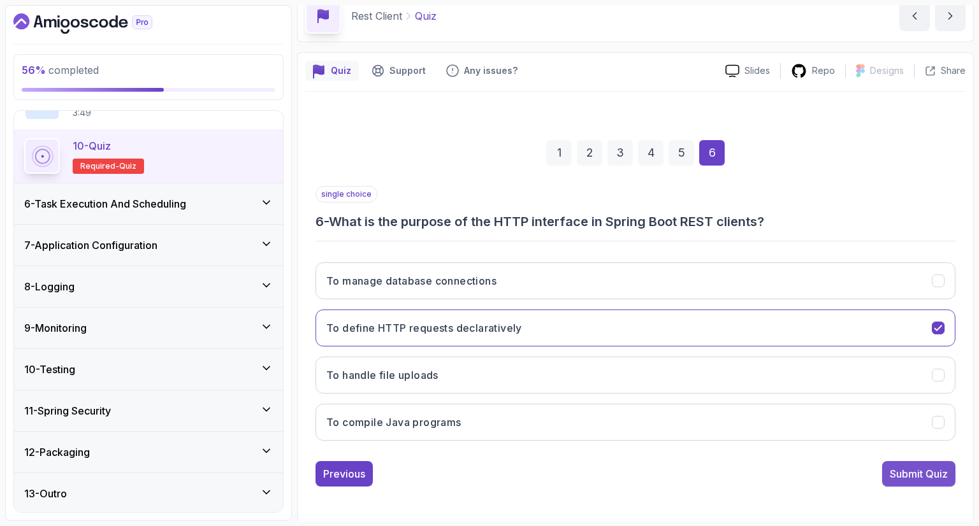
click at [905, 484] on button "Submit Quiz" at bounding box center [918, 473] width 73 height 25
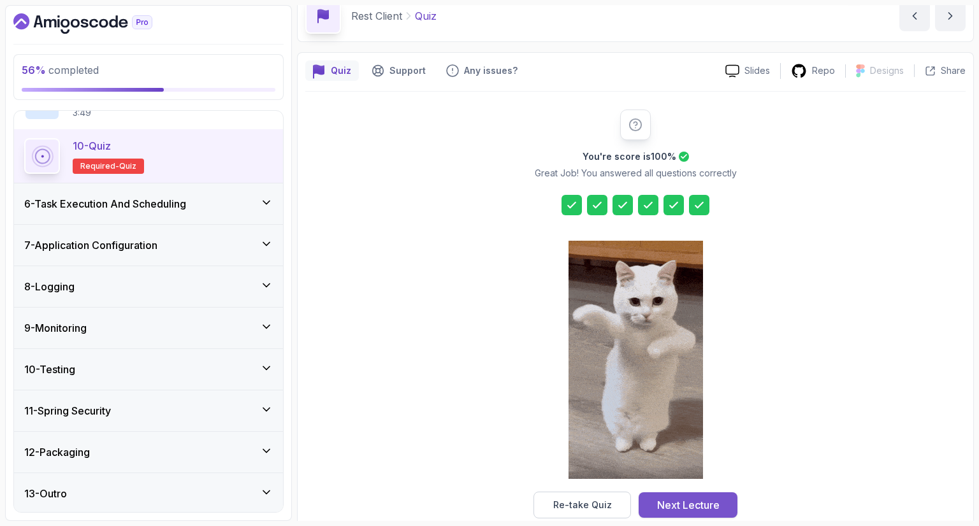
click at [711, 502] on div "Next Lecture" at bounding box center [688, 505] width 62 height 15
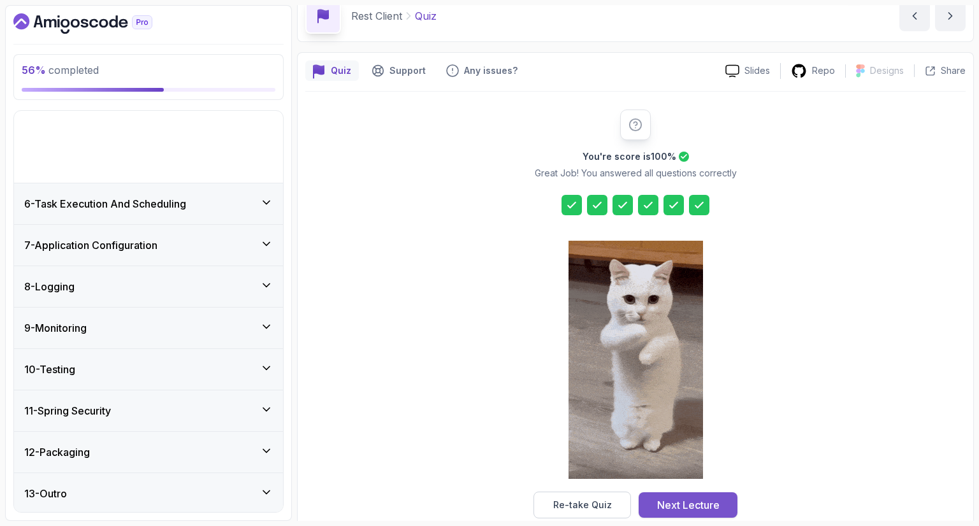
scroll to position [134, 0]
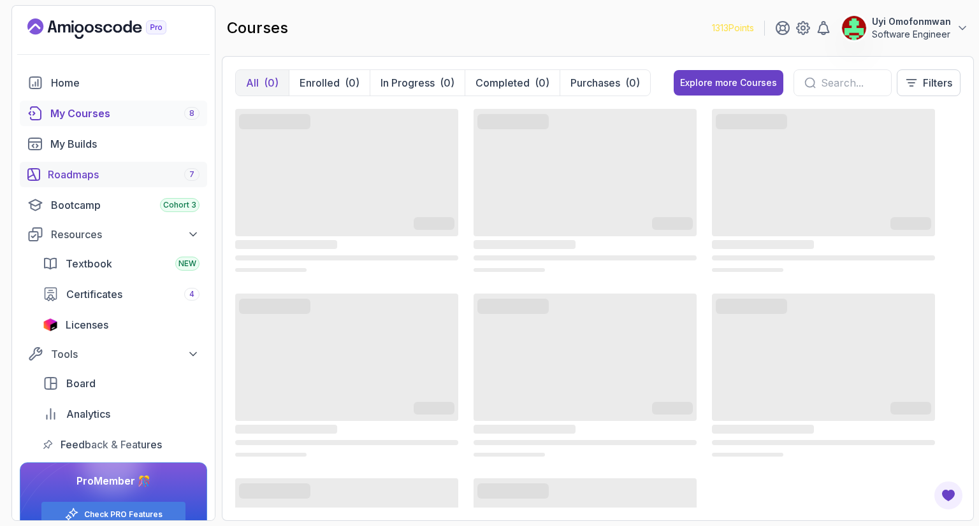
click at [150, 169] on div "Roadmaps 7" at bounding box center [124, 174] width 152 height 15
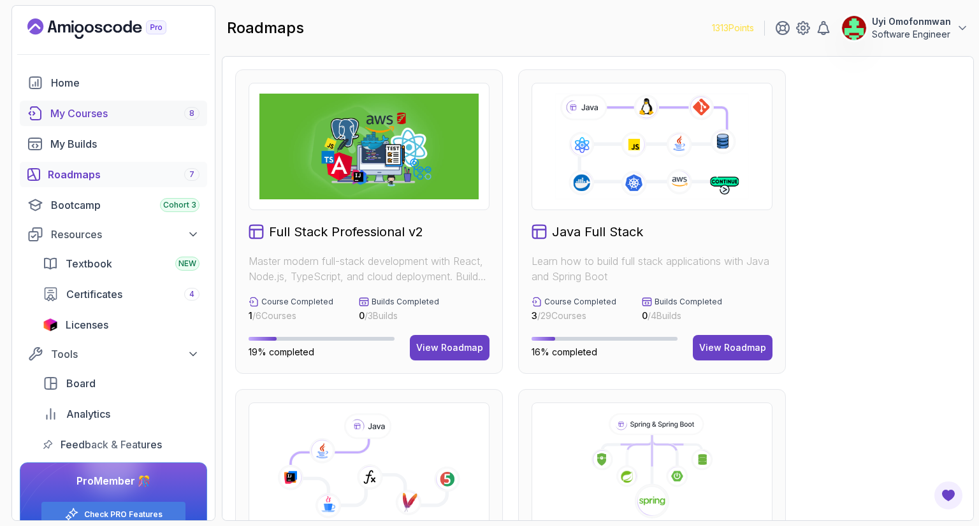
click at [107, 110] on div "My Courses 8" at bounding box center [124, 113] width 149 height 15
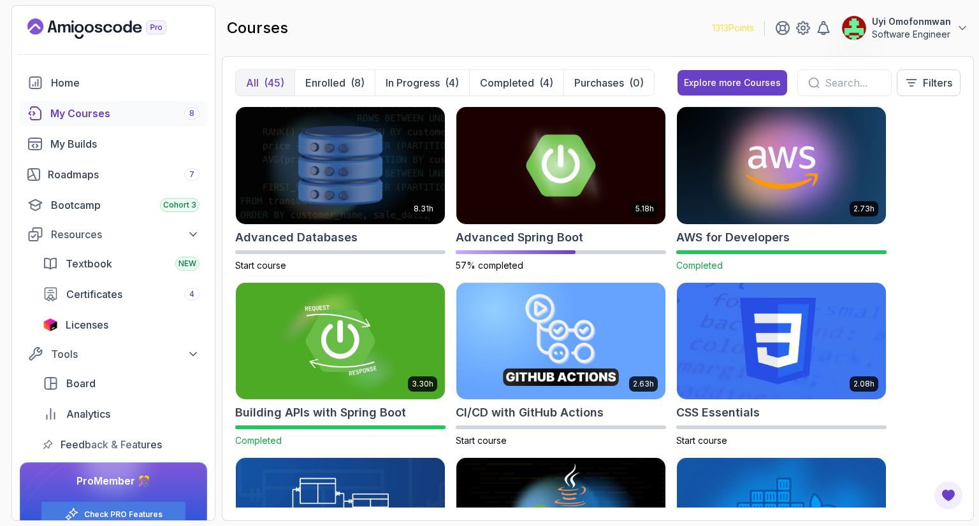
click at [962, 163] on div "All (45) Enrolled (8) In Progress (4) Completed (4) Purchases (0) Explore more …" at bounding box center [598, 288] width 752 height 465
click at [948, 143] on div "8.31h Advanced Databases Start course 5.18h Advanced Spring Boot 57% completed …" at bounding box center [597, 307] width 725 height 402
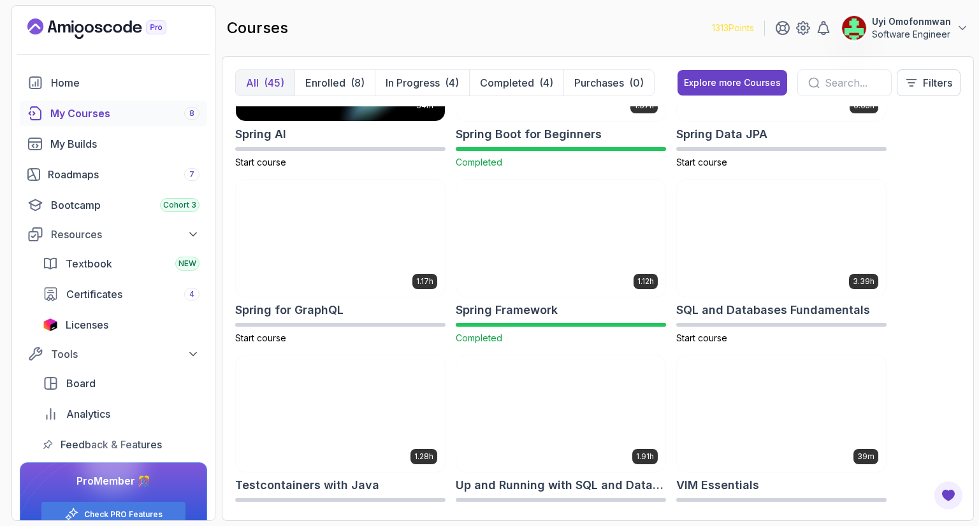
scroll to position [2238, 0]
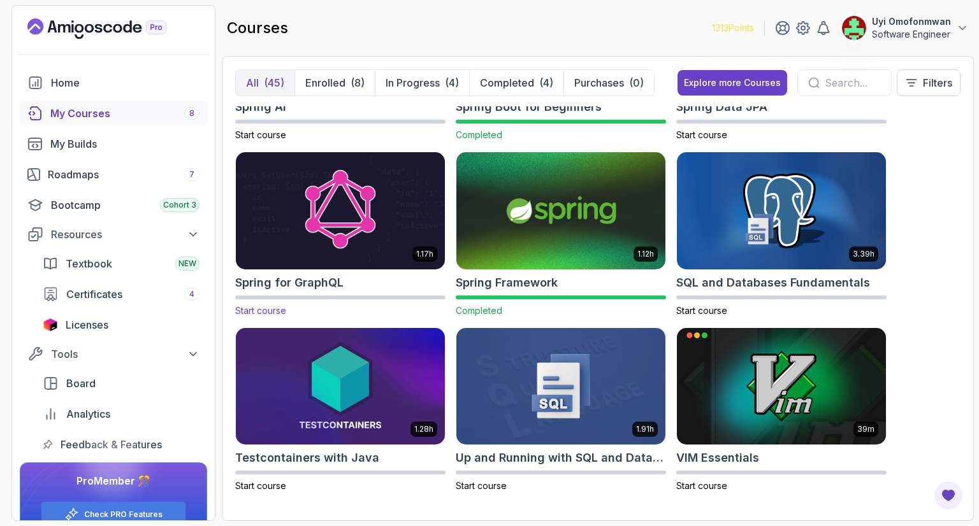
click at [285, 221] on img at bounding box center [340, 211] width 219 height 123
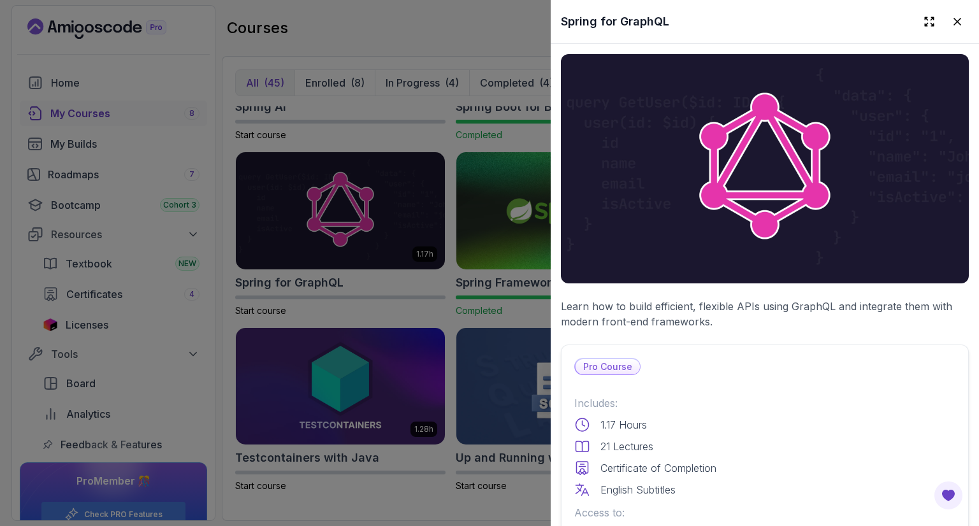
click at [959, 160] on img at bounding box center [765, 168] width 408 height 229
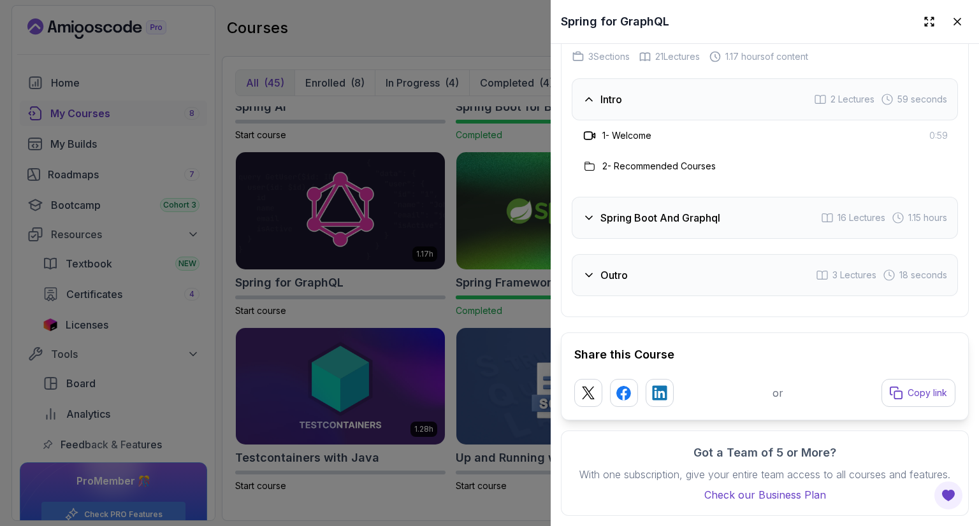
scroll to position [2347, 0]
click at [653, 210] on h3 "Spring Boot And Graphql" at bounding box center [660, 217] width 120 height 15
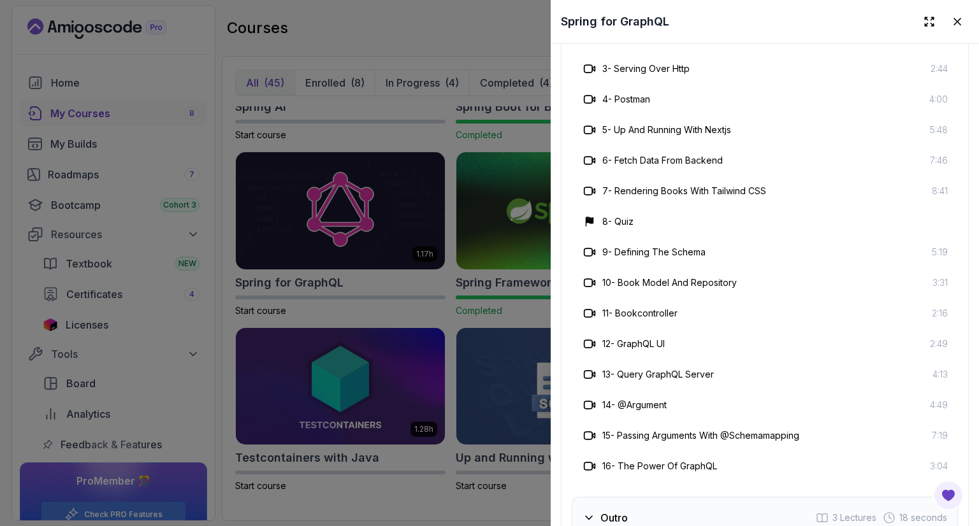
scroll to position [2500, 0]
